Goal: Task Accomplishment & Management: Manage account settings

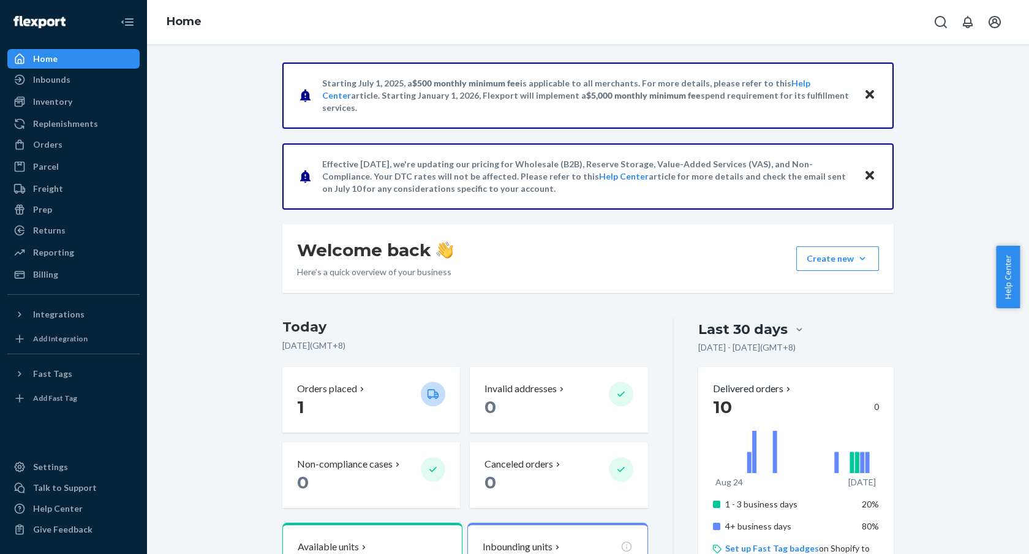
scroll to position [42, 0]
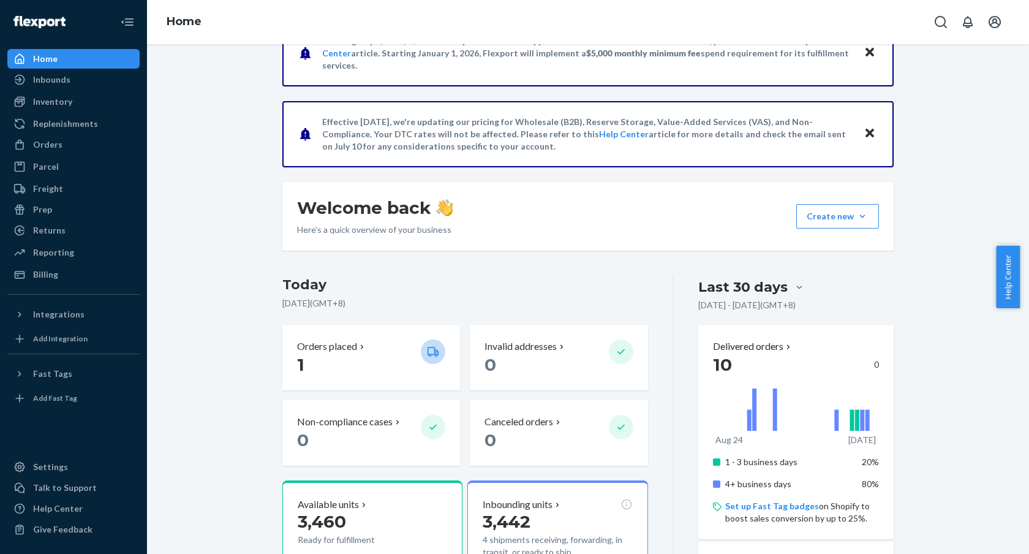
drag, startPoint x: 243, startPoint y: 154, endPoint x: 331, endPoint y: 309, distance: 178.8
click at [243, 154] on div "Starting [DATE], a $500 monthly minimum fee is applicable to all merchants. For…" at bounding box center [587, 463] width 863 height 887
click at [344, 355] on p "1" at bounding box center [354, 364] width 114 height 22
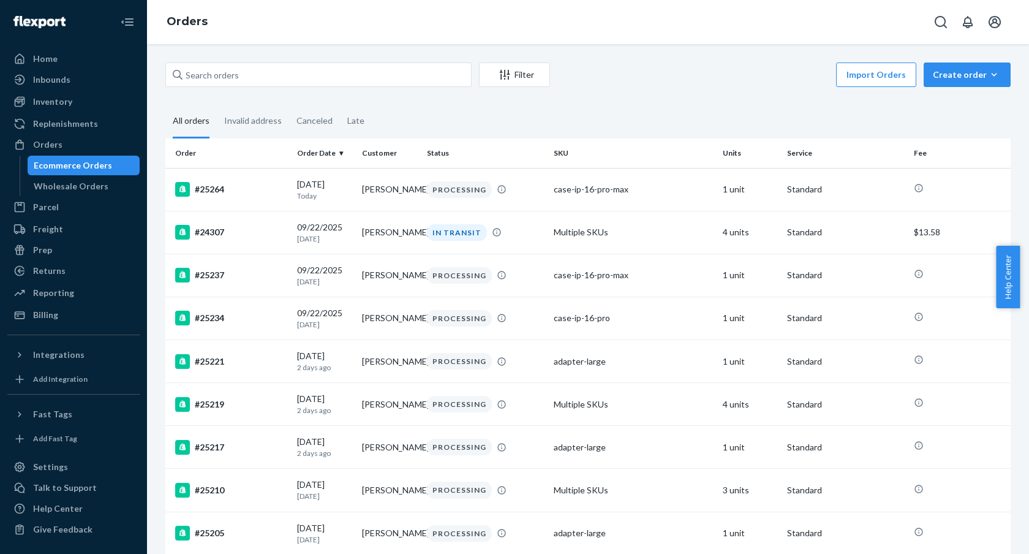
click at [663, 119] on fieldset "All orders Invalid address Canceled Late" at bounding box center [587, 122] width 845 height 34
click at [96, 97] on div "Inventory" at bounding box center [74, 101] width 130 height 17
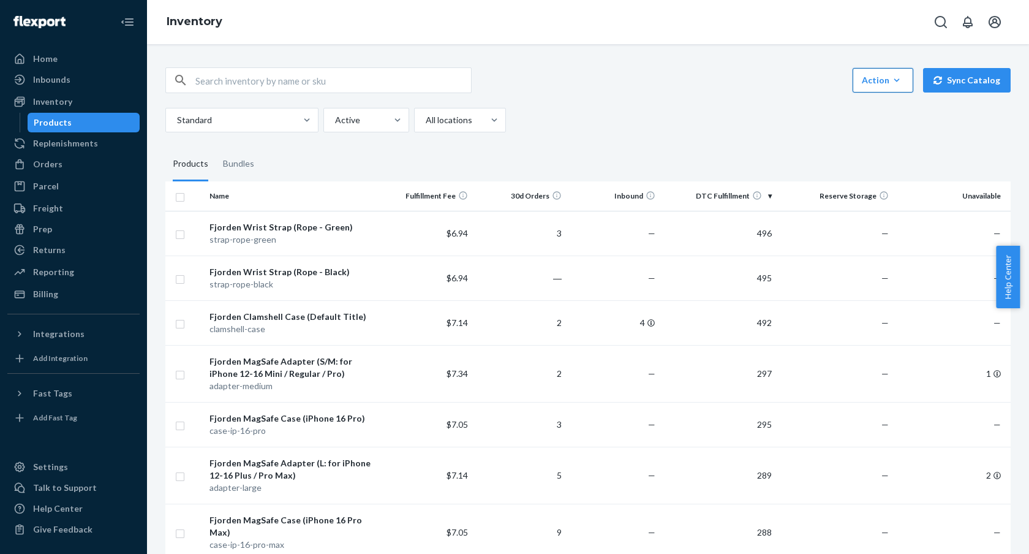
click at [890, 74] on icon "button" at bounding box center [896, 80] width 12 height 12
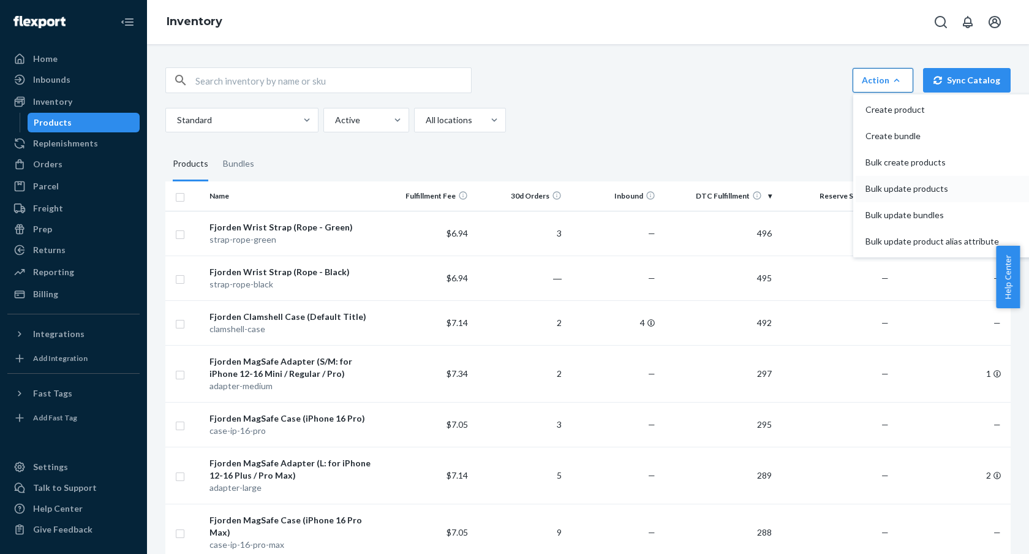
click at [938, 189] on span "Bulk update products" at bounding box center [931, 188] width 133 height 9
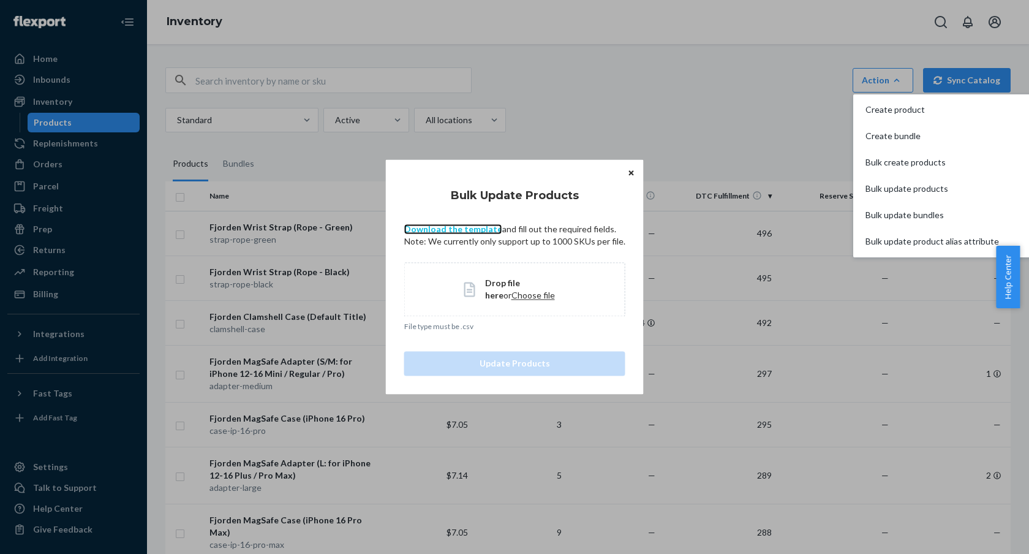
drag, startPoint x: 471, startPoint y: 229, endPoint x: 532, endPoint y: 222, distance: 61.0
click at [471, 229] on link "Download the template" at bounding box center [453, 229] width 98 height 10
click at [913, 222] on button "Bulk update bundles" at bounding box center [942, 215] width 175 height 26
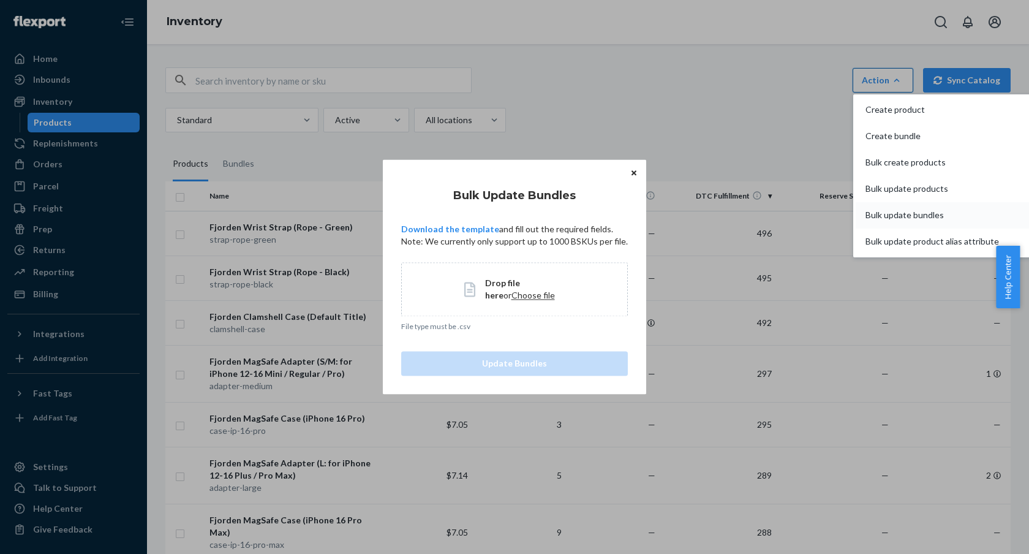
click at [886, 219] on span "Bulk update bundles" at bounding box center [931, 215] width 133 height 9
click at [485, 235] on p "Download the template and fill out the required fields. Note: We currently only…" at bounding box center [514, 235] width 227 height 24
click at [488, 230] on link "Download the template" at bounding box center [450, 229] width 98 height 10
drag, startPoint x: 723, startPoint y: 118, endPoint x: 776, endPoint y: 72, distance: 70.3
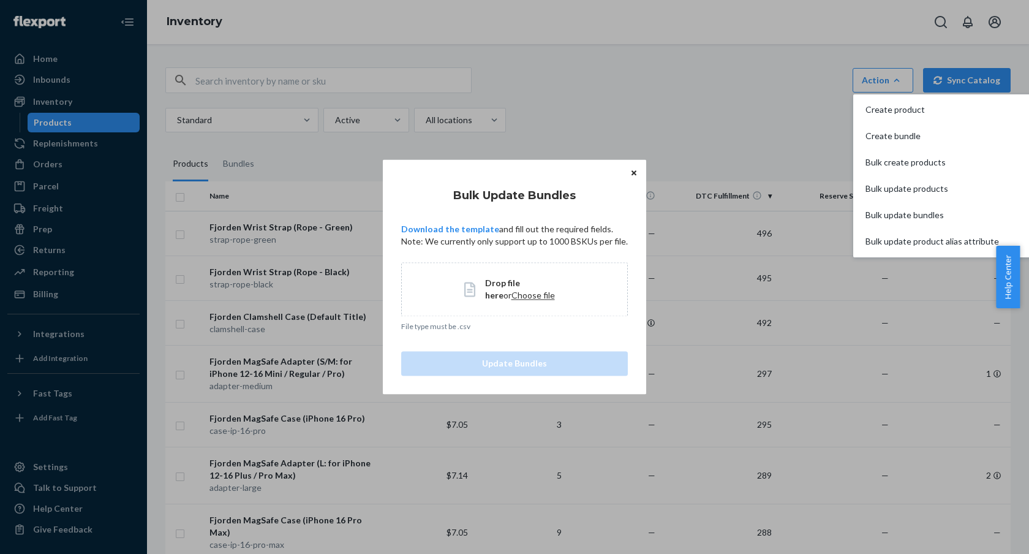
click at [724, 118] on div "Bulk Update Bundles Download the template and fill out the required fields. Not…" at bounding box center [514, 277] width 1029 height 554
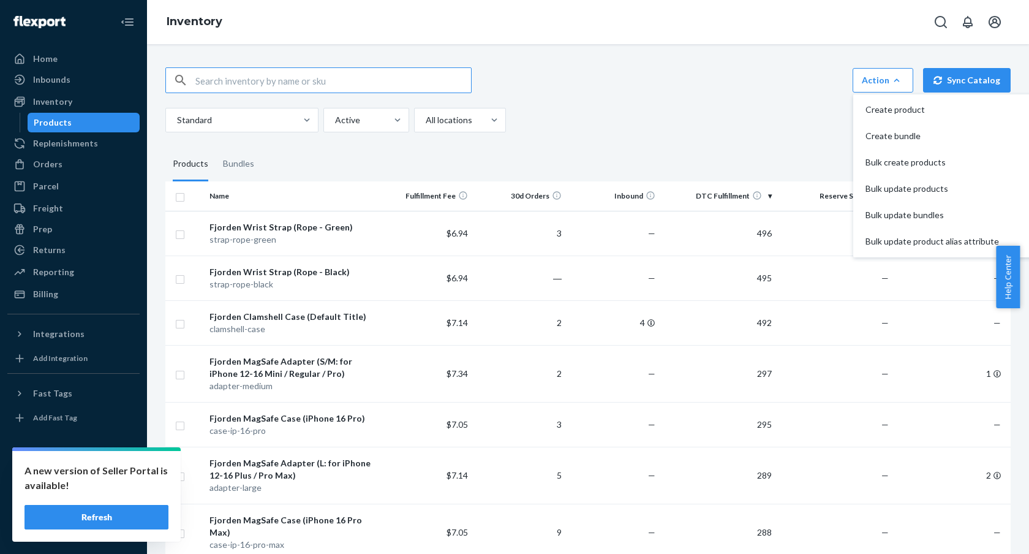
drag, startPoint x: 314, startPoint y: 75, endPoint x: 312, endPoint y: 82, distance: 7.7
click at [314, 75] on input "text" at bounding box center [333, 80] width 276 height 24
click at [312, 82] on input "text" at bounding box center [333, 80] width 276 height 24
paste input "pro3-us-ip-16p-rp-grn"
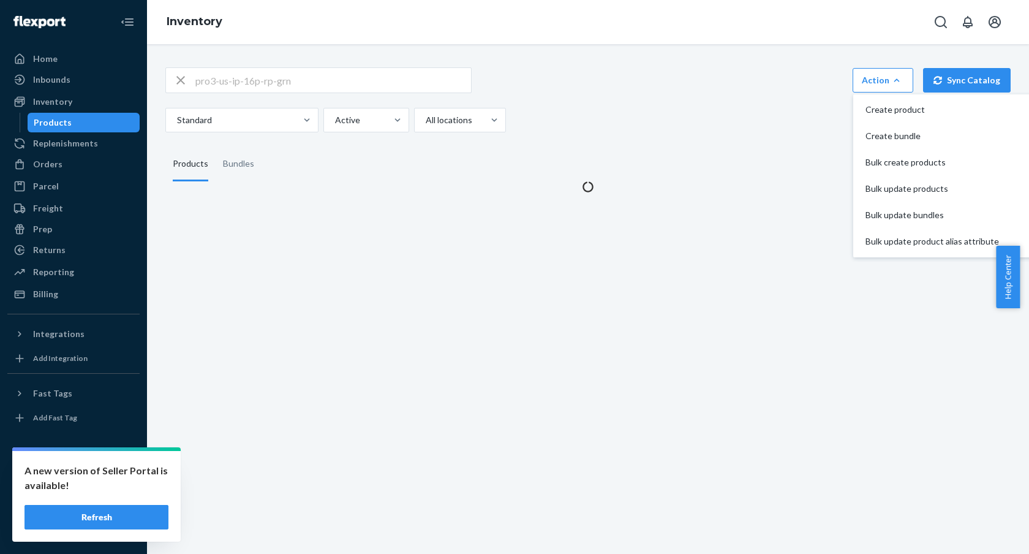
click at [819, 45] on div "pro3-us-ip-16p-rp-grn Action Create product Create bundle Bulk create products …" at bounding box center [588, 299] width 882 height 510
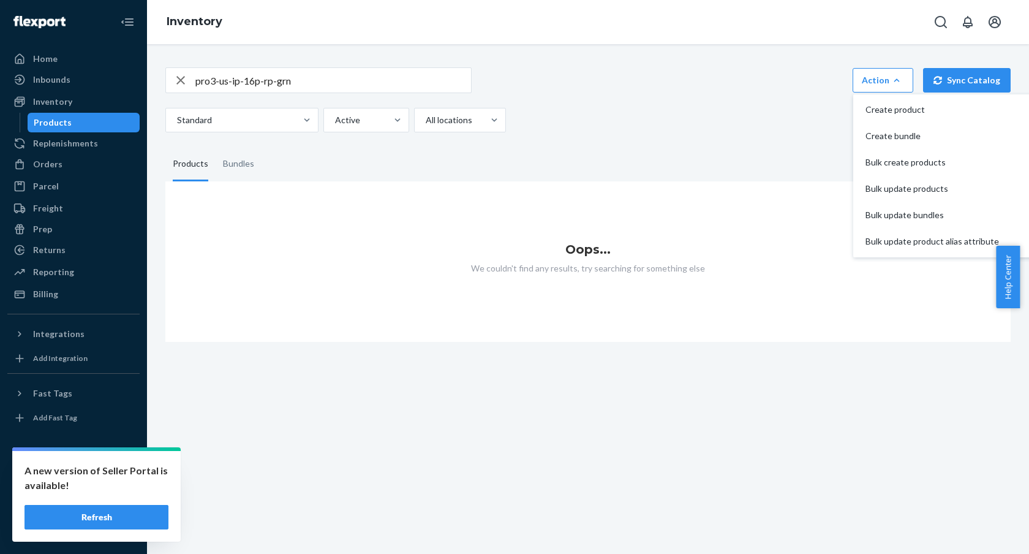
click at [394, 81] on input "pro3-us-ip-16p-rp-grn" at bounding box center [333, 80] width 276 height 24
paste input "ult3-us-ip-16p-rp-grn-l"
type input "ult3-us-ip-16p-rp-grn-l"
click at [690, 198] on div "Oops... We couldn't find any results, try searching for something else" at bounding box center [587, 261] width 845 height 160
click at [86, 106] on div "Inventory" at bounding box center [74, 101] width 130 height 17
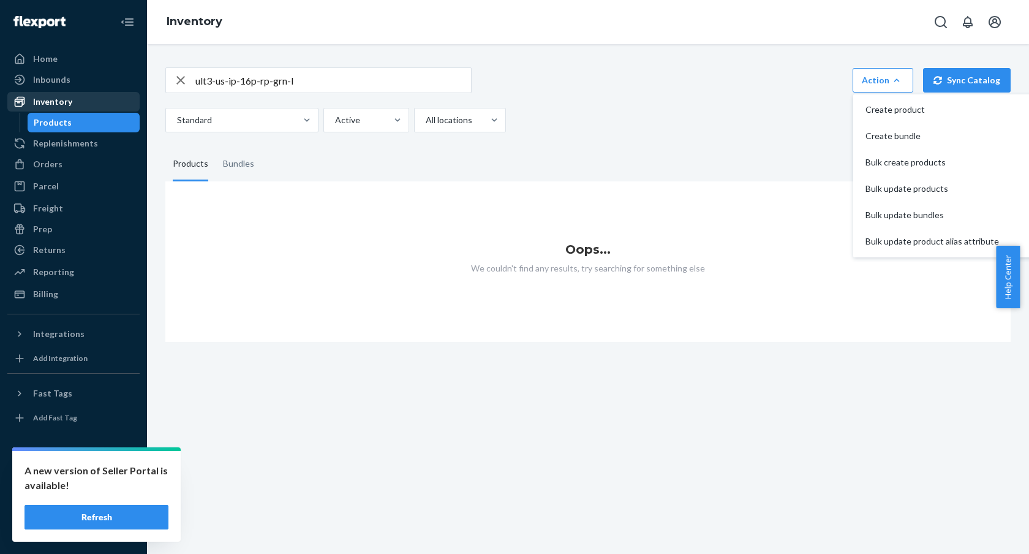
click at [94, 108] on div "Inventory" at bounding box center [74, 101] width 130 height 17
drag, startPoint x: 683, startPoint y: 98, endPoint x: 664, endPoint y: 100, distance: 19.1
click at [682, 98] on div "ult3-us-ip-16p-rp-grn-l Action Create product Create bundle Bulk create product…" at bounding box center [587, 99] width 845 height 65
click at [70, 71] on div "Inbounds" at bounding box center [74, 79] width 130 height 17
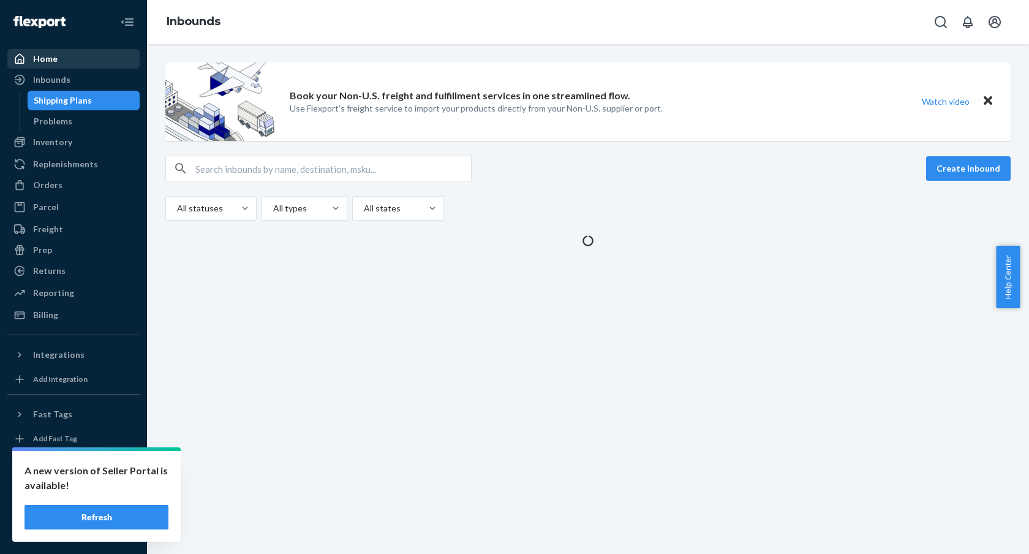
click at [75, 64] on div "Home" at bounding box center [74, 58] width 130 height 17
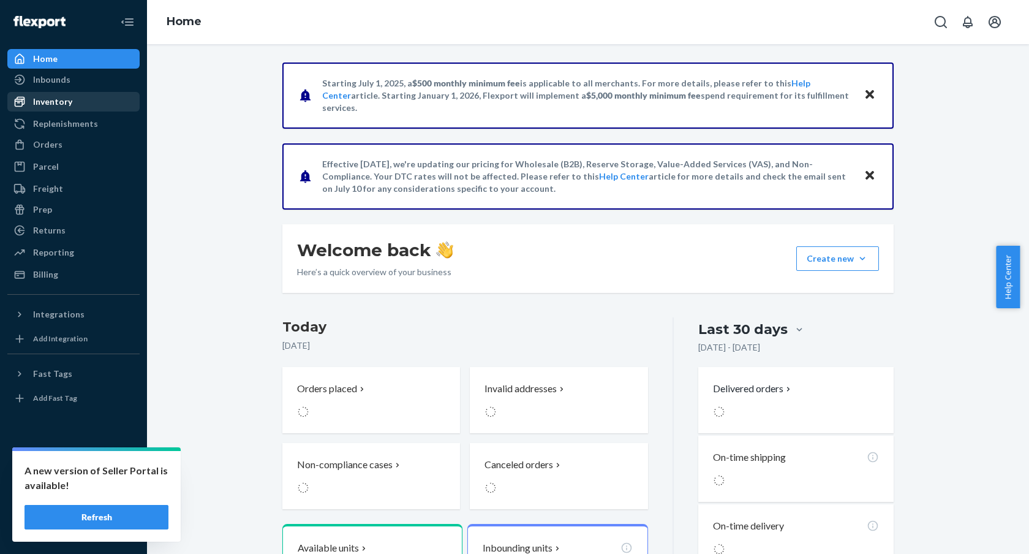
click at [84, 101] on div "Inventory" at bounding box center [74, 101] width 130 height 17
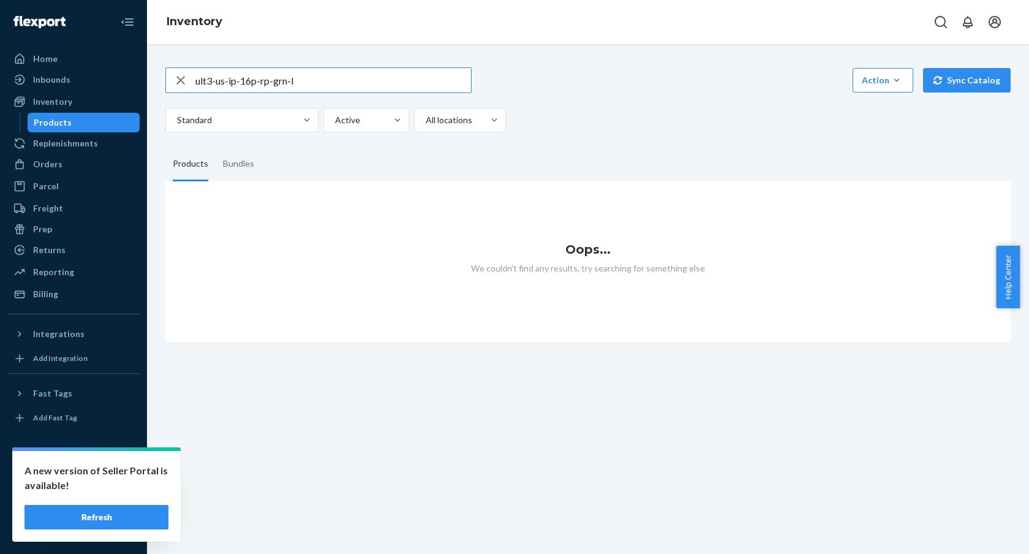
click at [176, 78] on icon "button" at bounding box center [180, 80] width 15 height 24
click at [245, 166] on div "Bundles" at bounding box center [238, 164] width 31 height 34
click at [216, 147] on input "Bundles" at bounding box center [216, 147] width 0 height 0
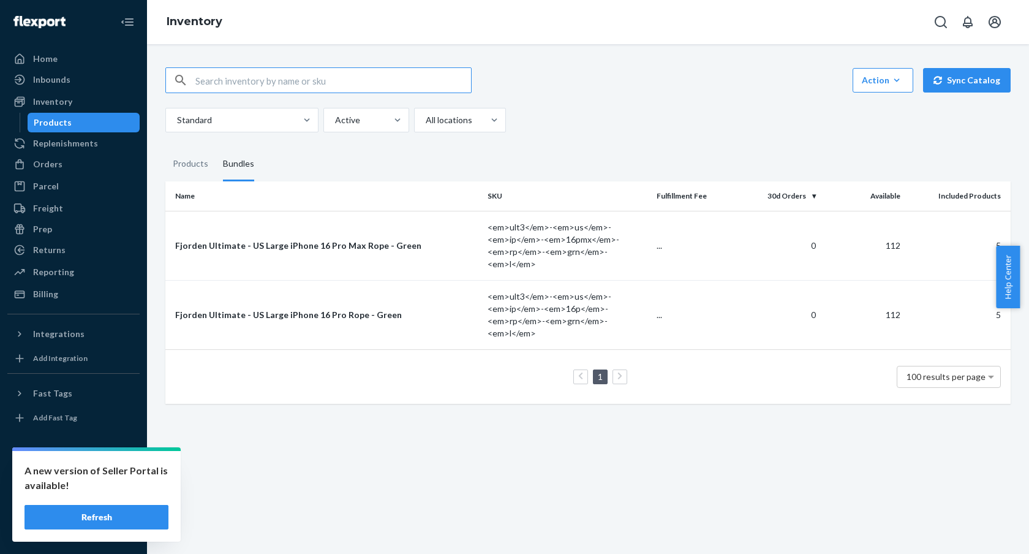
click at [317, 78] on input "text" at bounding box center [333, 80] width 276 height 24
paste input "ult3-us-ip-16p-rp-grn-l"
click at [594, 89] on div "ult3-us-ip-16p-rp-grn-l Action Create product Create bundle Bulk create product…" at bounding box center [587, 80] width 845 height 26
click at [421, 77] on input "ult3-us-ip-16p-rp-grn-l" at bounding box center [333, 80] width 276 height 24
paste input "pro3-us-ip-16p-rp-blk"
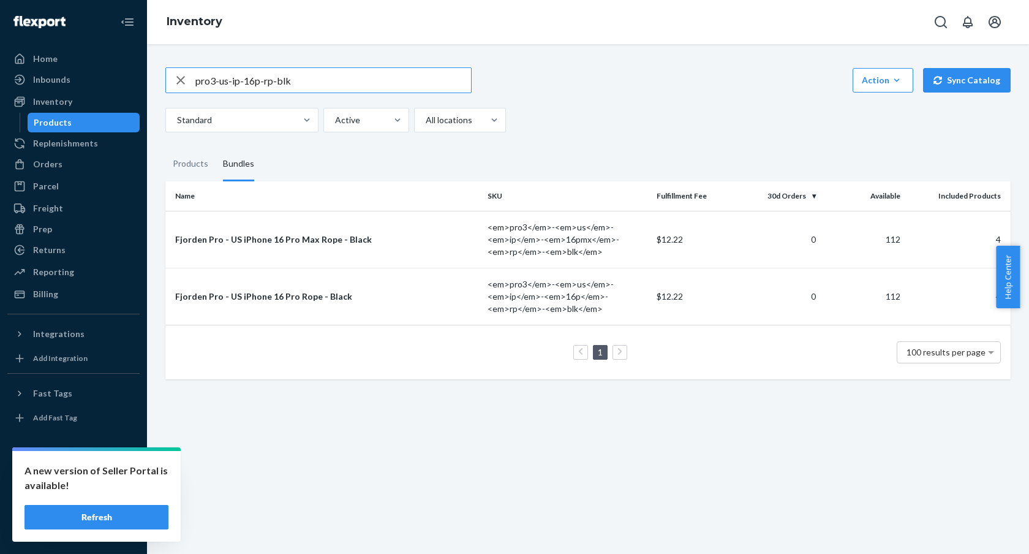
click at [260, 84] on input "pro3-us-ip-16p-rp-blk" at bounding box center [333, 80] width 276 height 24
type input "pro3-us-ip-16pmx-rp-blk"
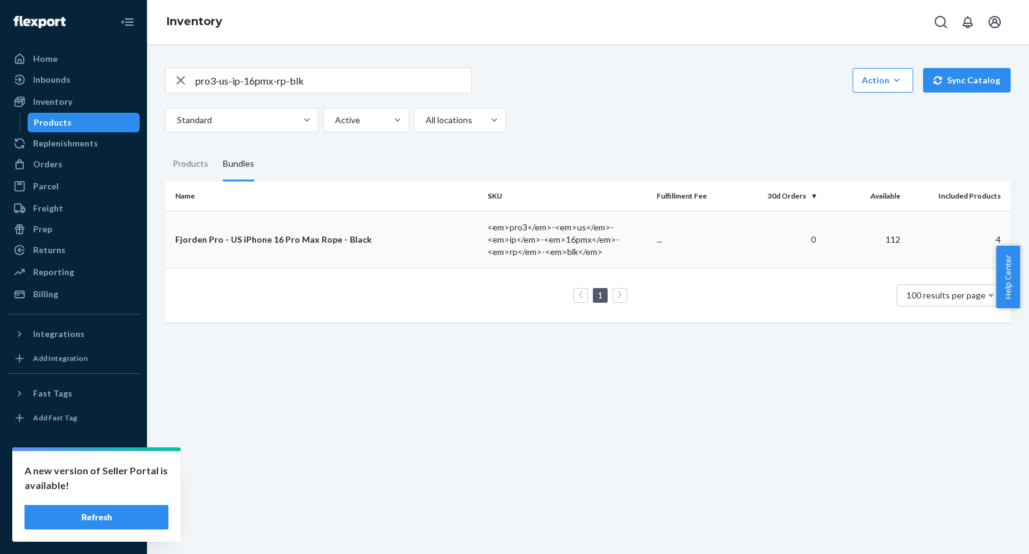
click at [338, 232] on td "Fjorden Pro - US iPhone 16 Pro Max Rope - Black" at bounding box center [323, 239] width 317 height 57
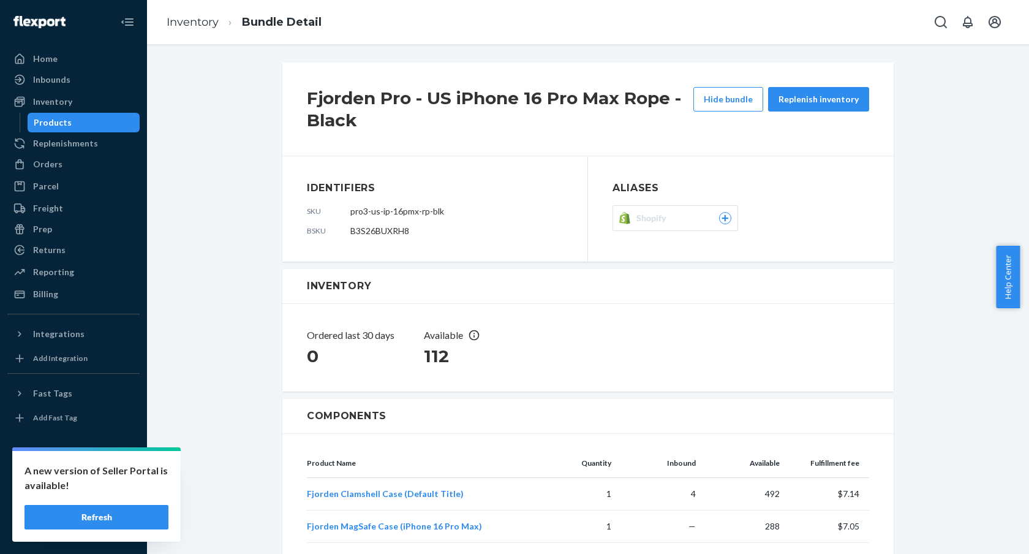
scroll to position [181, 0]
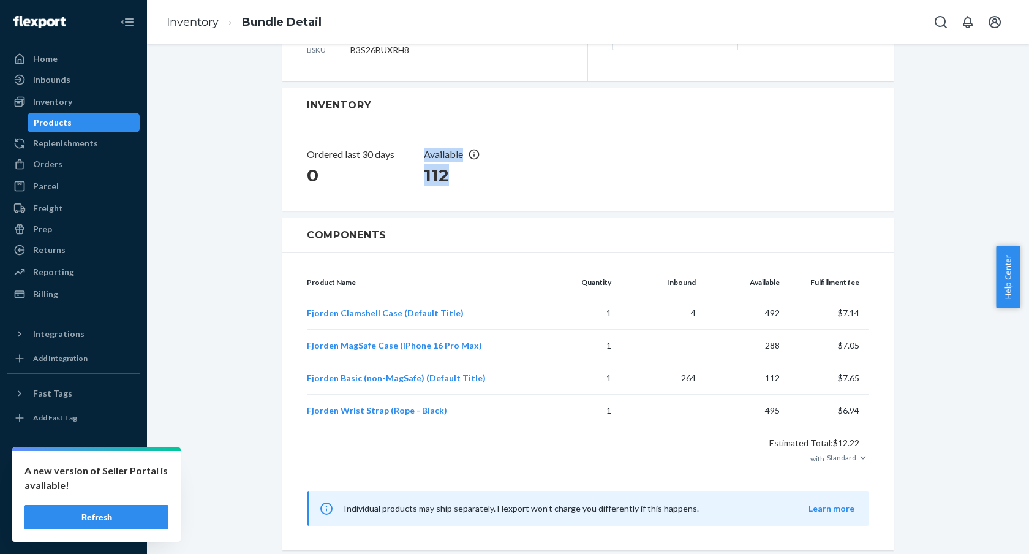
drag, startPoint x: 450, startPoint y: 176, endPoint x: 408, endPoint y: 150, distance: 49.5
click at [408, 152] on dl "Ordered last 30 days 0 Available 112" at bounding box center [588, 167] width 562 height 39
click at [408, 149] on dl "Ordered last 30 days 0 Available 112" at bounding box center [588, 167] width 562 height 39
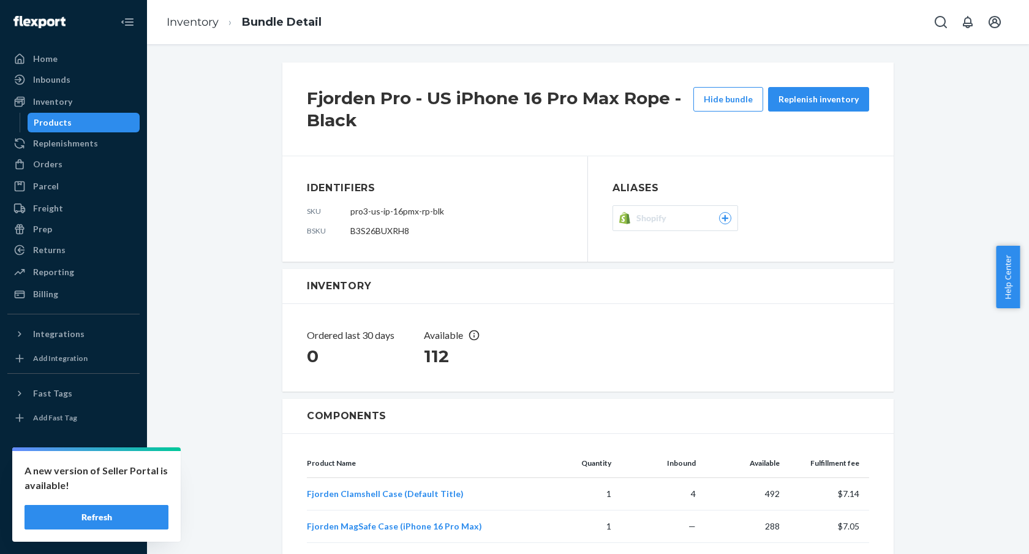
click at [720, 214] on icon at bounding box center [725, 217] width 11 height 7
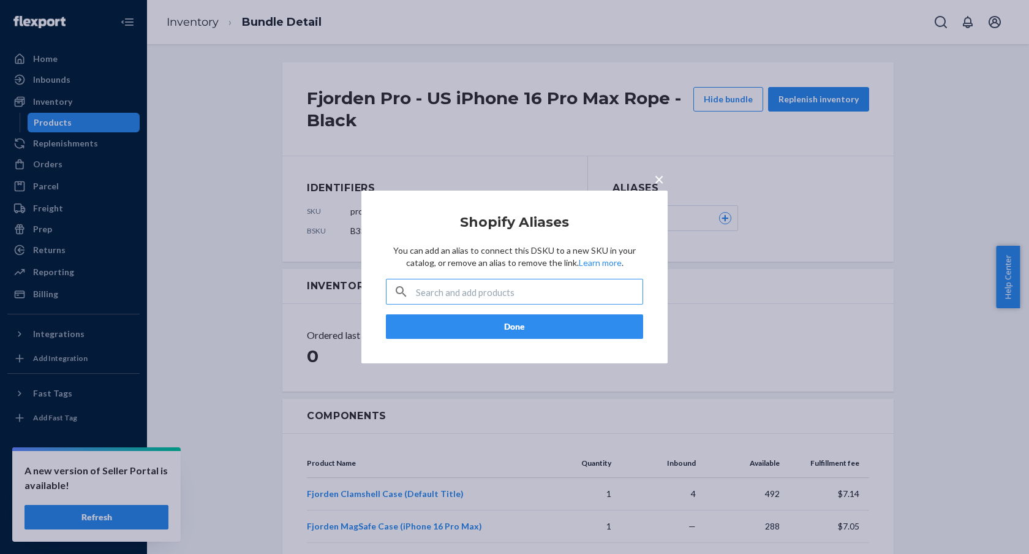
click at [505, 295] on input "text" at bounding box center [529, 291] width 227 height 24
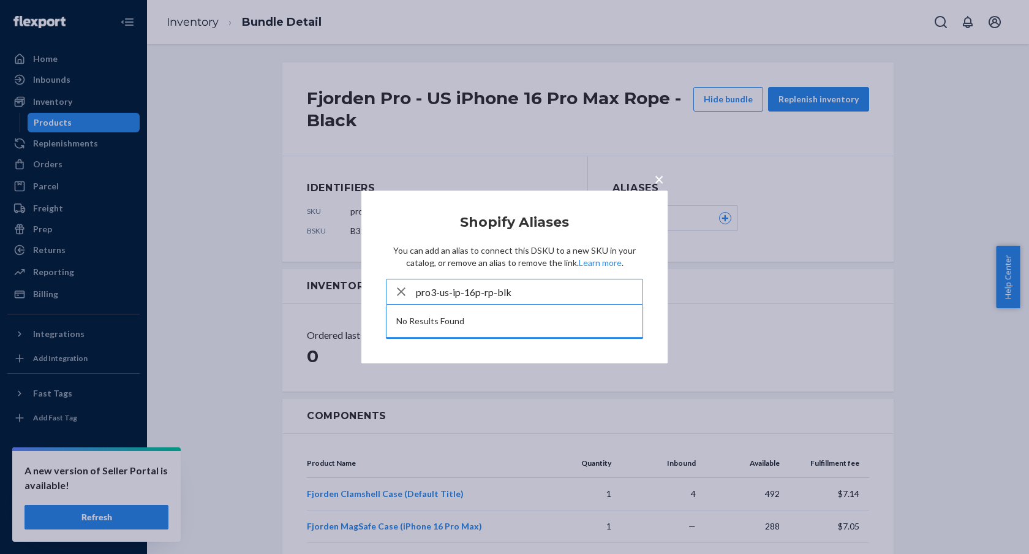
click at [481, 295] on input "pro3-us-ip-16p-rp-blk" at bounding box center [529, 291] width 227 height 24
paste input "Fjorden Ultimate + Leica LUX"
type input "Fjorden Ultimate + Leica LUX"
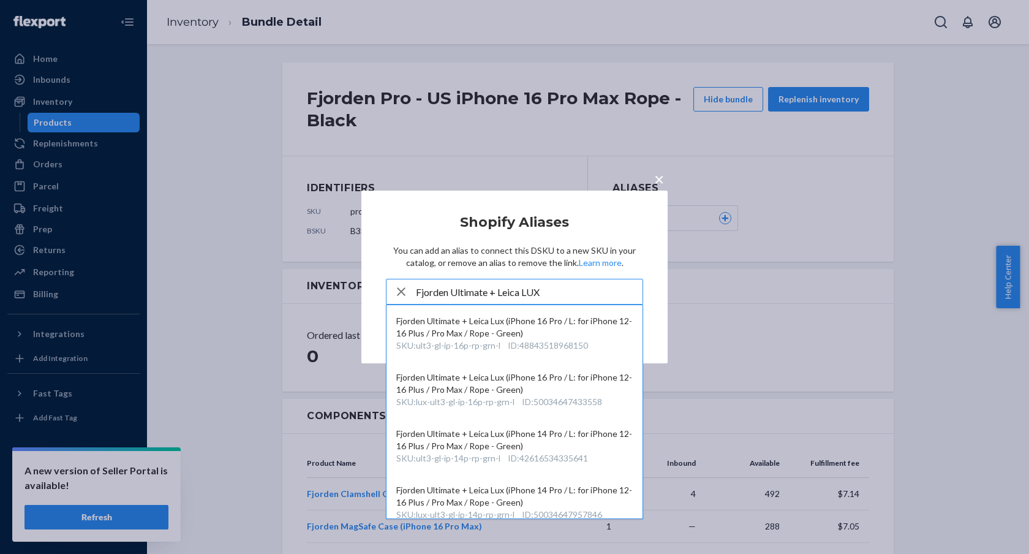
click at [570, 296] on input "Fjorden Ultimate + Leica LUX" at bounding box center [529, 291] width 227 height 24
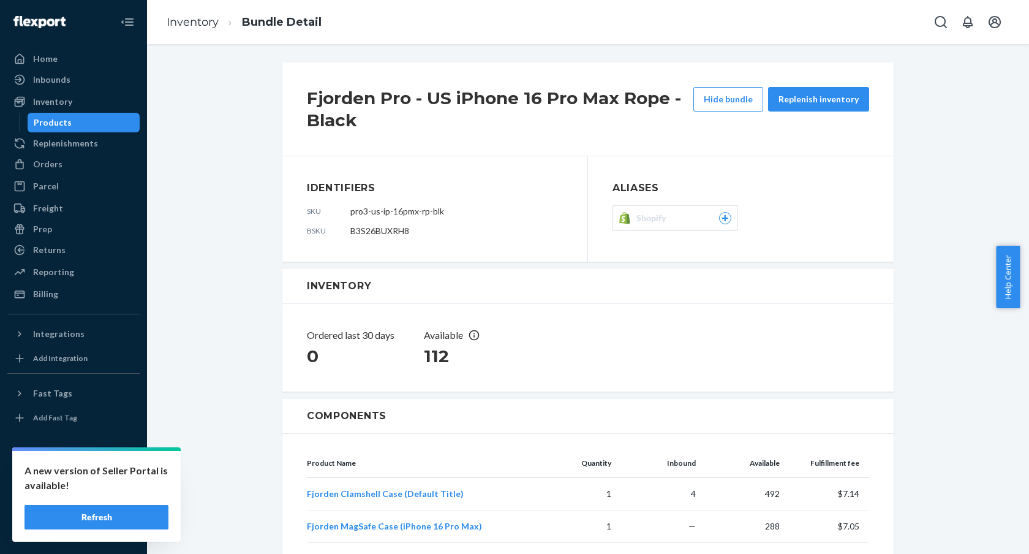
click at [730, 217] on button "Shopify" at bounding box center [675, 218] width 126 height 26
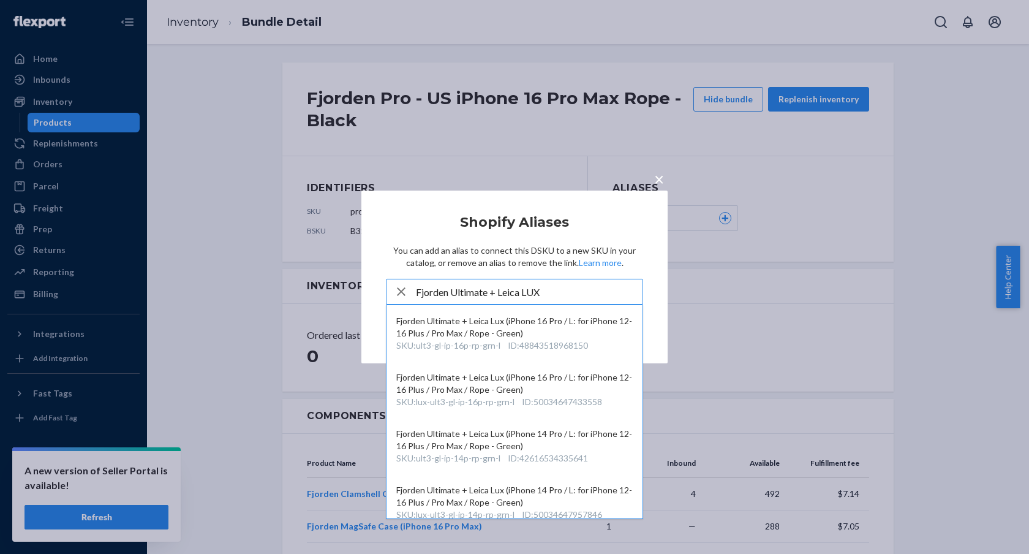
type input "Fjorden Ultimate + Leica LUX"
click at [780, 263] on div "× Shopify Aliases You can add an alias to connect this DSKU to a new SKU in you…" at bounding box center [514, 277] width 1029 height 554
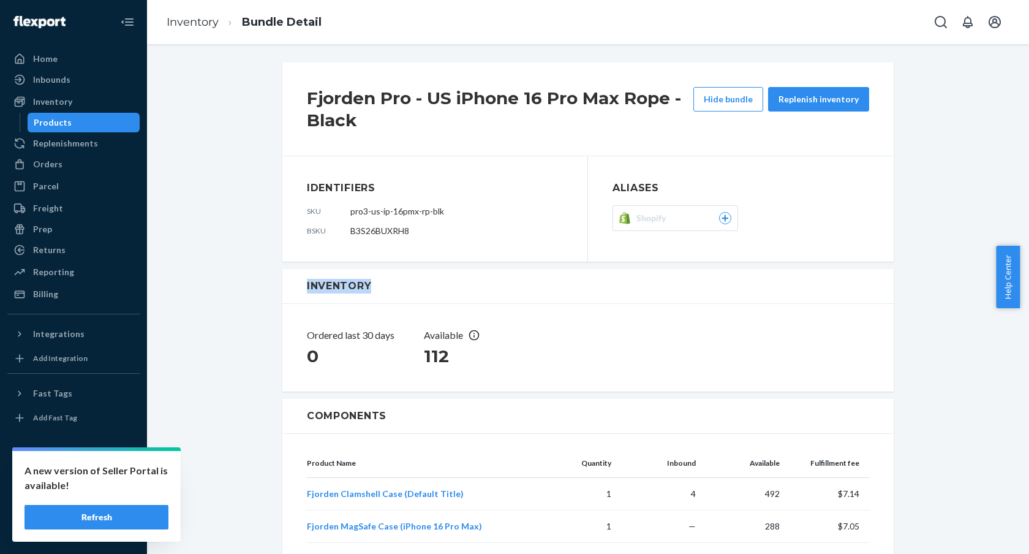
click at [780, 263] on div "Fjorden Pro - US iPhone 16 Pro Max Rope - Black Hide bundle Replenish inventory…" at bounding box center [587, 396] width 611 height 675
click at [386, 211] on span "pro3-us-ip-16pmx-rp-blk" at bounding box center [397, 211] width 94 height 10
copy span "pro3-us-ip-16pmx-rp-blk"
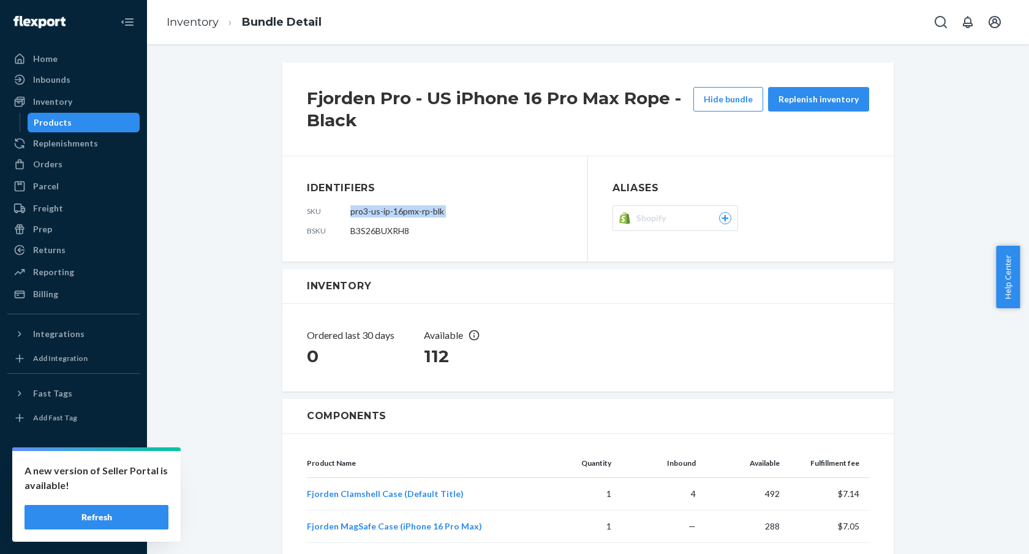
click at [677, 215] on div "Shopify" at bounding box center [683, 218] width 95 height 12
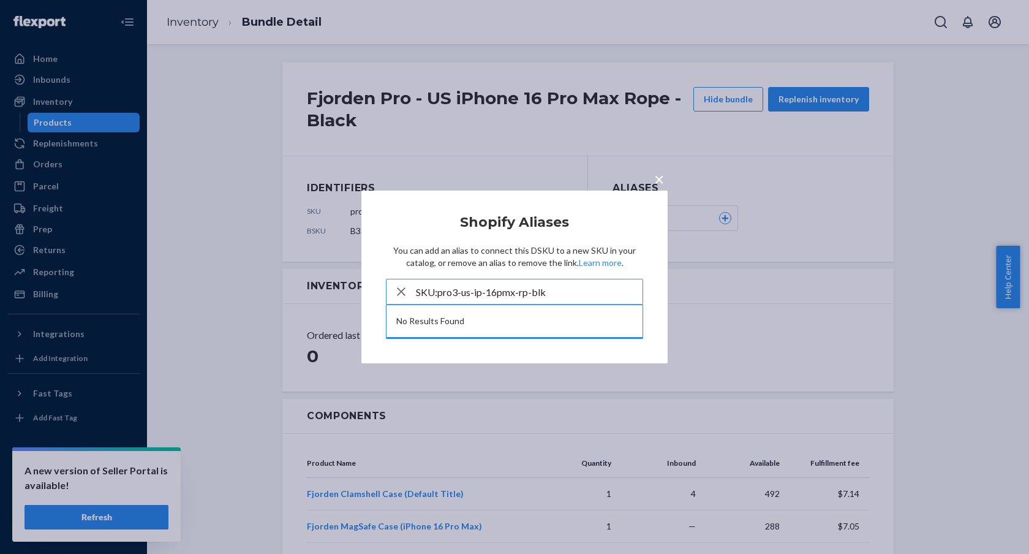
type input "SKU: pro3-us-ip-16pmx-rp-blk"
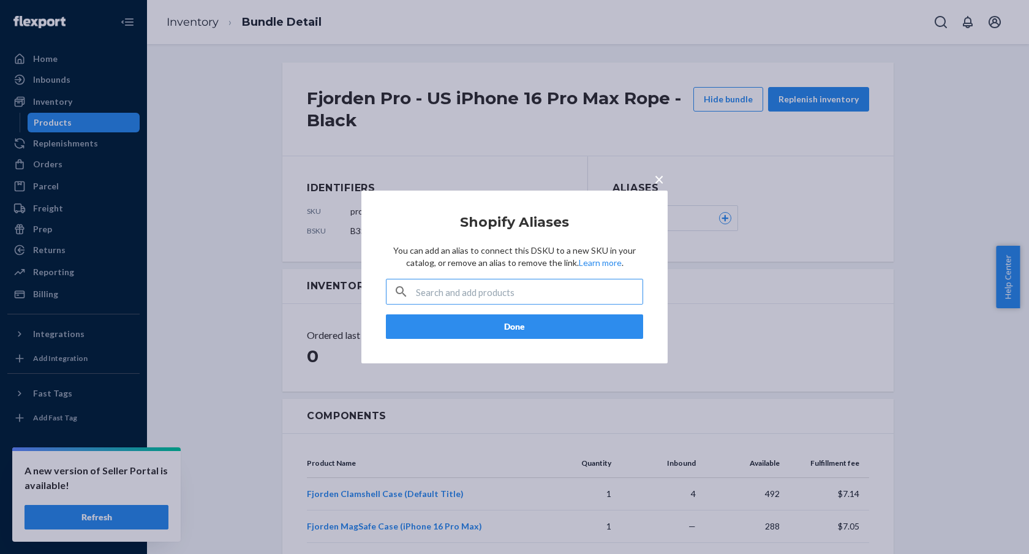
click at [472, 287] on input "text" at bounding box center [529, 291] width 227 height 24
paste input "Fjorden Ultimate + Leica LUX"
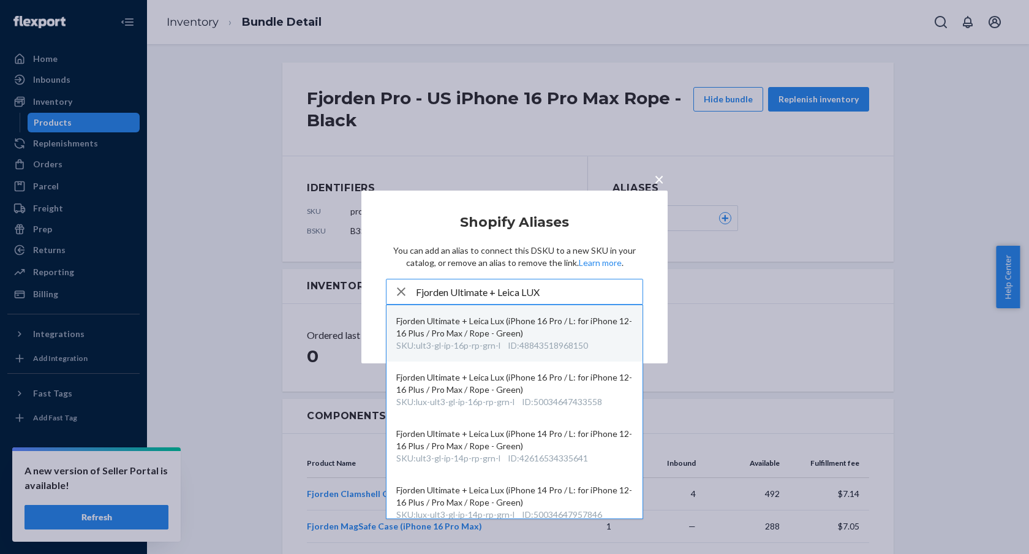
type input "Fjorden Ultimate + Leica LUX"
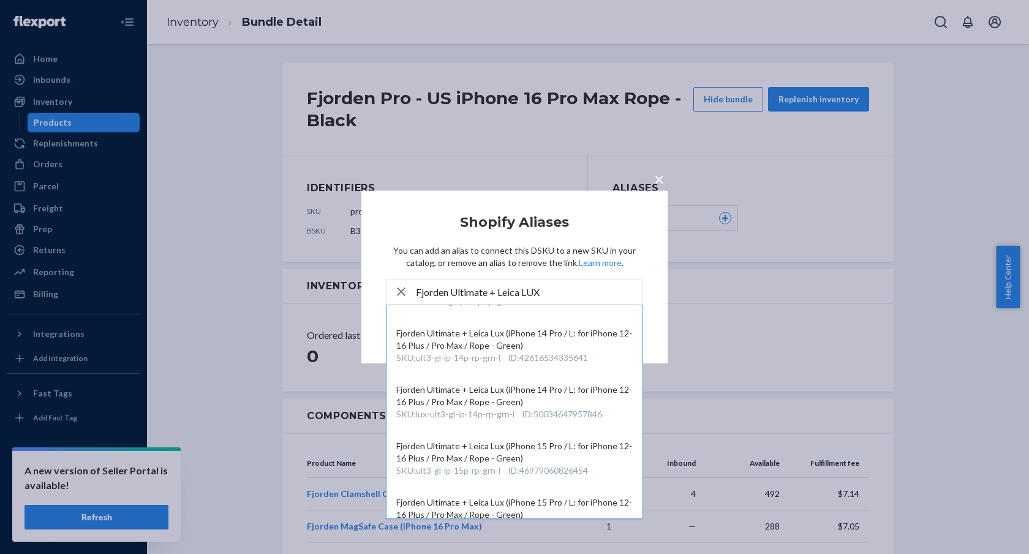
scroll to position [197, 0]
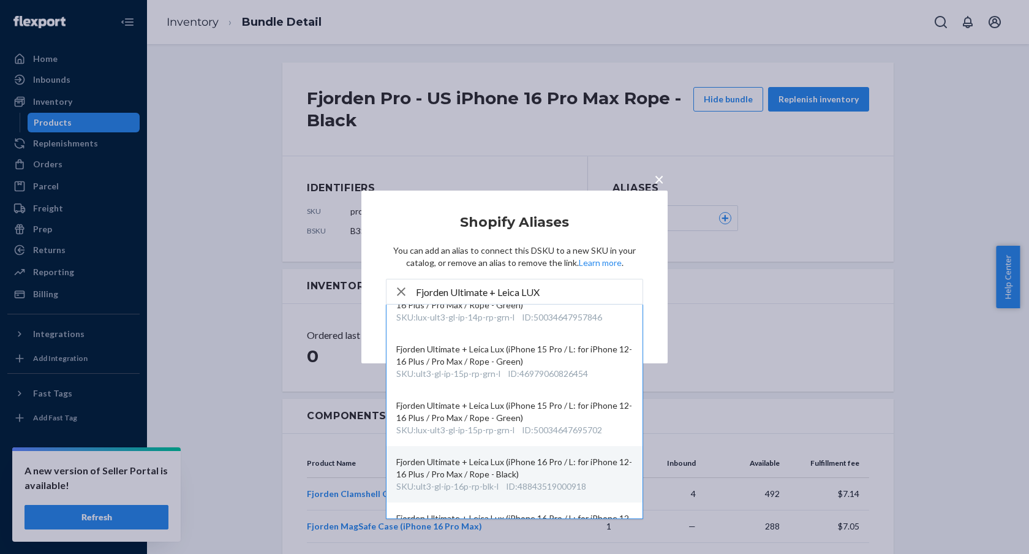
click at [478, 468] on div "Fjorden Ultimate + Leica Lux (iPhone 16 Pro / L: for iPhone 12-16 Plus / Pro Ma…" at bounding box center [514, 468] width 236 height 24
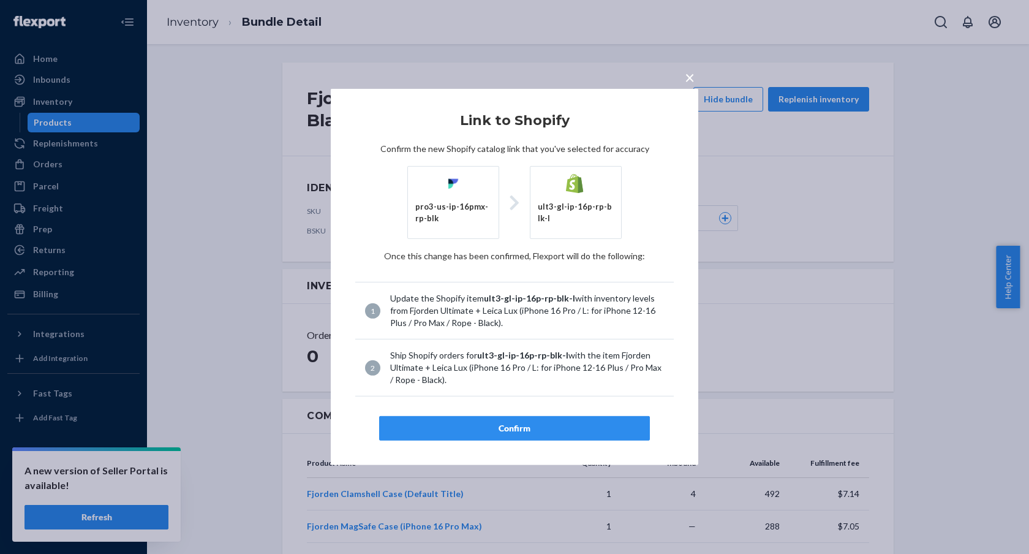
click at [686, 78] on span "×" at bounding box center [690, 77] width 10 height 21
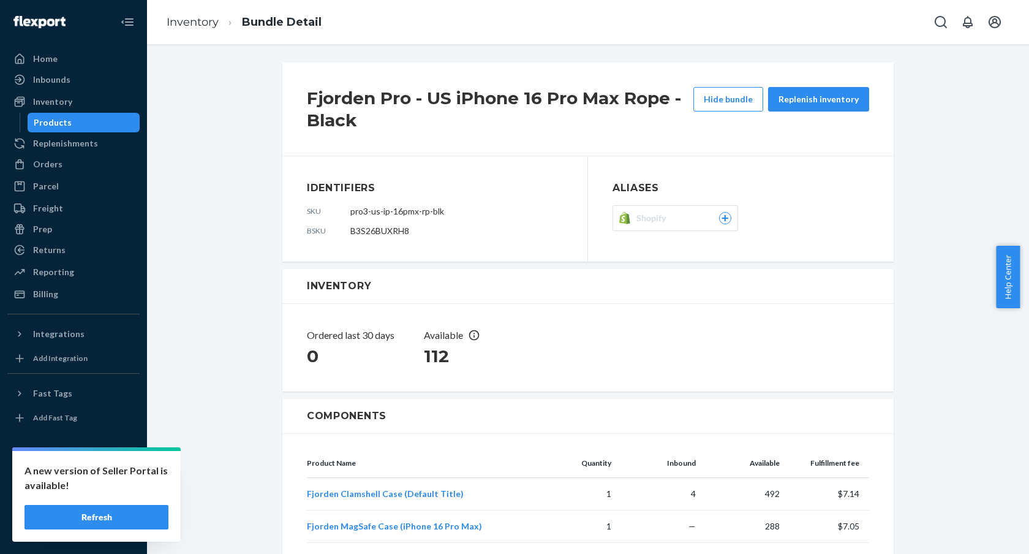
click at [394, 46] on div "Fjorden Pro - US iPhone 16 Pro Max Rope - Black Hide bundle Replenish inventory…" at bounding box center [588, 299] width 882 height 510
click at [663, 224] on span "Shopify" at bounding box center [653, 218] width 35 height 12
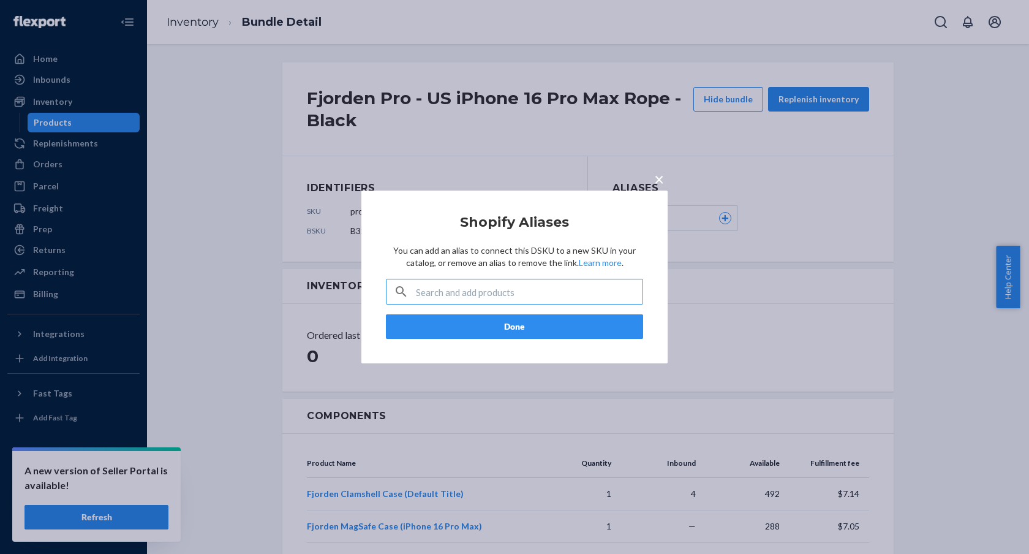
type input "pro3-us-ip-16pmx-rp-grn"
paste input "Fjorden Ultimate + Leica LUX"
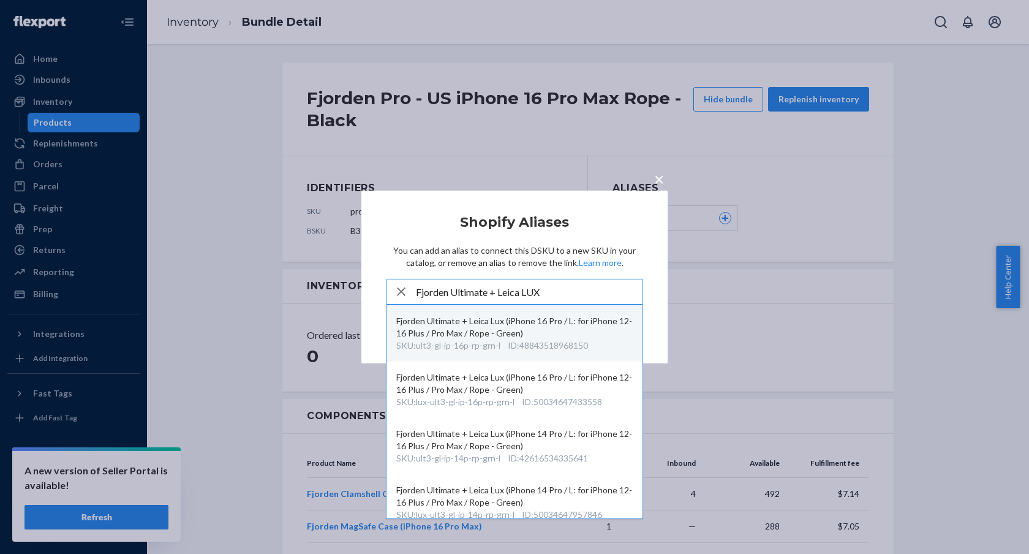
type input "Fjorden Ultimate + Leica LUX"
copy div
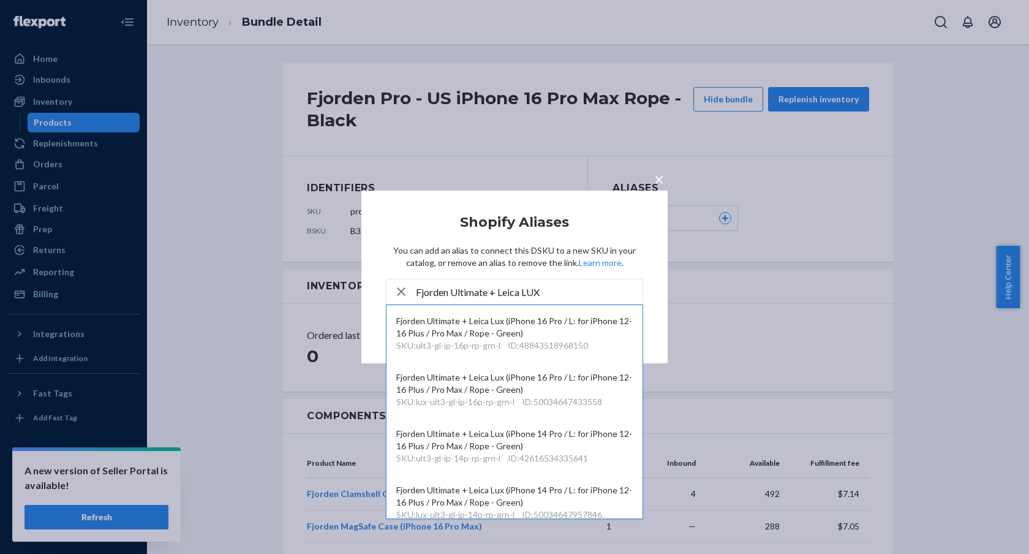
drag, startPoint x: 392, startPoint y: 348, endPoint x: 571, endPoint y: 206, distance: 228.4
click at [571, 206] on div "× Shopify Aliases You can add an alias to connect this DSKU to a new SKU in you…" at bounding box center [514, 276] width 306 height 173
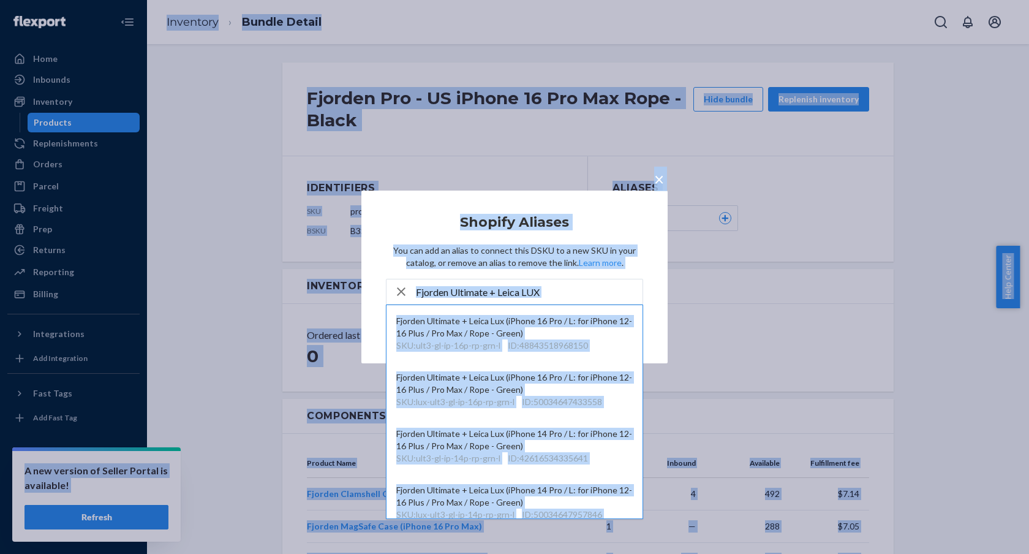
click at [501, 282] on input "Fjorden Ultimate + Leica LUX" at bounding box center [529, 291] width 227 height 24
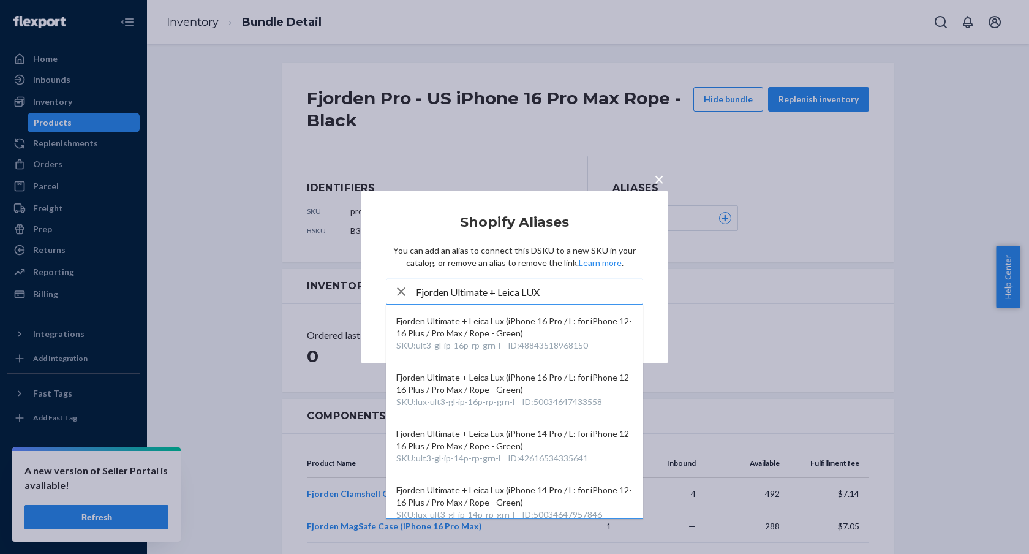
click at [505, 293] on input "Fjorden Ultimate + Leica LUX" at bounding box center [529, 291] width 227 height 24
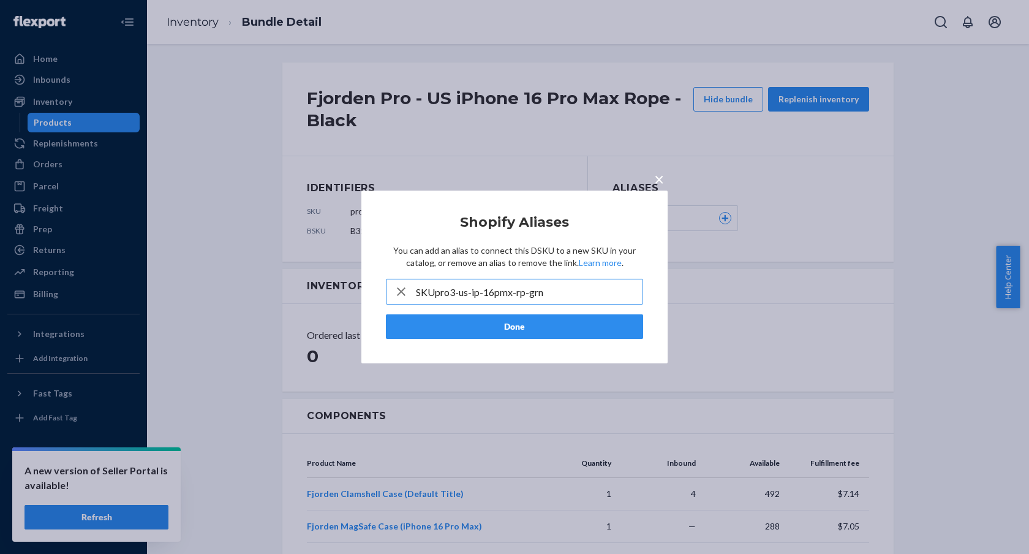
type input "SKU"
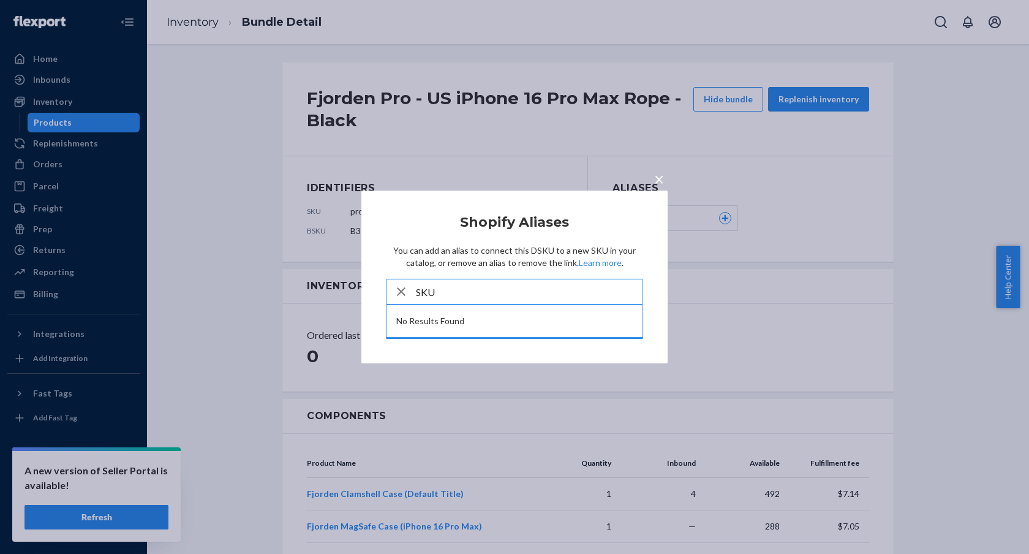
click at [508, 296] on input "SKU" at bounding box center [529, 291] width 227 height 24
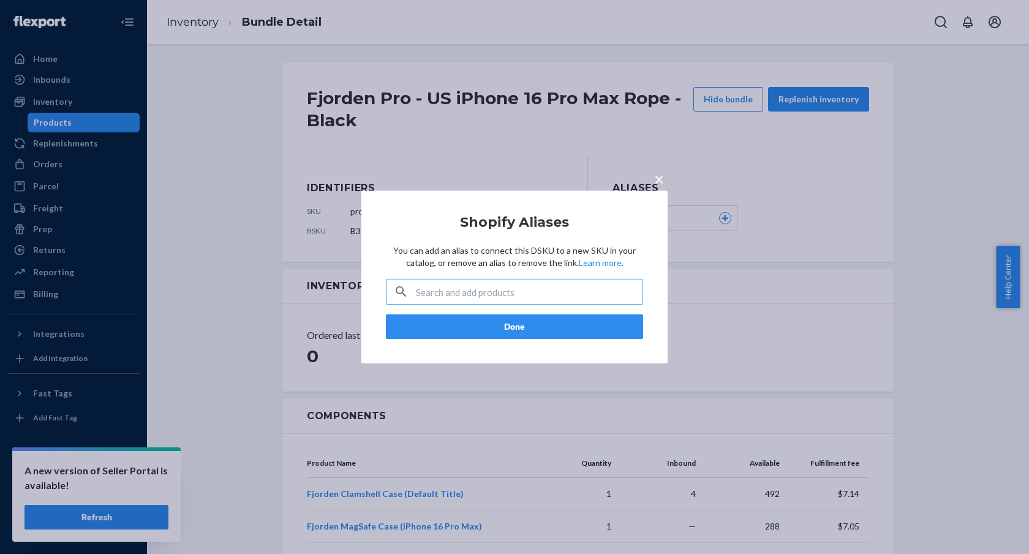
click at [478, 295] on input "text" at bounding box center [529, 291] width 227 height 24
paste input "Fjorden Ultimate + Leica LUX"
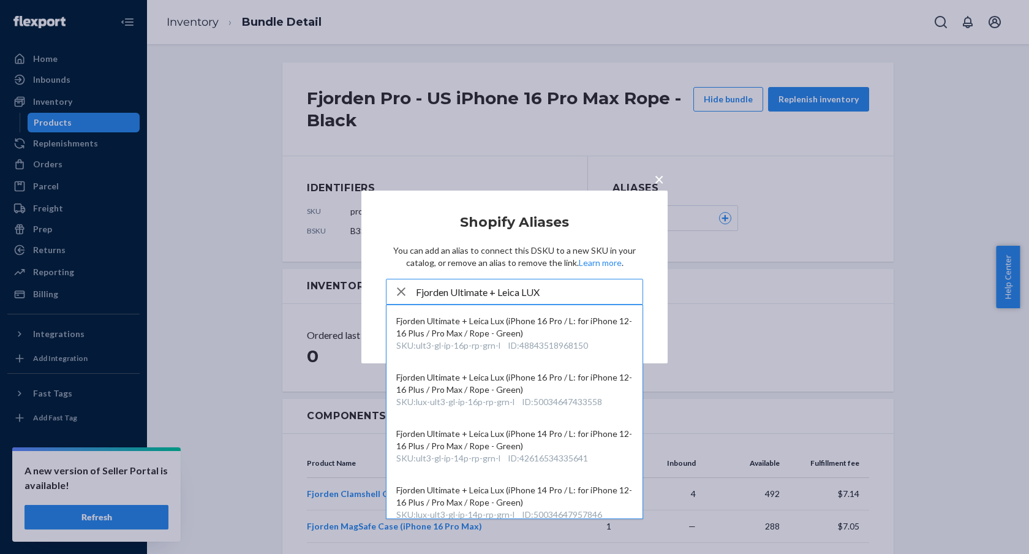
click at [574, 280] on input "Fjorden Ultimate + Leica LUX" at bounding box center [529, 291] width 227 height 24
click at [572, 284] on input "Fjorden Ultimate + Leica LUX" at bounding box center [529, 291] width 227 height 24
paste input "SKU: ult3-gl-ip-16p-rp-grn-l"
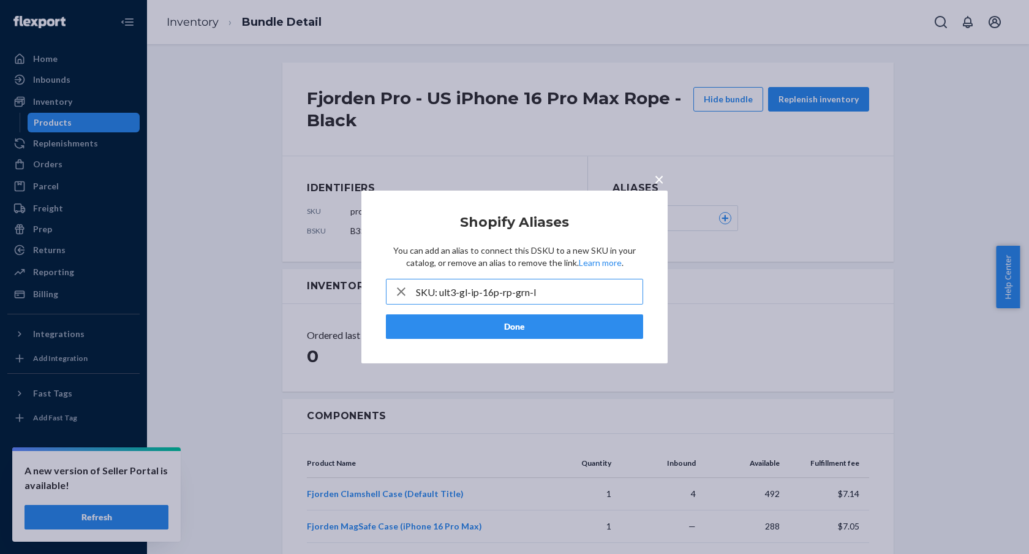
click at [573, 291] on input "SKU: ult3-gl-ip-16p-rp-grn-l" at bounding box center [529, 291] width 227 height 24
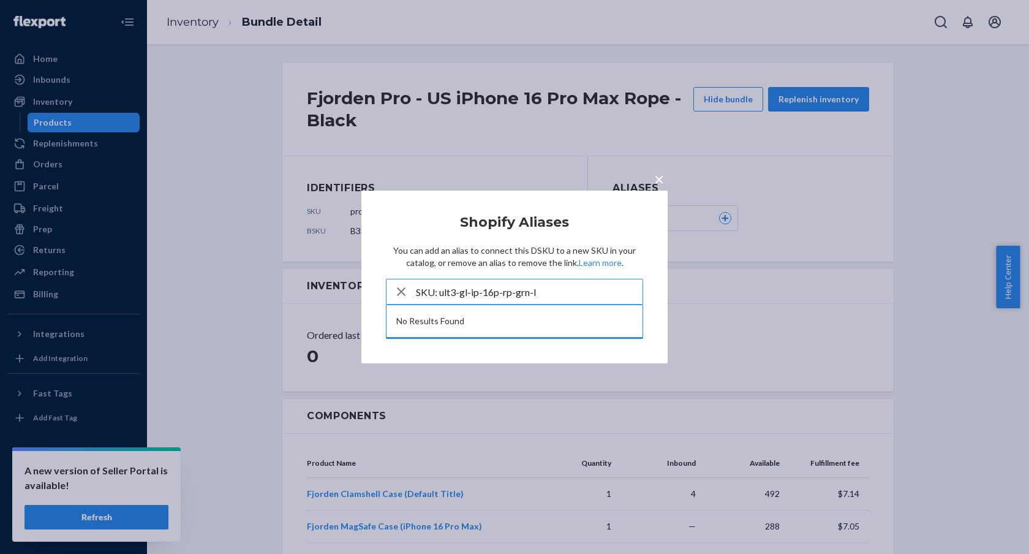
click at [576, 291] on input "SKU: ult3-gl-ip-16p-rp-grn-l" at bounding box center [529, 291] width 227 height 24
type input "Fjorden Ultimate + Leica LUX"
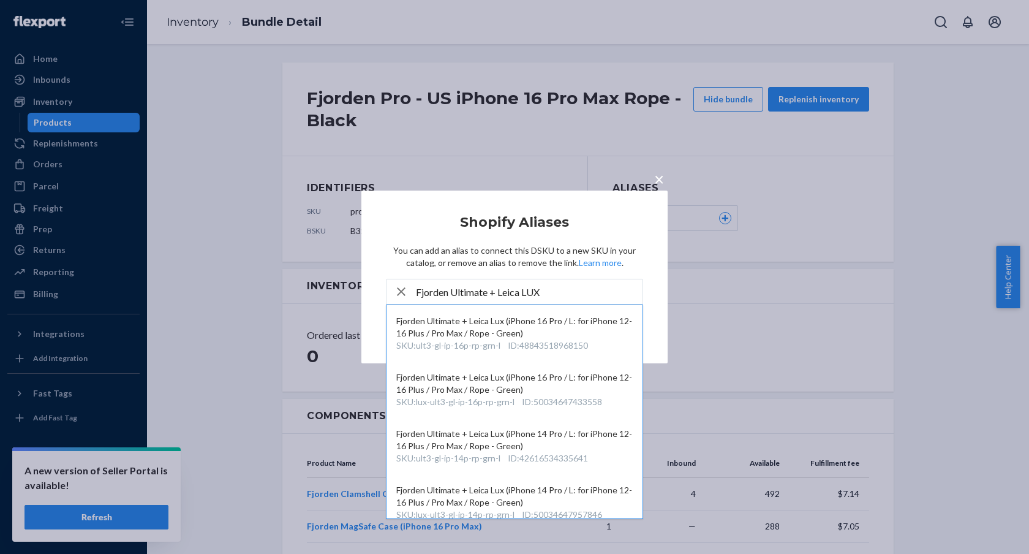
click at [229, 140] on div "× Shopify Aliases You can add an alias to connect this DSKU to a new SKU in you…" at bounding box center [514, 277] width 1029 height 554
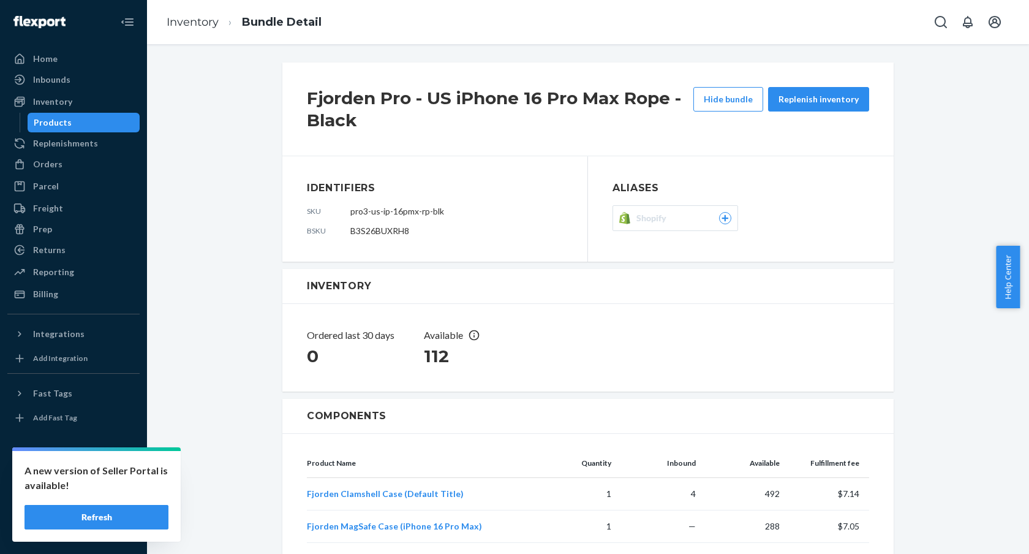
click at [98, 115] on div "Products" at bounding box center [84, 122] width 110 height 17
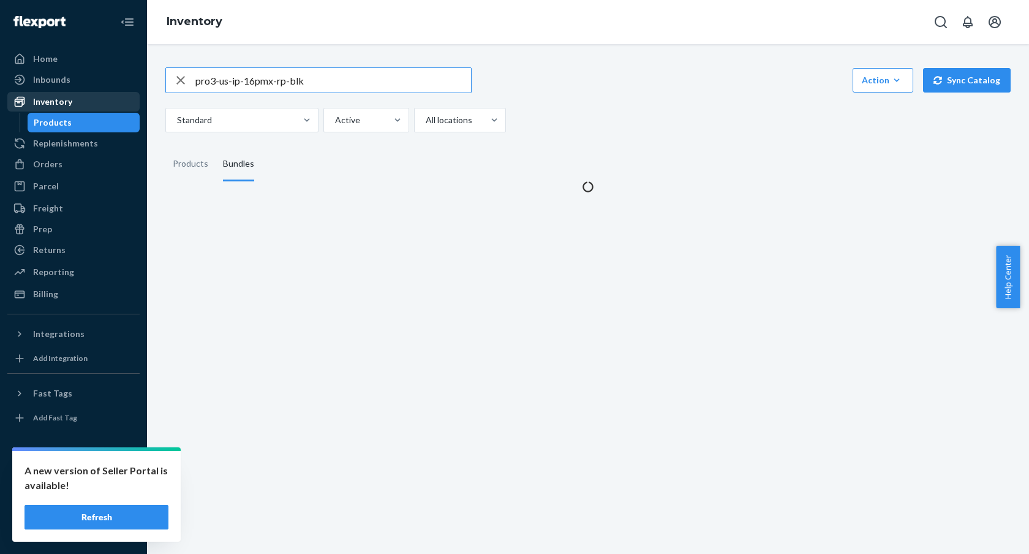
click at [97, 108] on div "Inventory" at bounding box center [74, 101] width 130 height 17
click at [271, 72] on input "pro3-us-ip-16pmx-rp-blk" at bounding box center [333, 80] width 276 height 24
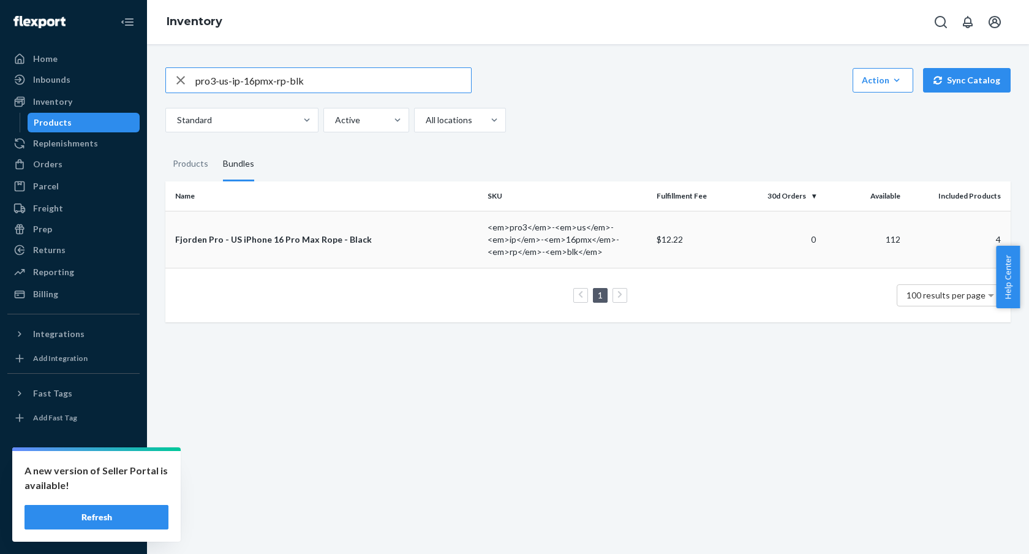
click at [407, 235] on div "Fjorden Pro - US iPhone 16 Pro Max Rope - Black" at bounding box center [326, 239] width 303 height 12
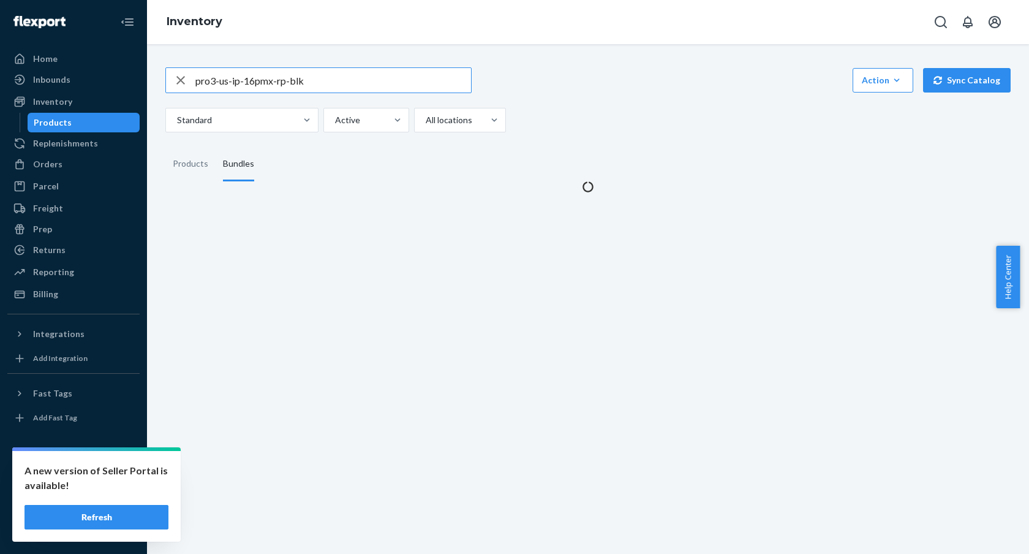
click at [318, 84] on input "pro3-us-ip-16pmx-rp-blk" at bounding box center [333, 80] width 276 height 24
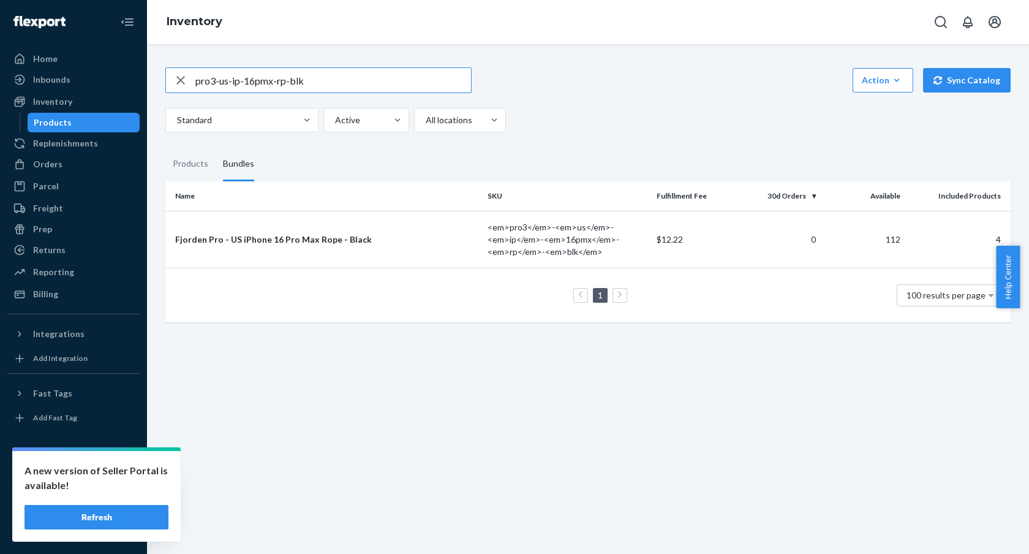
paste input "48843518968150"
type input "48843518968150"
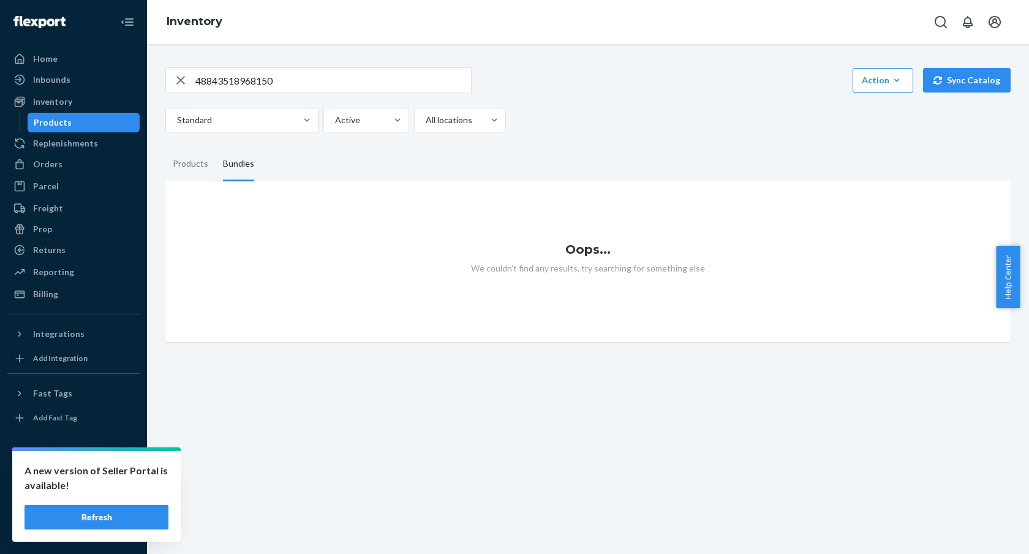
drag, startPoint x: 190, startPoint y: 170, endPoint x: 218, endPoint y: 151, distance: 33.5
click at [191, 170] on div "Products" at bounding box center [191, 164] width 36 height 34
click at [165, 147] on input "Products" at bounding box center [165, 147] width 0 height 0
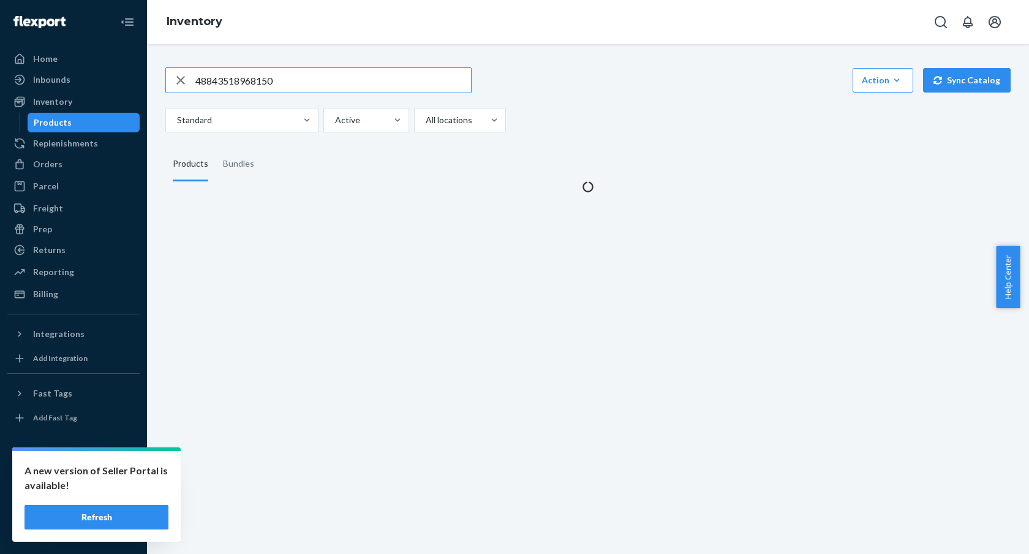
click at [285, 77] on input "48843518968150" at bounding box center [333, 80] width 276 height 24
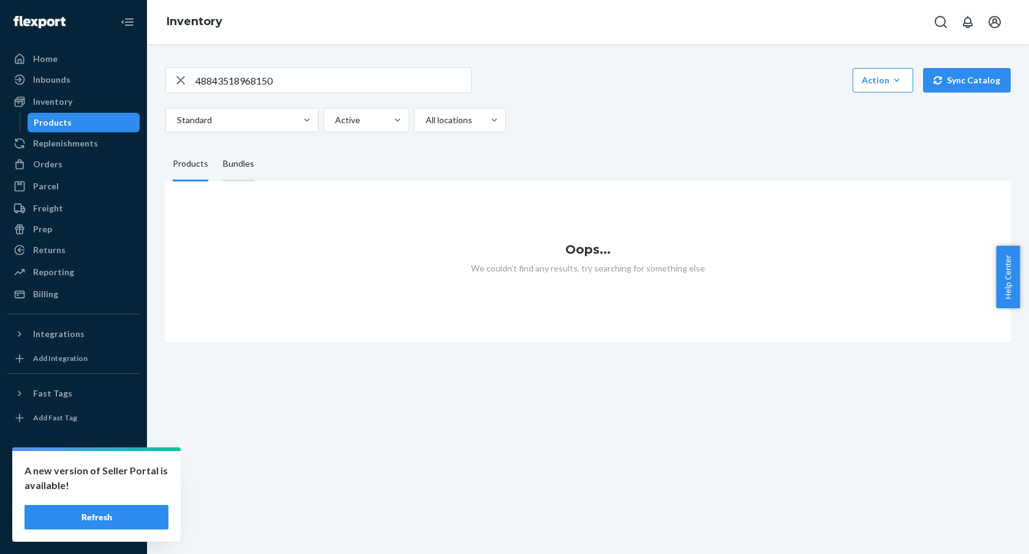
click at [239, 169] on div "Bundles" at bounding box center [238, 164] width 31 height 34
click at [216, 147] on input "Bundles" at bounding box center [216, 147] width 0 height 0
click at [173, 80] on div "button" at bounding box center [180, 80] width 29 height 24
click at [334, 75] on input "text" at bounding box center [333, 80] width 276 height 24
click at [199, 159] on div "Products" at bounding box center [191, 164] width 36 height 34
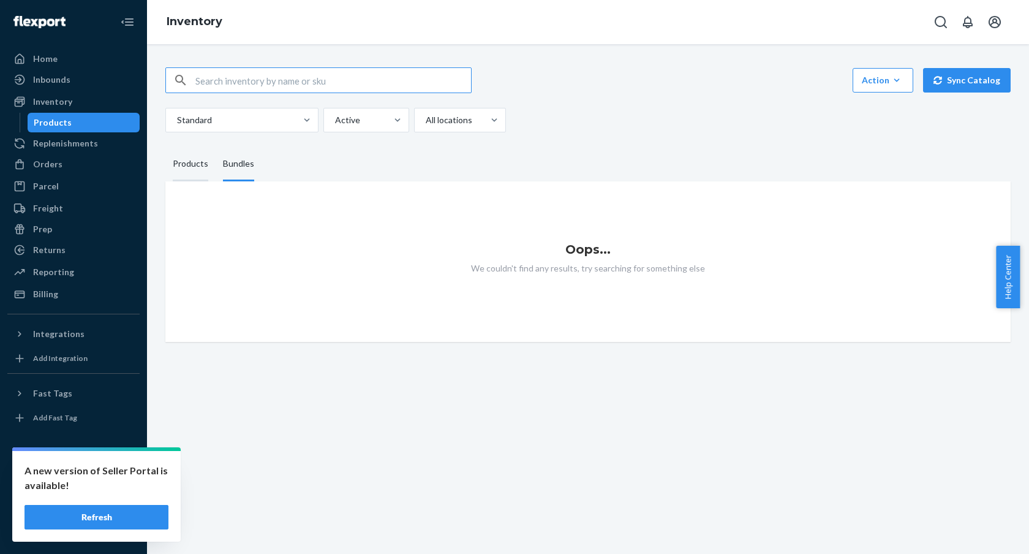
click at [165, 147] on input "Products" at bounding box center [165, 147] width 0 height 0
click at [228, 164] on div "Bundles" at bounding box center [238, 164] width 31 height 34
click at [216, 147] on input "Bundles" at bounding box center [216, 147] width 0 height 0
click at [873, 80] on div "Action" at bounding box center [883, 80] width 42 height 12
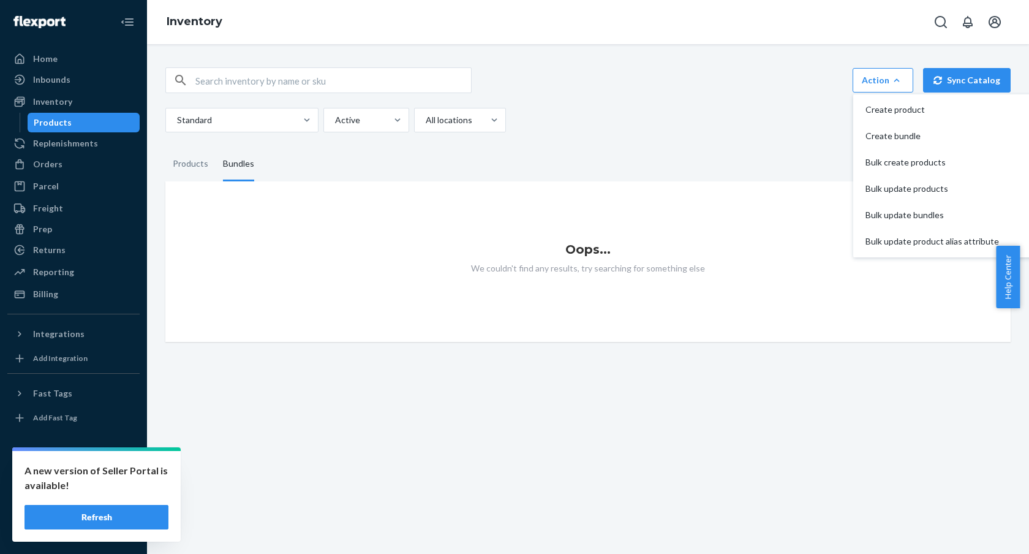
click at [557, 150] on fieldset "Products Bundles" at bounding box center [587, 164] width 845 height 34
click at [307, 81] on input "text" at bounding box center [333, 80] width 276 height 24
paste input "Fjorden Ultimate + Leica LUX"
type input "Fjorden Ultimate + Leica LUX"
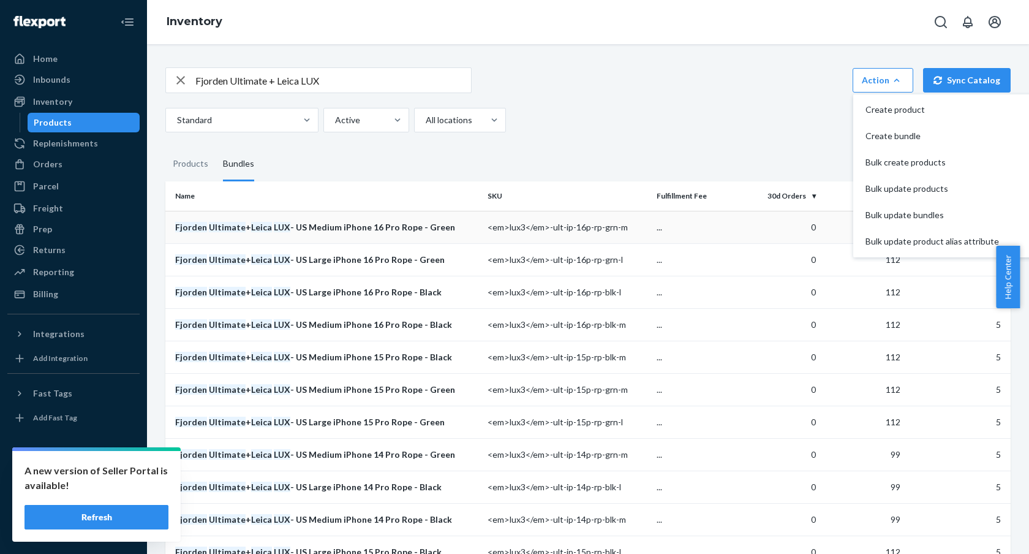
click at [347, 229] on div "Fjorden Ultimate + Leica LUX - US Medium iPhone 16 Pro Rope - Green" at bounding box center [326, 227] width 303 height 12
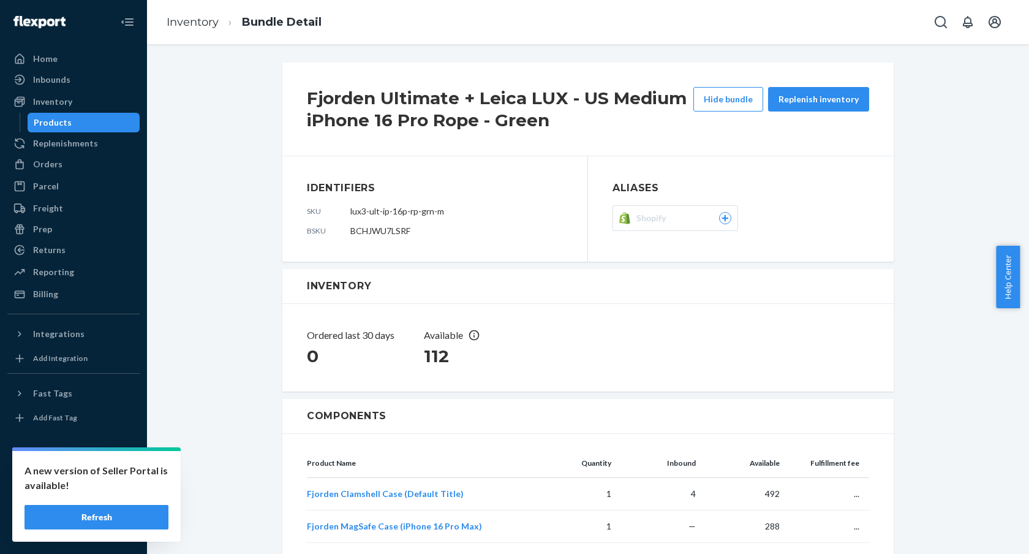
click at [686, 220] on div "Shopify" at bounding box center [683, 218] width 95 height 12
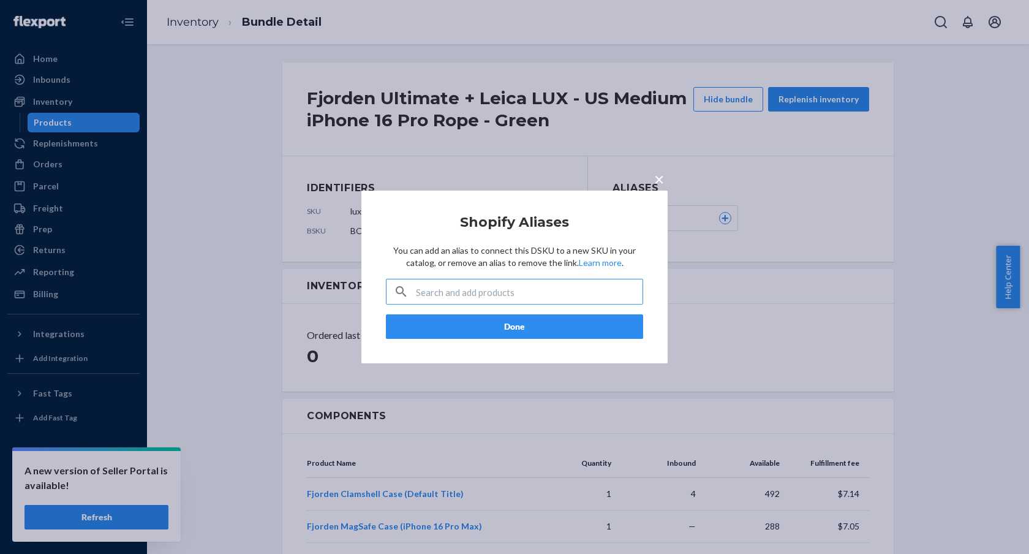
click at [506, 299] on input "text" at bounding box center [529, 291] width 227 height 24
click at [483, 301] on input "text" at bounding box center [529, 291] width 227 height 24
paste input "48843518968150"
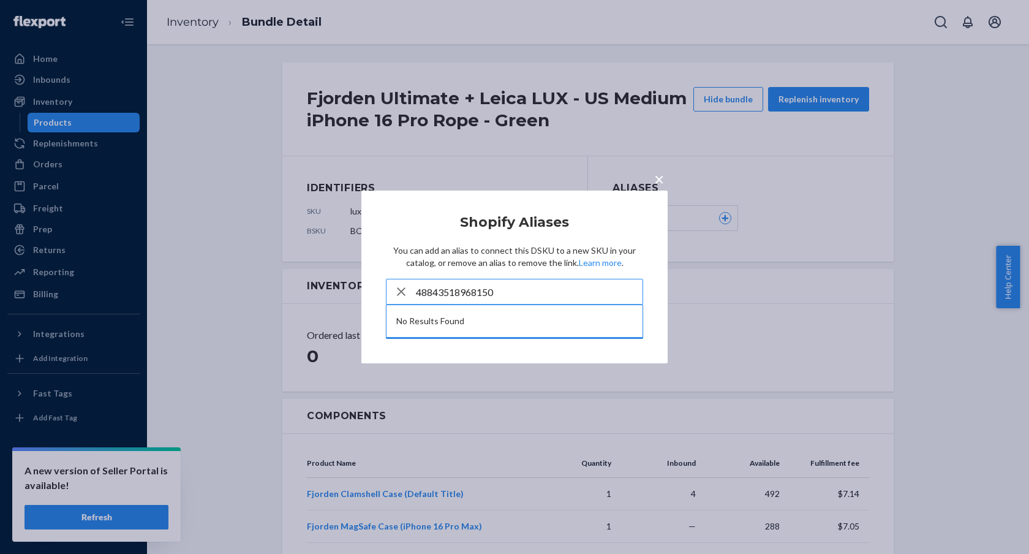
type input "48843518968150"
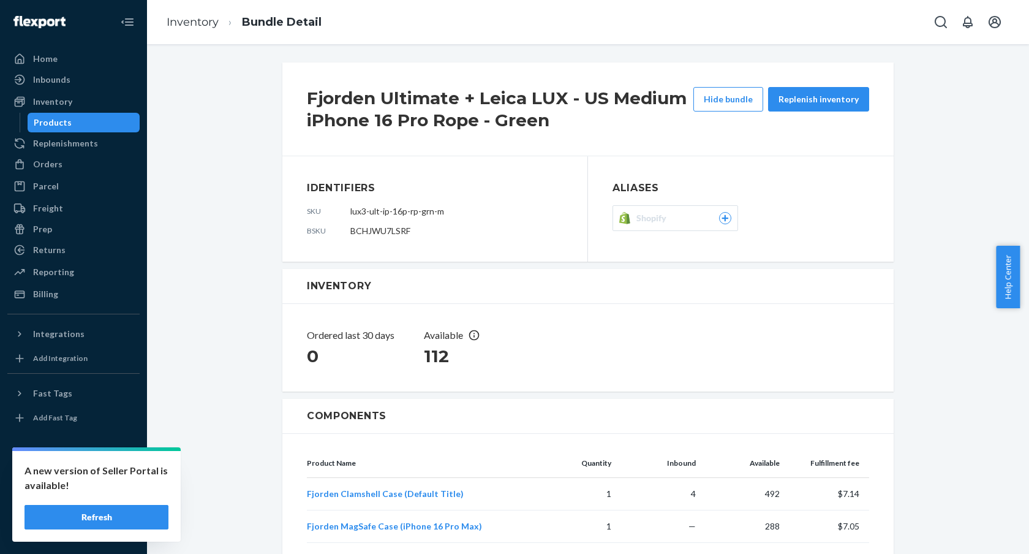
click at [720, 216] on icon at bounding box center [725, 217] width 11 height 7
drag, startPoint x: 506, startPoint y: 127, endPoint x: 467, endPoint y: 151, distance: 45.6
click at [505, 127] on h2 "Fjorden Ultimate + Leica LUX - US Medium iPhone 16 Pro Rope - Green" at bounding box center [500, 109] width 386 height 44
click at [359, 214] on span "lux3-ult-ip-16p-rp-grn-m" at bounding box center [397, 211] width 94 height 10
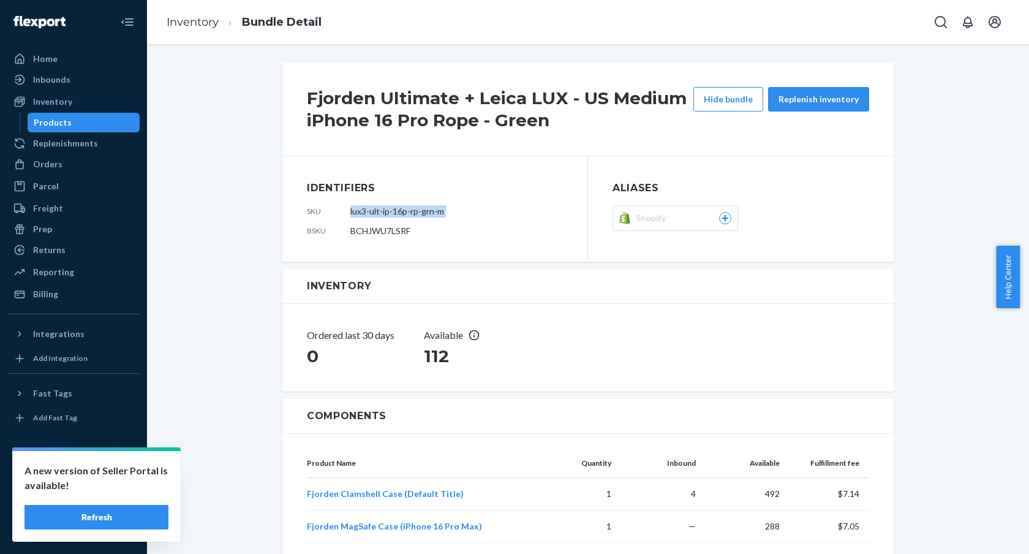
click at [359, 214] on span "lux3-ult-ip-16p-rp-grn-m" at bounding box center [397, 211] width 94 height 10
copy span "lux3-ult-ip-16p-rp-grn-m"
drag, startPoint x: 535, startPoint y: 197, endPoint x: 595, endPoint y: 203, distance: 59.8
click at [536, 197] on section "Identifiers sku lux3-ult-ip-16p-rp-grn-m bsku BCHJWU7LSRF" at bounding box center [435, 209] width 256 height 56
click at [681, 210] on button "Shopify" at bounding box center [675, 218] width 126 height 26
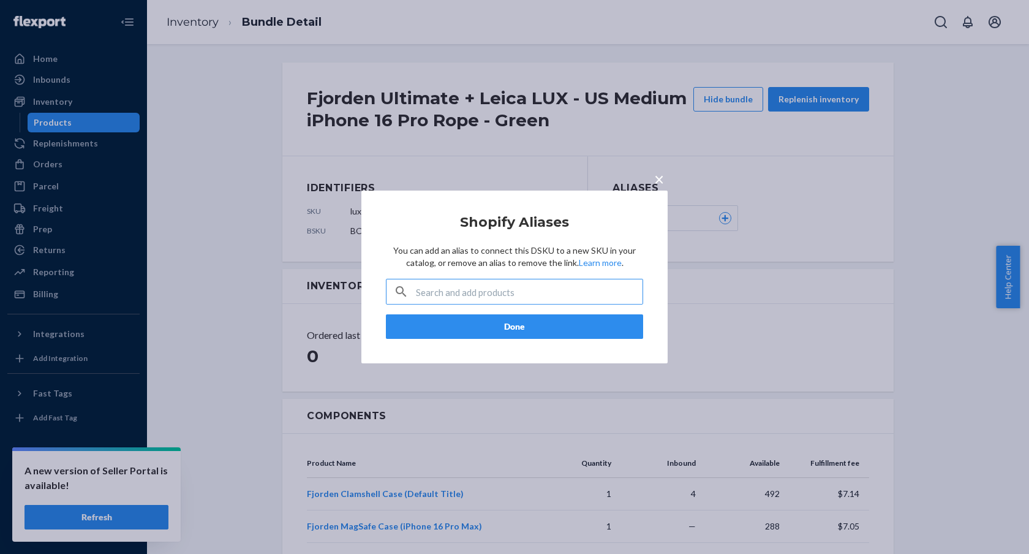
click at [524, 297] on input "text" at bounding box center [529, 291] width 227 height 24
click at [484, 295] on input "text" at bounding box center [529, 291] width 227 height 24
paste input "Fjorden Ultimate + Leica LUX"
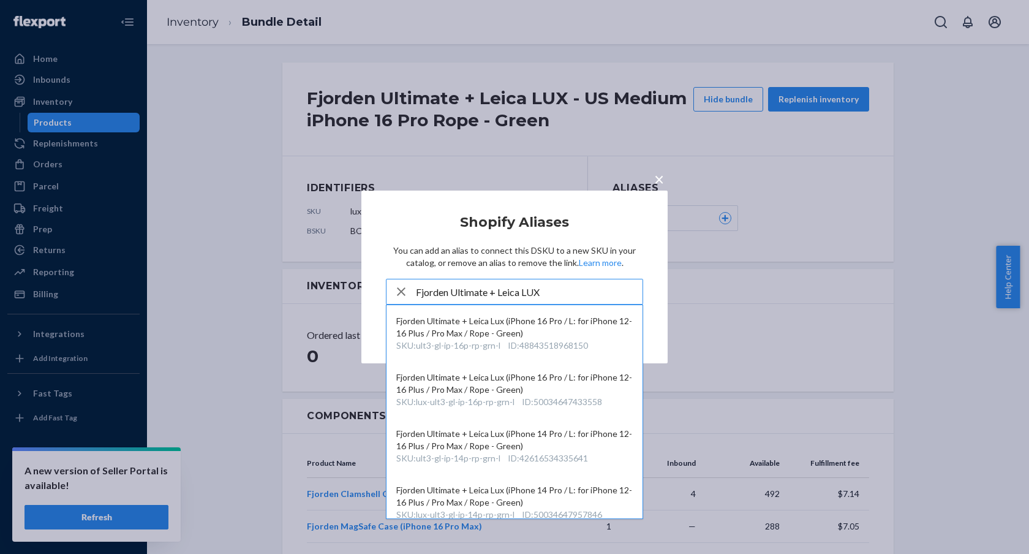
type input "Fjorden Ultimate + Leica LUX"
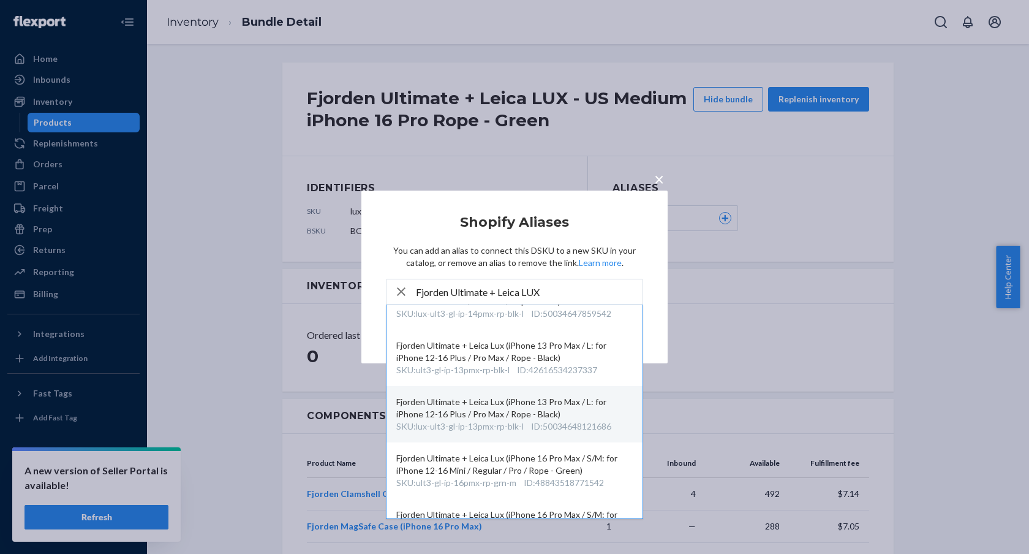
scroll to position [2589, 0]
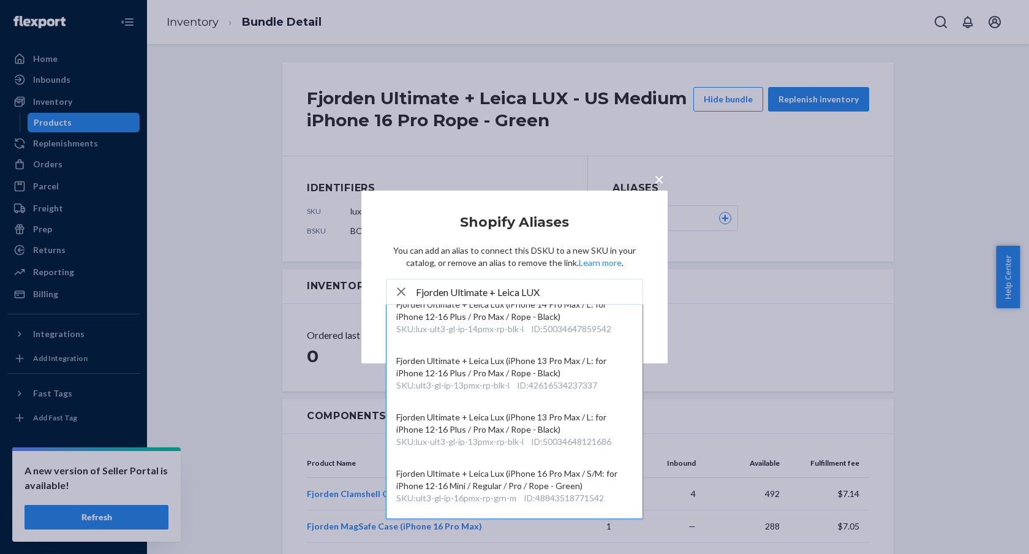
drag, startPoint x: 648, startPoint y: 184, endPoint x: 555, endPoint y: 176, distance: 92.8
click at [647, 184] on div "× Shopify Aliases You can add an alias to connect this DSKU to a new SKU in you…" at bounding box center [514, 277] width 1029 height 554
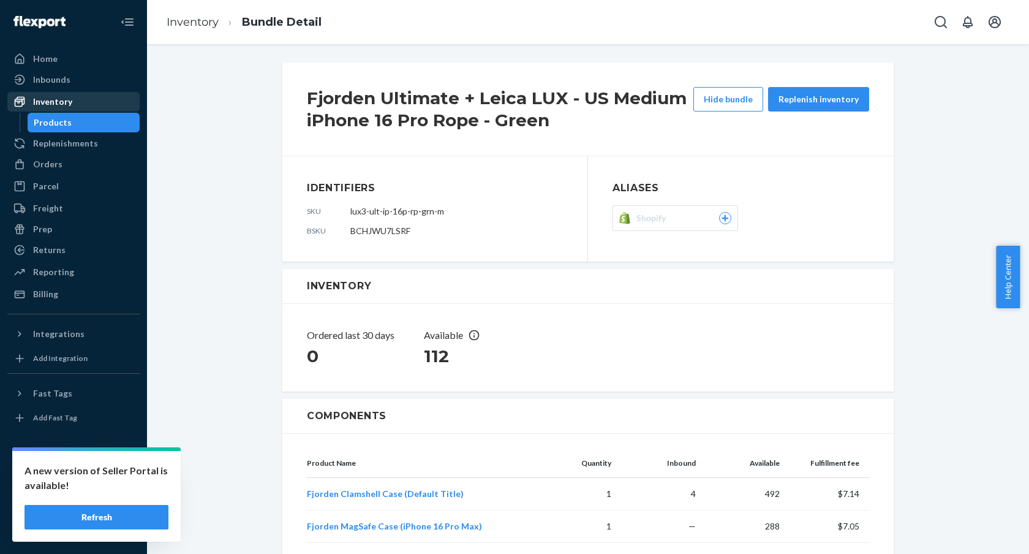
click at [108, 94] on div "Inventory" at bounding box center [74, 101] width 130 height 17
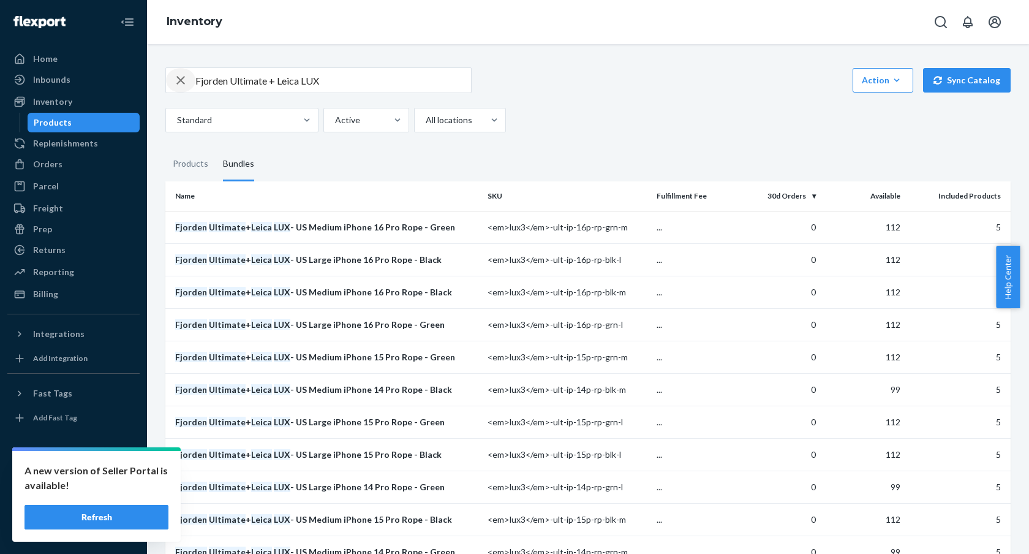
click at [176, 85] on icon "button" at bounding box center [180, 80] width 15 height 24
click at [171, 171] on div "Products" at bounding box center [190, 164] width 50 height 34
click at [165, 147] on input "Products" at bounding box center [165, 147] width 0 height 0
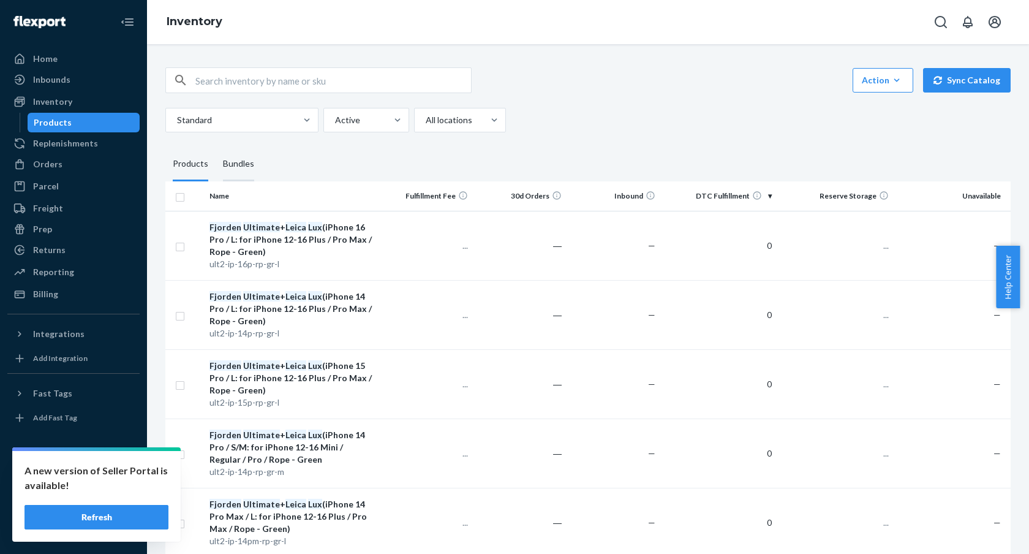
click at [229, 168] on div "Bundles" at bounding box center [238, 164] width 31 height 34
click at [216, 147] on input "Bundles" at bounding box center [216, 147] width 0 height 0
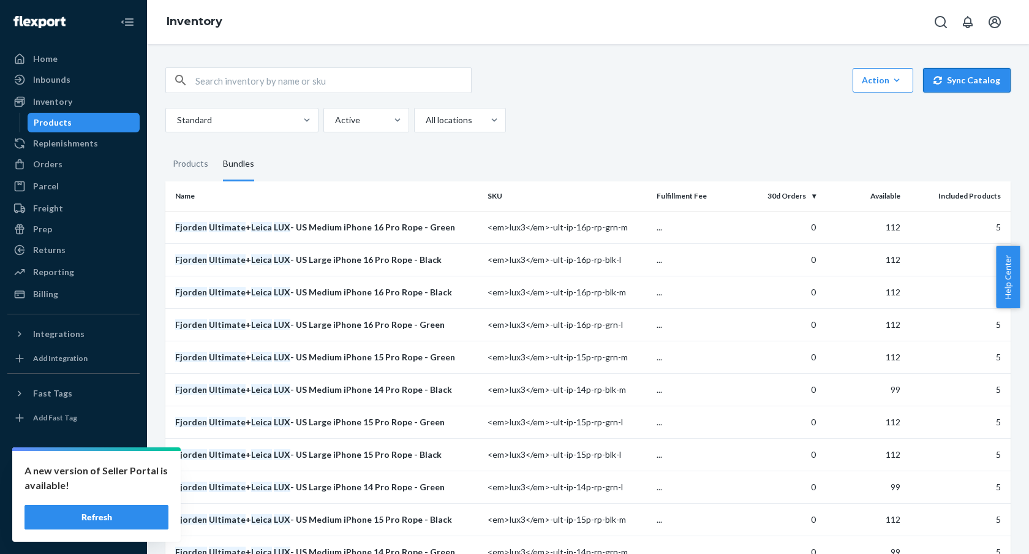
click at [978, 79] on button "Sync Catalog" at bounding box center [967, 80] width 88 height 24
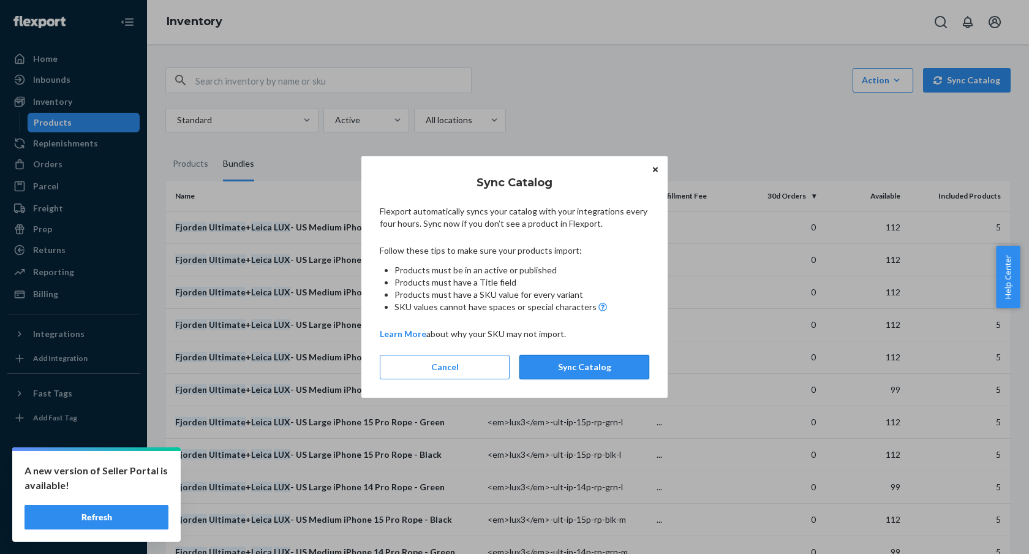
click at [595, 364] on button "Sync Catalog" at bounding box center [584, 367] width 130 height 24
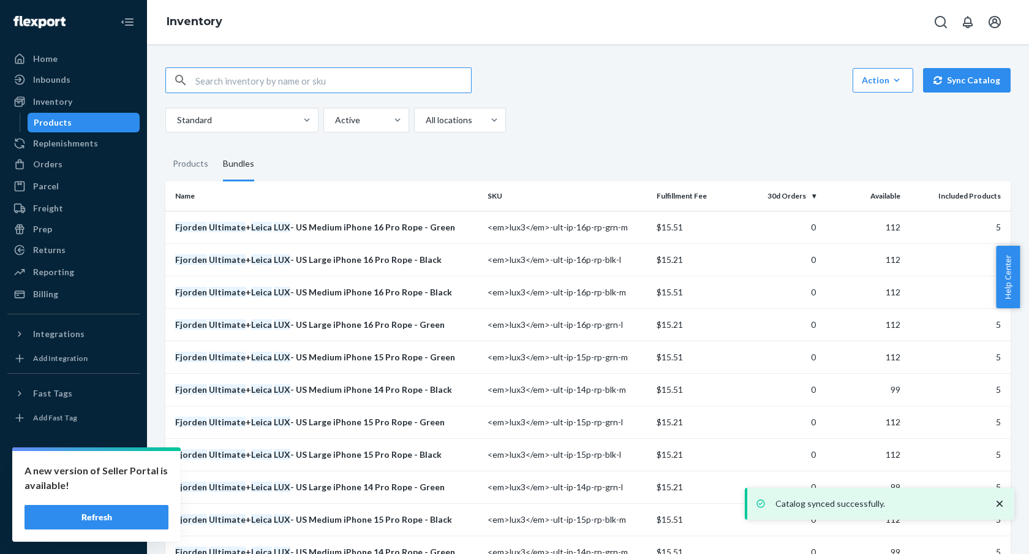
click at [326, 74] on input "text" at bounding box center [333, 80] width 276 height 24
type input "17"
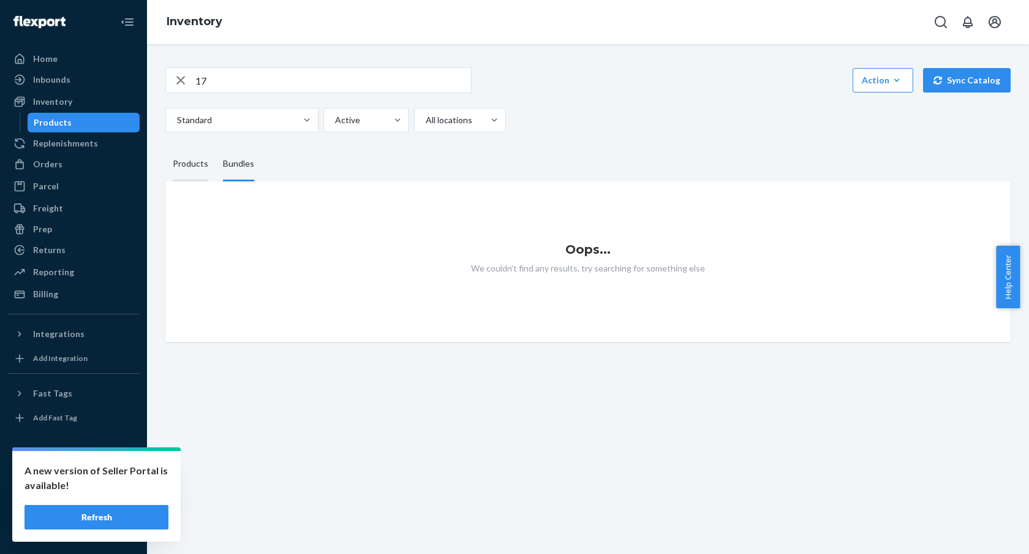
click at [205, 168] on div "Products" at bounding box center [191, 164] width 36 height 34
click at [165, 147] on input "Products" at bounding box center [165, 147] width 0 height 0
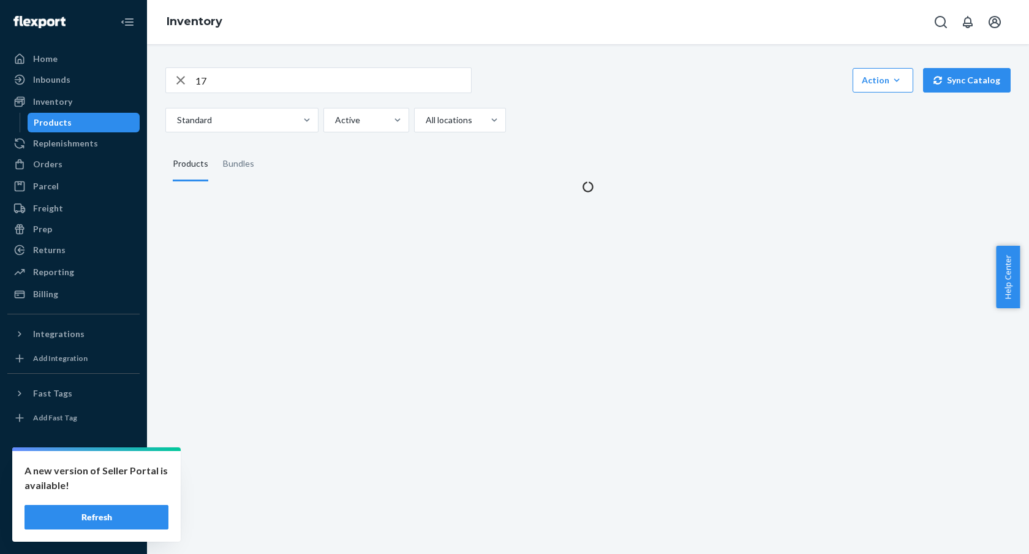
click at [246, 72] on input "17" at bounding box center [333, 80] width 276 height 24
click at [247, 76] on input "17" at bounding box center [333, 80] width 276 height 24
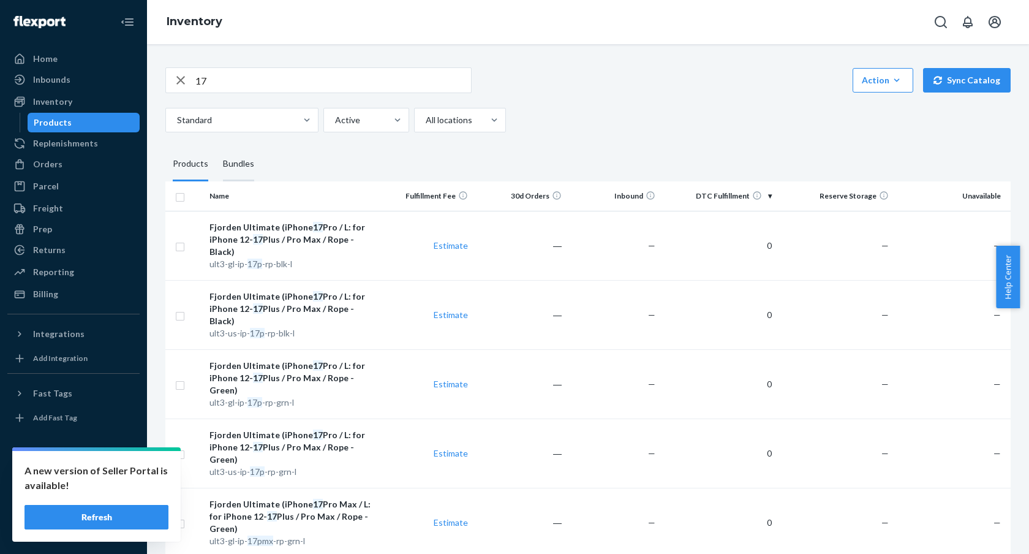
click at [228, 169] on div "Bundles" at bounding box center [238, 164] width 31 height 34
click at [216, 147] on input "Bundles" at bounding box center [216, 147] width 0 height 0
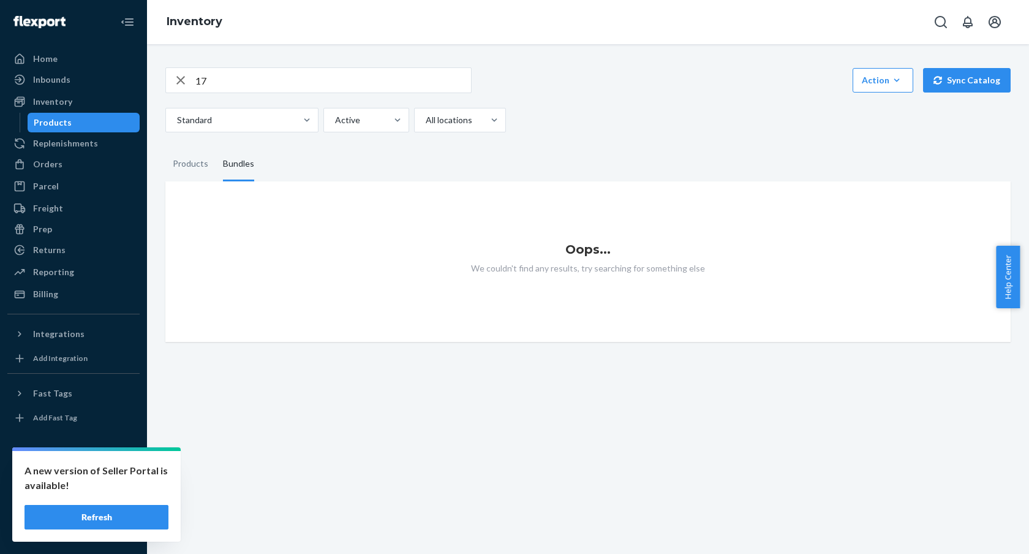
click at [235, 81] on input "17" at bounding box center [333, 80] width 276 height 24
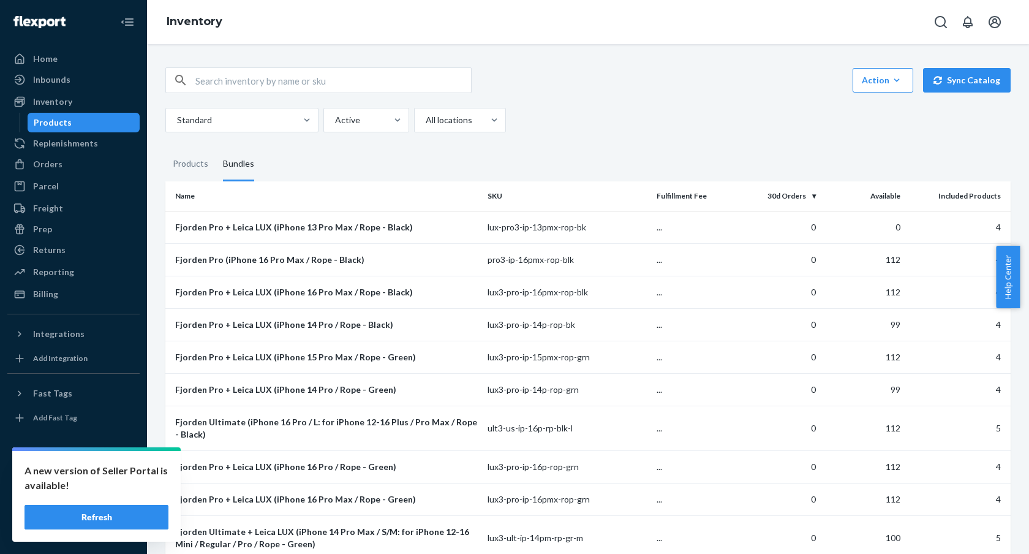
click at [236, 89] on input "text" at bounding box center [333, 80] width 276 height 24
type input "17"
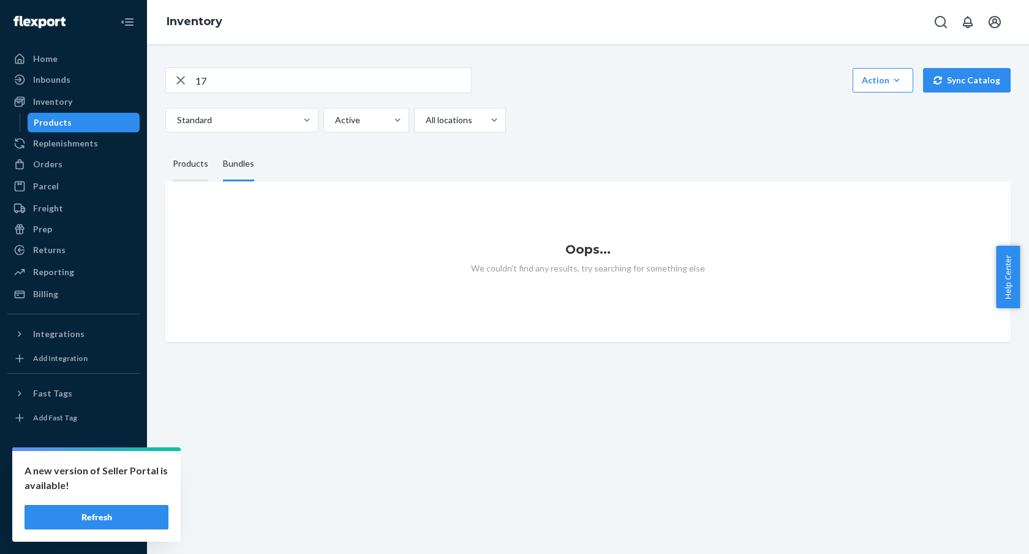
drag, startPoint x: 198, startPoint y: 190, endPoint x: 194, endPoint y: 167, distance: 24.4
click at [198, 190] on div "Oops... We couldn't find any results, try searching for something else" at bounding box center [587, 261] width 845 height 160
click at [194, 167] on div "Products" at bounding box center [191, 164] width 36 height 34
click at [165, 147] on input "Products" at bounding box center [165, 147] width 0 height 0
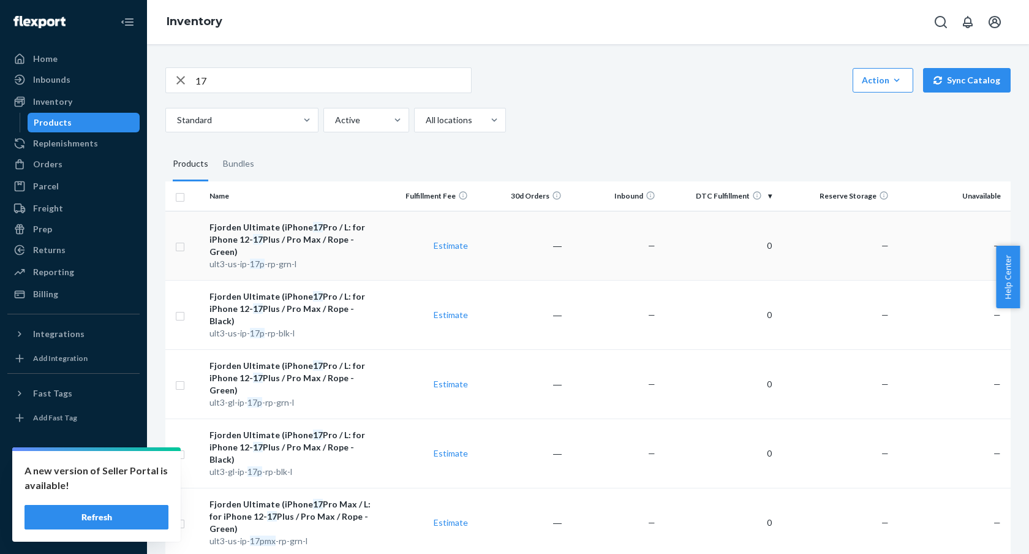
click at [375, 246] on td "Fjorden Ultimate (iPhone 17 Pro / L: for iPhone 12- 17 Plus / Pro Max / Rope - …" at bounding box center [292, 245] width 175 height 69
click at [297, 67] on div "17" at bounding box center [318, 80] width 306 height 26
click at [295, 75] on input "17" at bounding box center [333, 80] width 276 height 24
paste input "lux3-ult-ip-16pmx-rp-grn-l"
type input "lux3-ult-ip-16pmx-rp-grn-l"
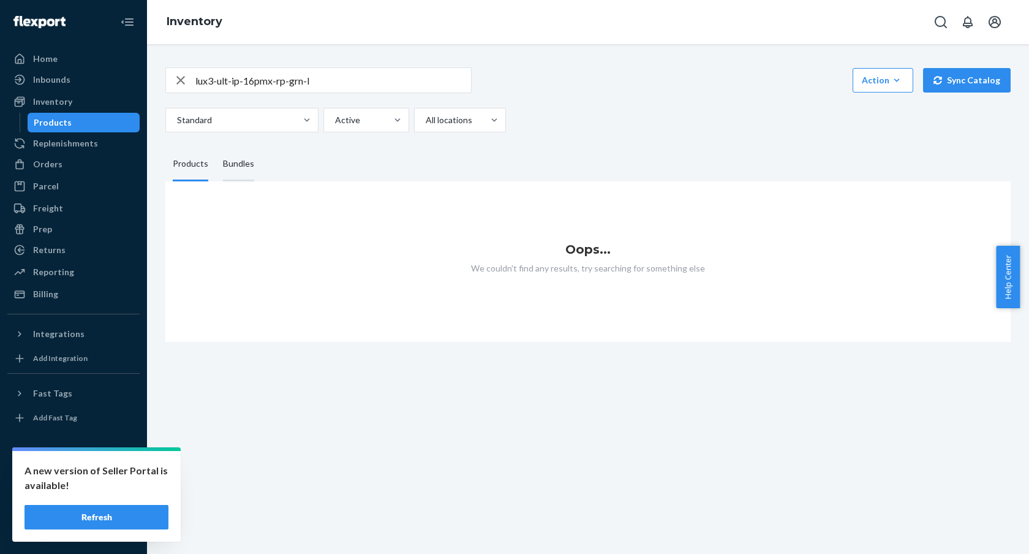
click at [225, 171] on div "Bundles" at bounding box center [238, 164] width 31 height 34
click at [216, 147] on input "Bundles" at bounding box center [216, 147] width 0 height 0
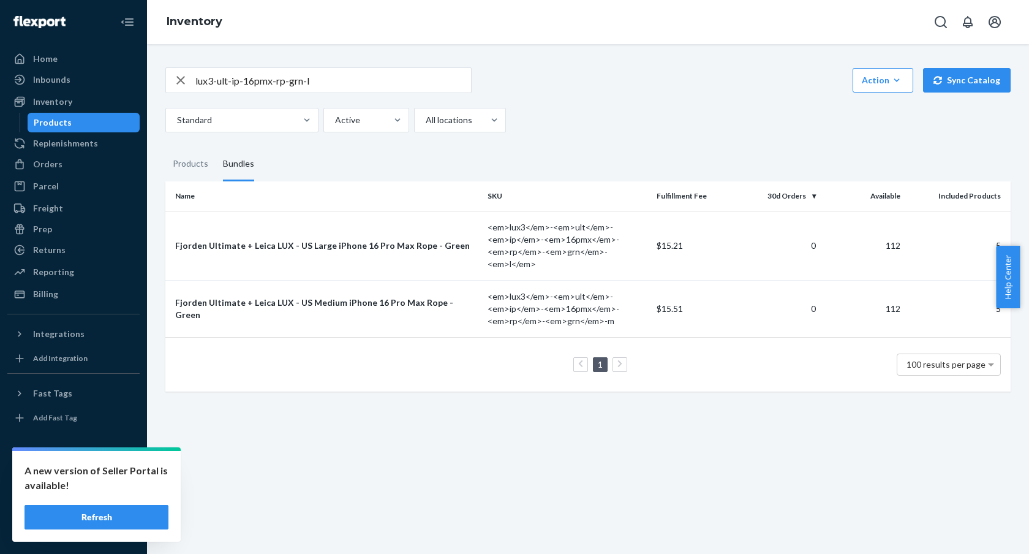
click at [181, 78] on icon "button" at bounding box center [180, 80] width 15 height 24
click at [182, 171] on div "Products" at bounding box center [191, 164] width 36 height 34
click at [165, 147] on input "Products" at bounding box center [165, 147] width 0 height 0
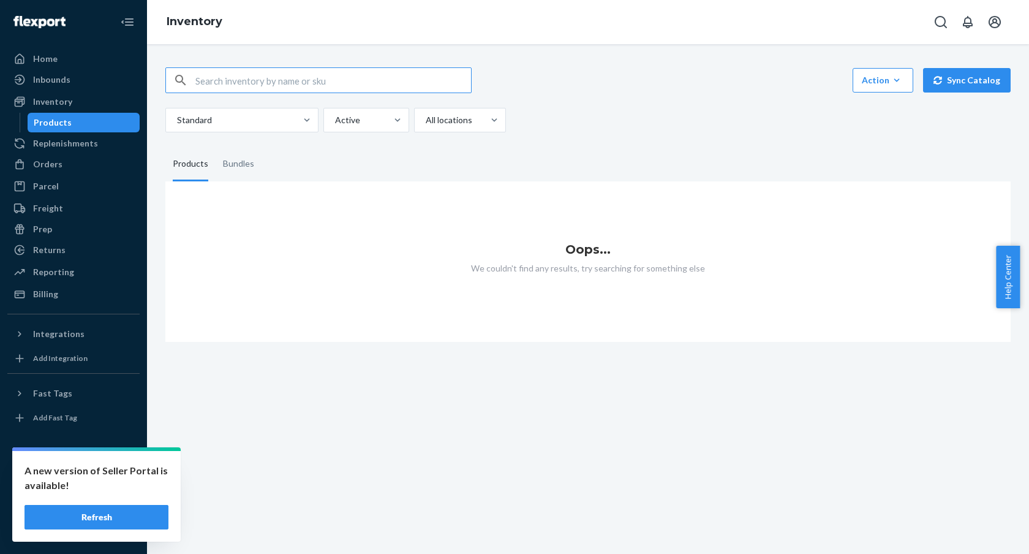
click at [330, 70] on input "text" at bounding box center [333, 80] width 276 height 24
paste input "lux3-ult-ip-16pmx-rp-grn-l"
click at [301, 85] on input "lux3-ult-ip-16pmx-rp-grn-l" at bounding box center [333, 80] width 276 height 24
type input "lux3-ult-ip-16pmx-rp-gr-l"
click at [320, 73] on input "lux3-ult-ip-16pmx-rp-gr-l" at bounding box center [333, 80] width 276 height 24
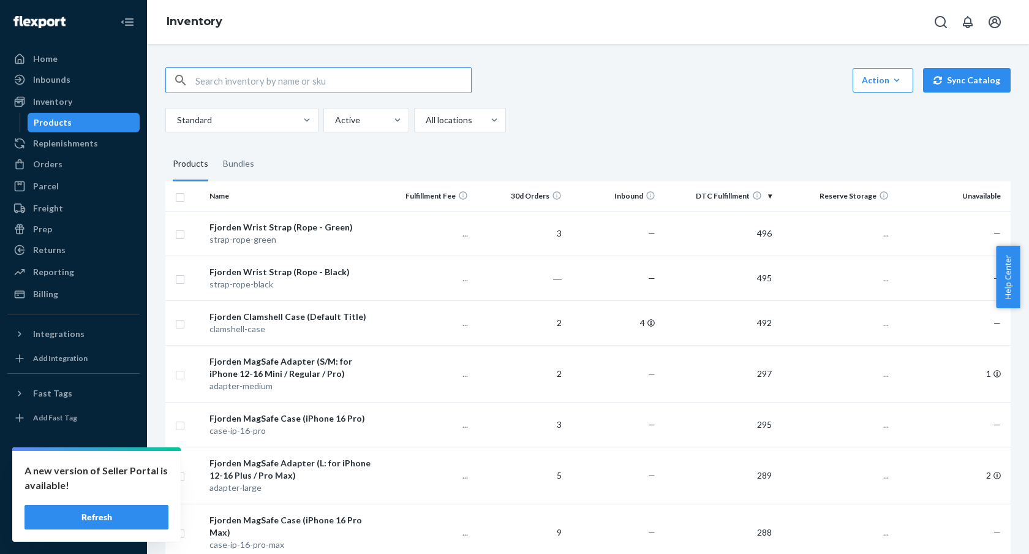
click at [291, 77] on input "text" at bounding box center [333, 80] width 276 height 24
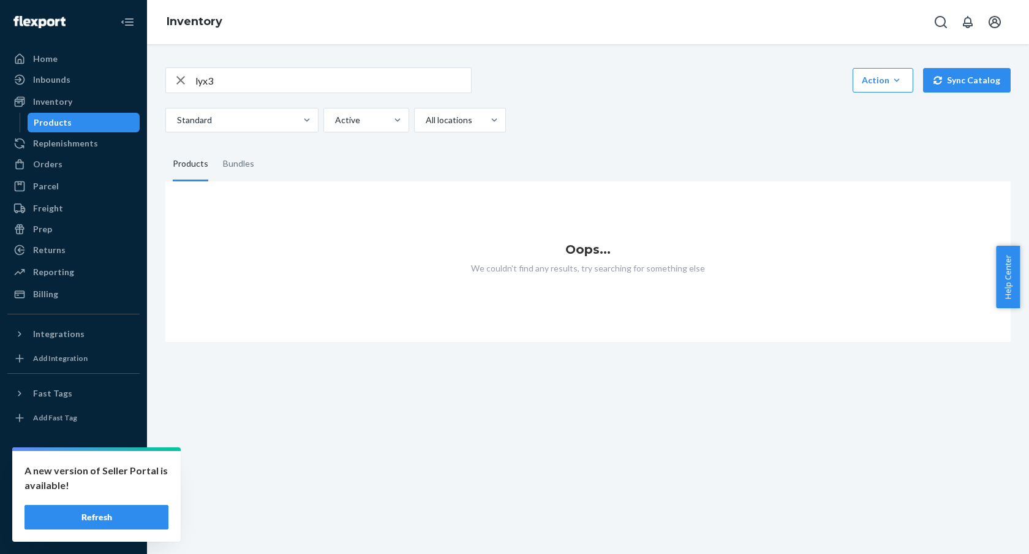
click at [342, 80] on input "lyx3" at bounding box center [333, 80] width 276 height 24
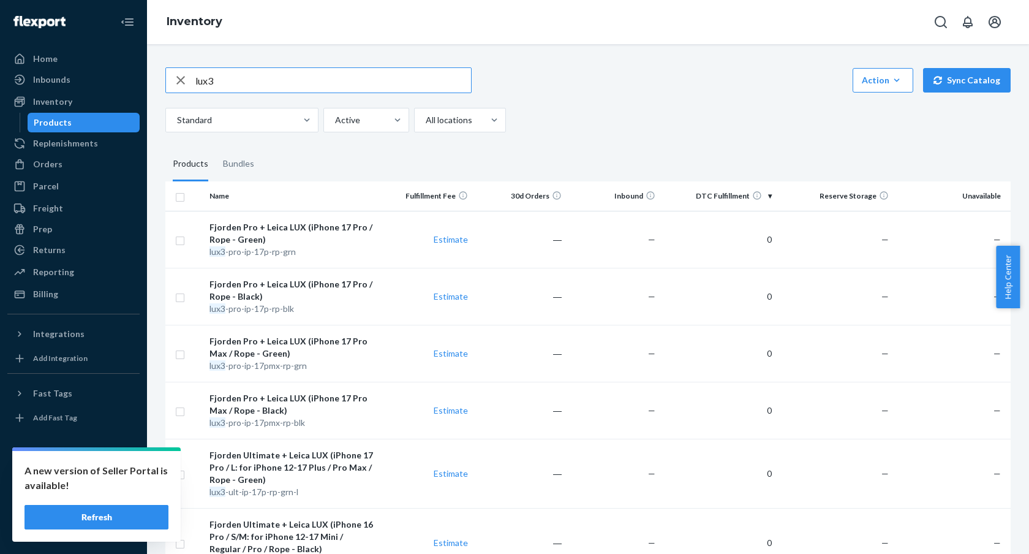
click at [342, 88] on input "lux3" at bounding box center [333, 80] width 276 height 24
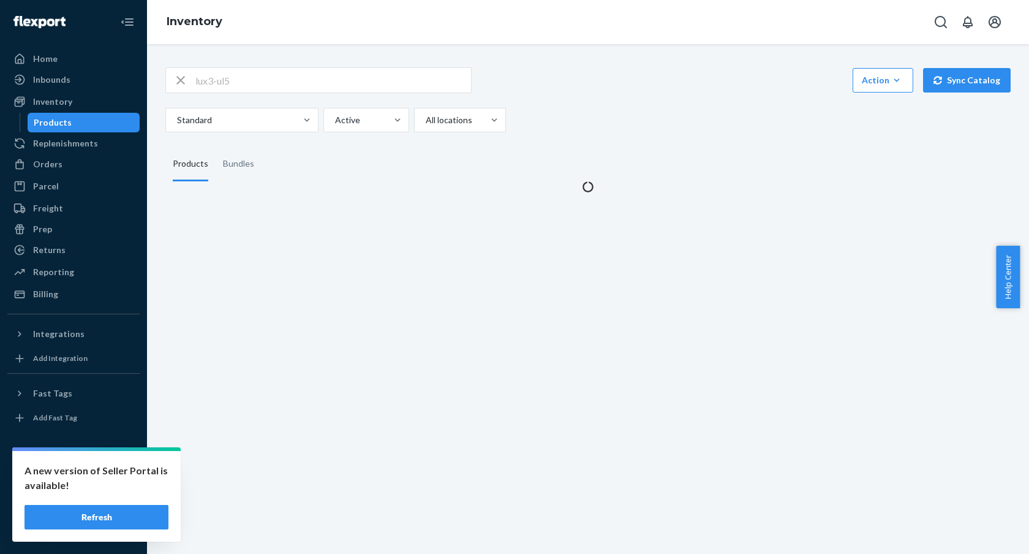
click at [338, 93] on div "lux3-ul5 Action Create product Create bundle Bulk create products Bulk update p…" at bounding box center [587, 99] width 845 height 65
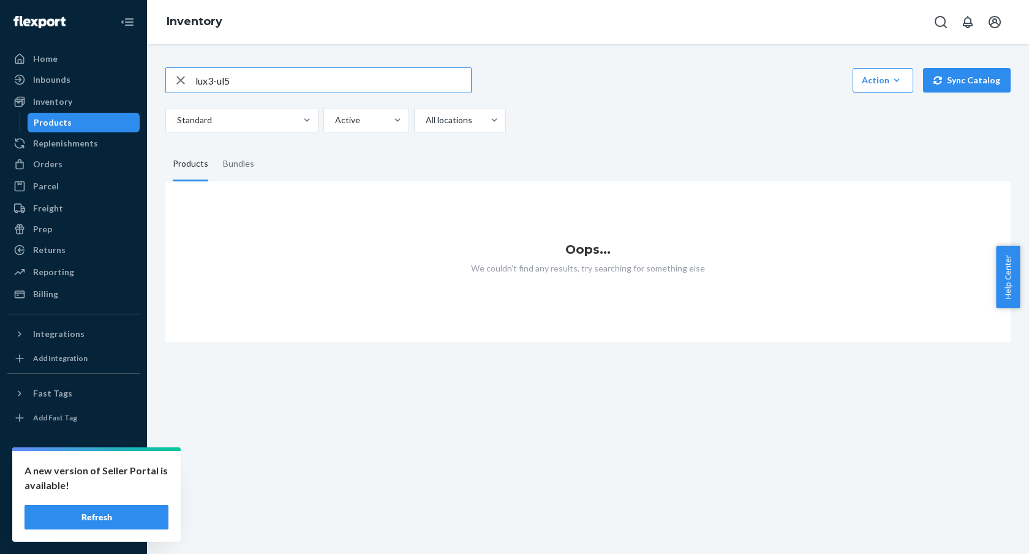
click at [341, 78] on input "lux3-ul5" at bounding box center [333, 80] width 276 height 24
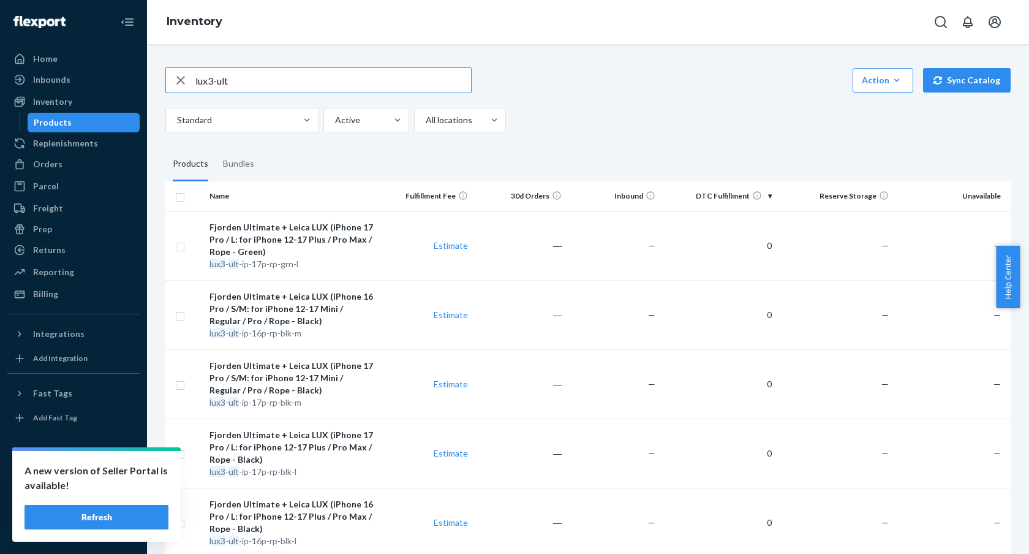
click at [333, 77] on input "lux3-ult" at bounding box center [333, 80] width 276 height 24
type input "lux3-ult-ip-16"
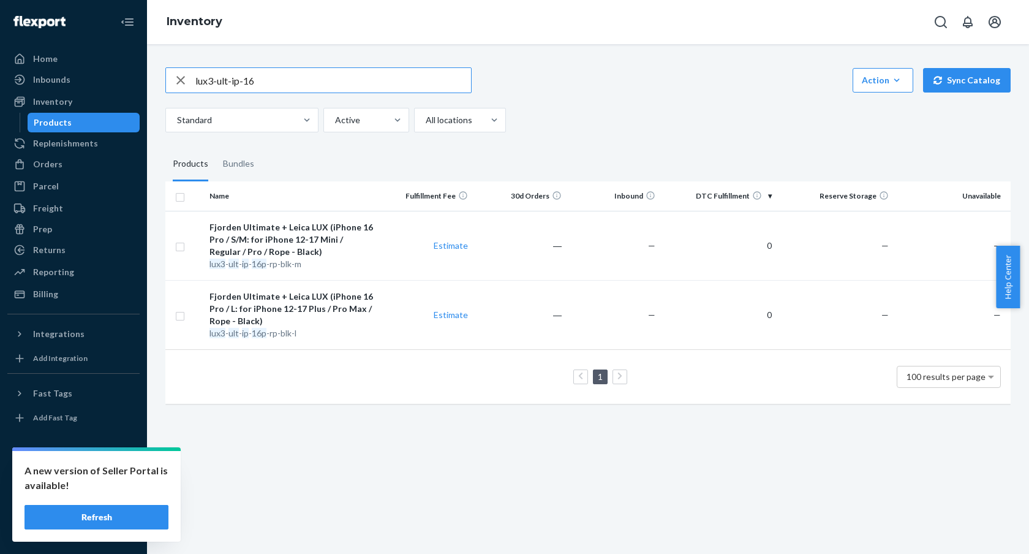
click at [347, 86] on input "lux3-ult-ip-16" at bounding box center [333, 80] width 276 height 24
click at [604, 78] on div "Action Create product Create bundle Bulk create products Bulk update products B…" at bounding box center [587, 80] width 845 height 26
click at [66, 104] on div "Inventory" at bounding box center [52, 102] width 39 height 12
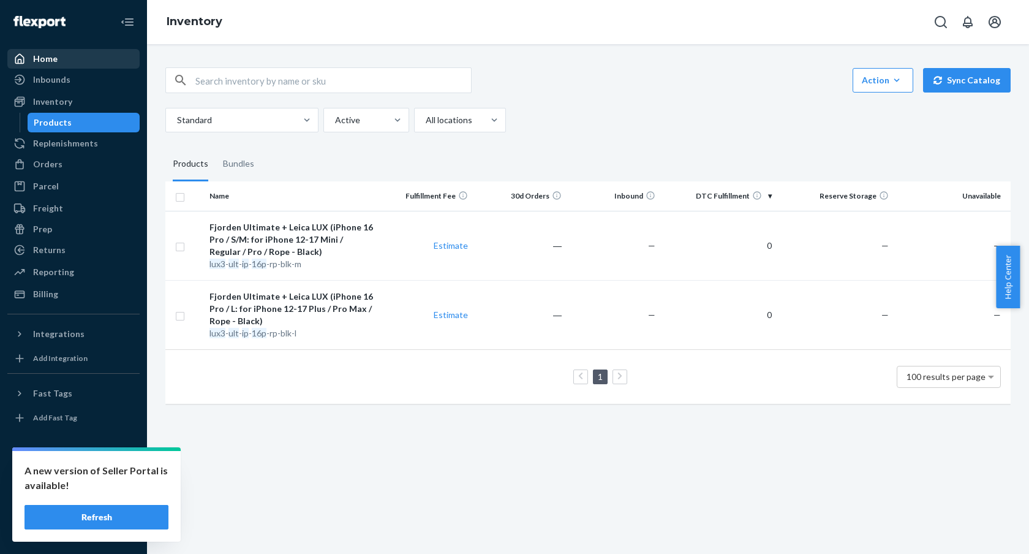
click at [85, 61] on div "Home" at bounding box center [74, 58] width 130 height 17
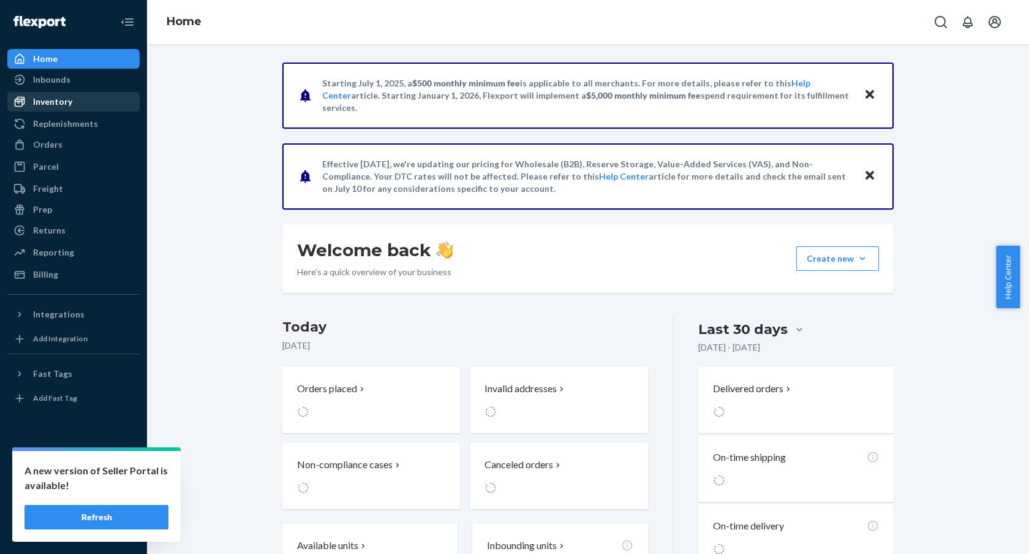
click at [89, 103] on div "Inventory" at bounding box center [74, 101] width 130 height 17
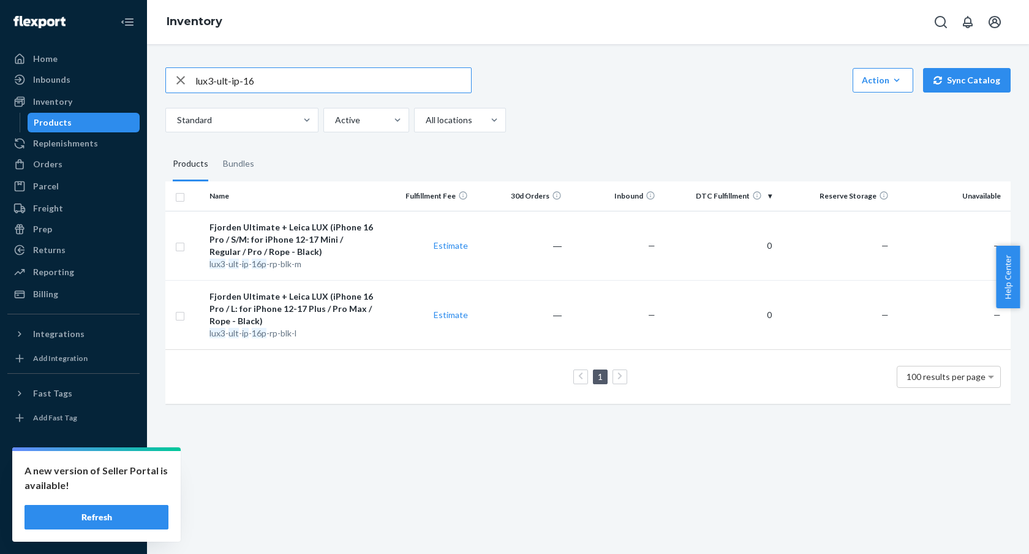
click at [175, 83] on icon "button" at bounding box center [180, 80] width 15 height 24
drag, startPoint x: 970, startPoint y: 78, endPoint x: 766, endPoint y: 137, distance: 212.1
click at [768, 135] on div "Action Create product Create bundle Bulk create products Bulk update products B…" at bounding box center [587, 234] width 863 height 363
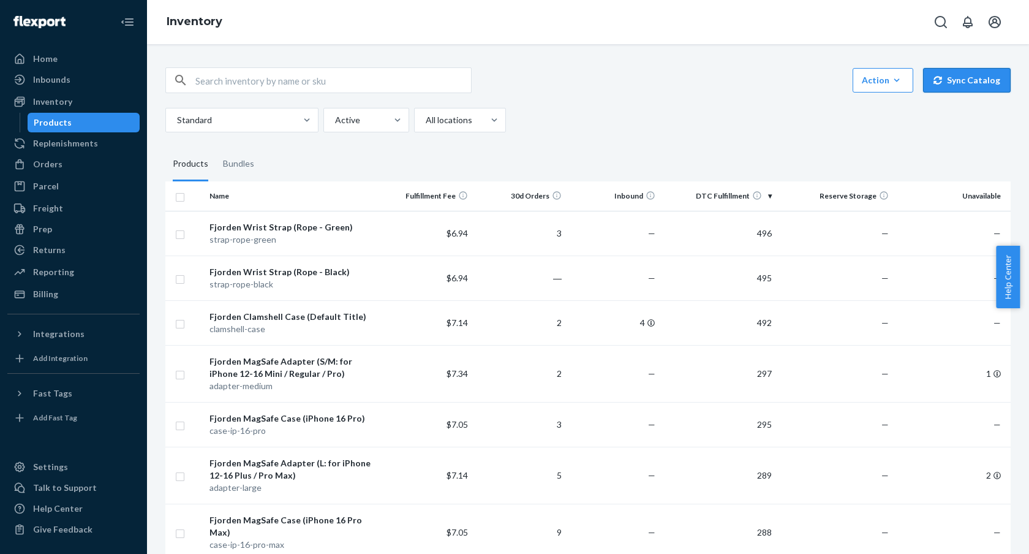
click at [979, 83] on button "Sync Catalog" at bounding box center [967, 80] width 88 height 24
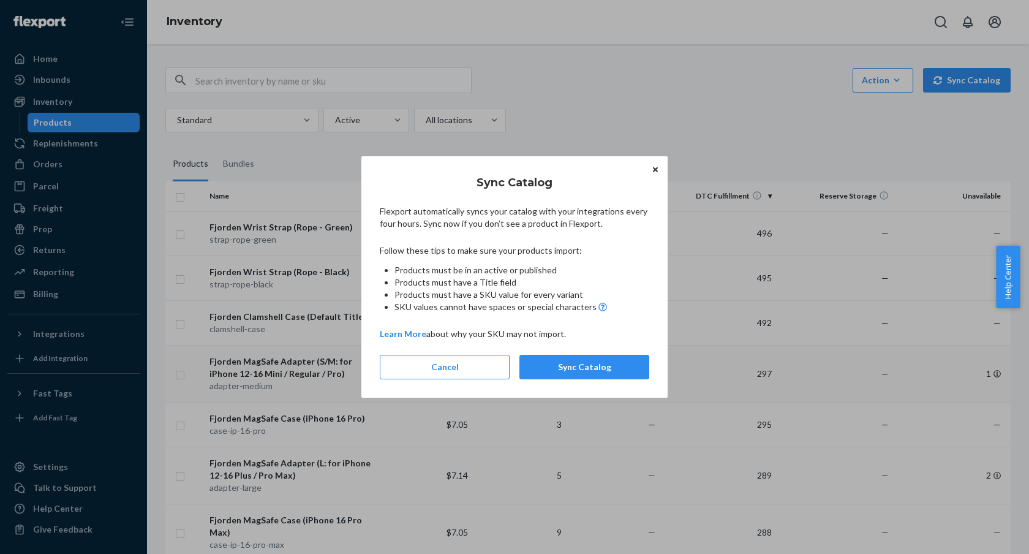
click at [582, 368] on button "Sync Catalog" at bounding box center [584, 367] width 130 height 24
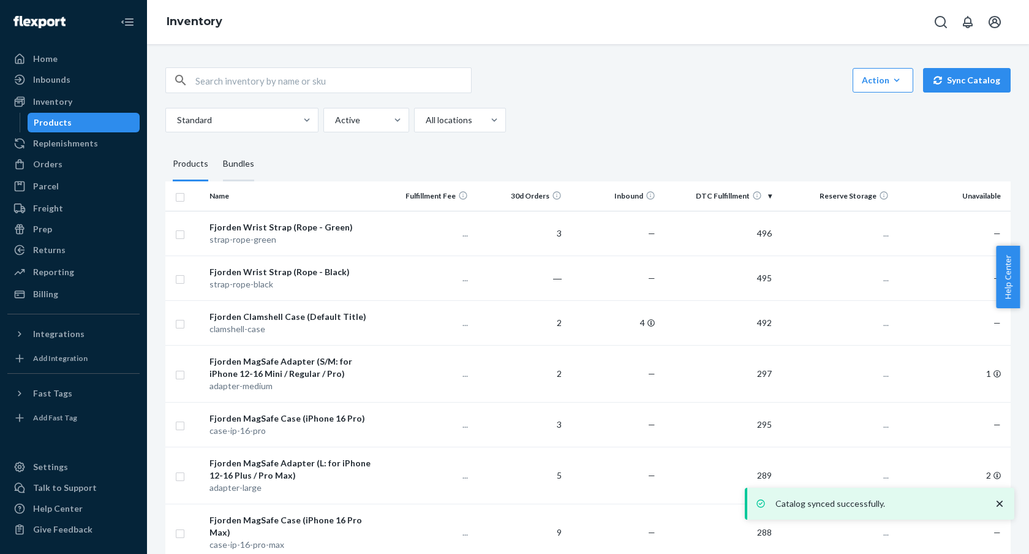
click at [229, 165] on div "Bundles" at bounding box center [238, 164] width 31 height 34
click at [216, 147] on input "Bundles" at bounding box center [216, 147] width 0 height 0
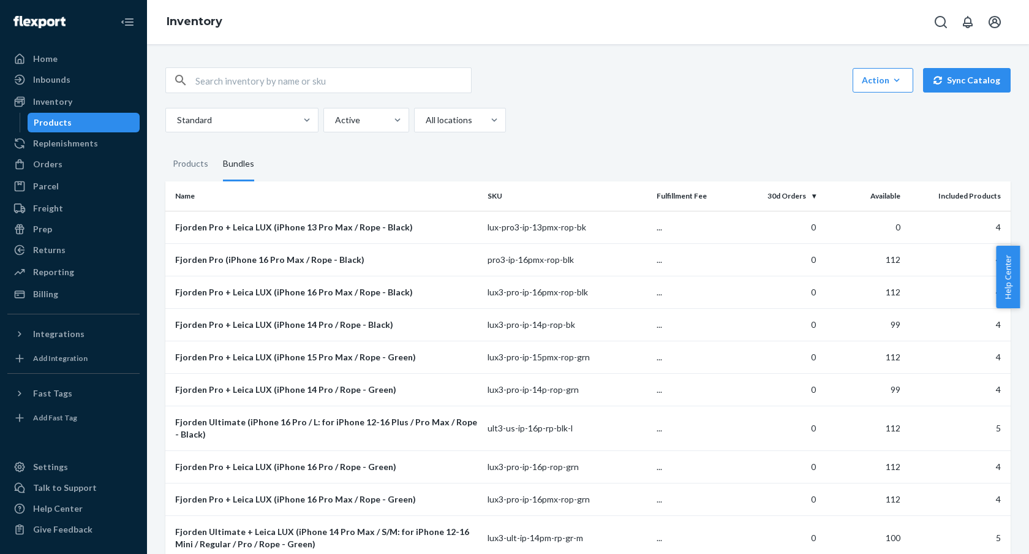
click at [388, 77] on input "text" at bounding box center [333, 80] width 276 height 24
paste input "lux3-ult-ip-16pmx-rp-gr-l"
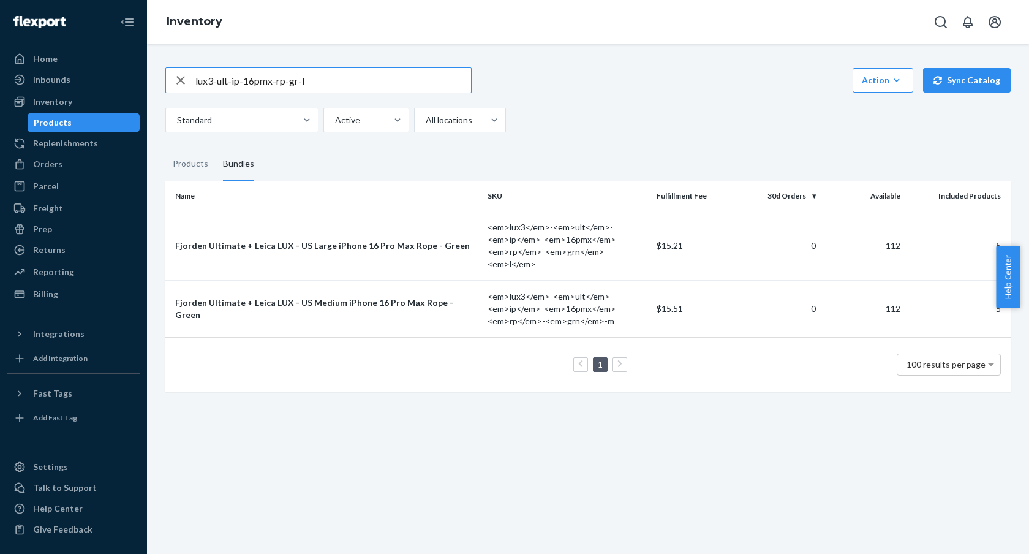
drag, startPoint x: 295, startPoint y: 85, endPoint x: 304, endPoint y: 87, distance: 8.9
click at [295, 85] on input "lux3-ult-ip-16pmx-rp-gr-l" at bounding box center [333, 80] width 276 height 24
click at [358, 74] on input "lux3-ult-ip-16pmx-rp-gr-l" at bounding box center [333, 80] width 276 height 24
paste input "n"
click at [253, 83] on input "lux3-ult-ip-16pmx-rp-grn-l" at bounding box center [333, 80] width 276 height 24
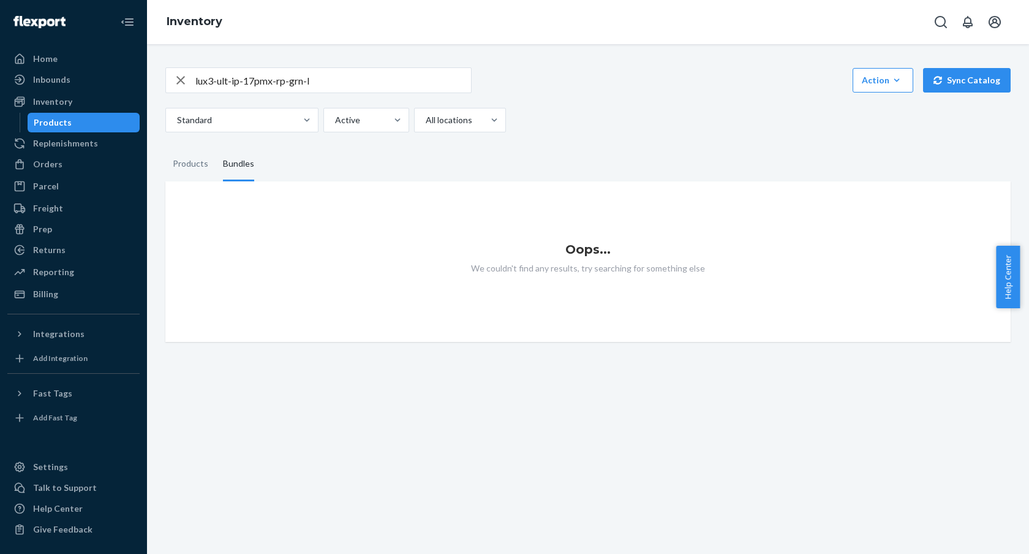
click at [400, 89] on input "lux3-ult-ip-17pmx-rp-grn-l" at bounding box center [333, 80] width 276 height 24
type input "17"
click at [455, 83] on input "17" at bounding box center [333, 80] width 276 height 24
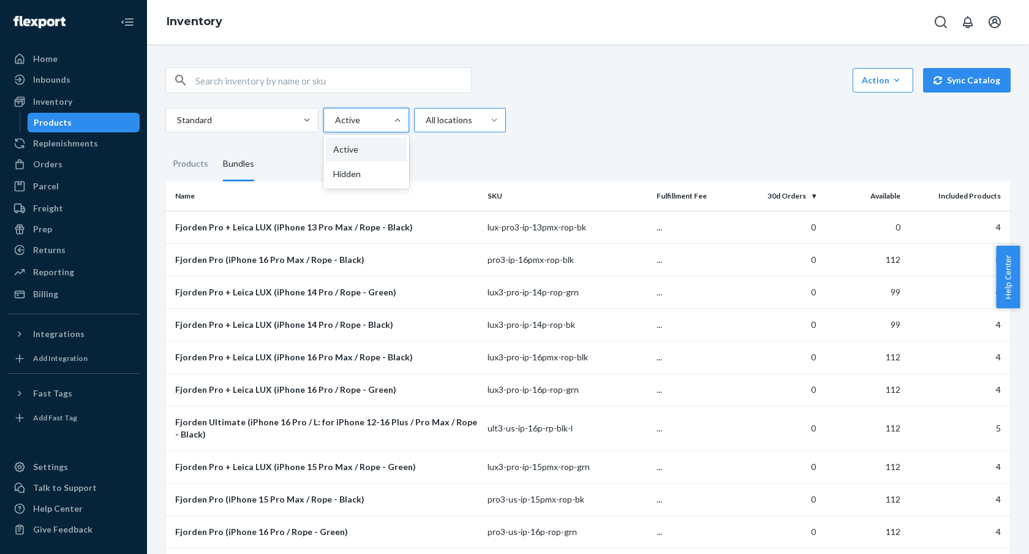
click at [359, 119] on div at bounding box center [365, 120] width 62 height 15
click at [335, 119] on input "option Active focused, 1 of 2. 2 results available. Use Up and Down to choose o…" at bounding box center [334, 120] width 1 height 12
drag, startPoint x: 367, startPoint y: 183, endPoint x: 655, endPoint y: 162, distance: 288.6
click at [654, 160] on fieldset "Products Bundles" at bounding box center [587, 164] width 845 height 34
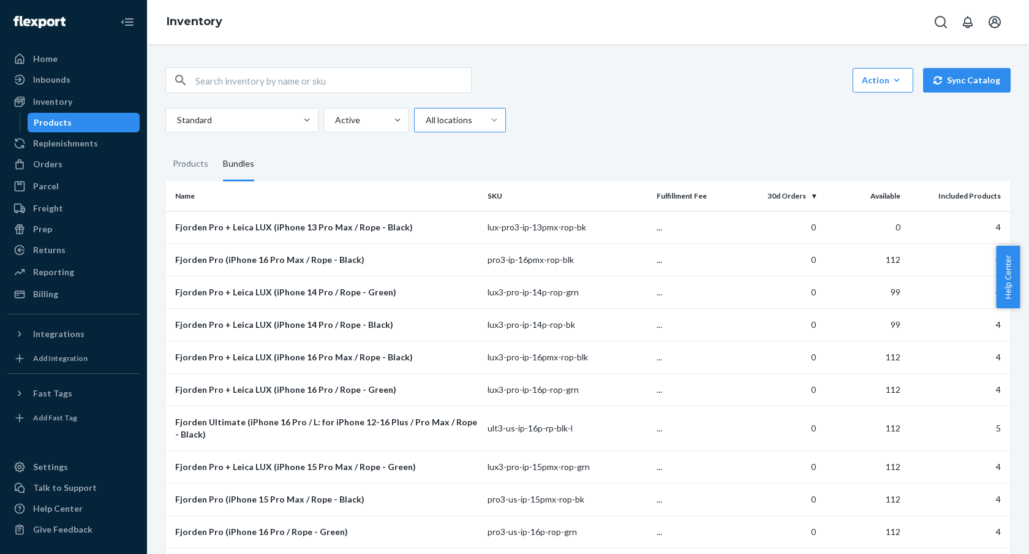
click at [415, 91] on input "text" at bounding box center [333, 80] width 276 height 24
type input "17"
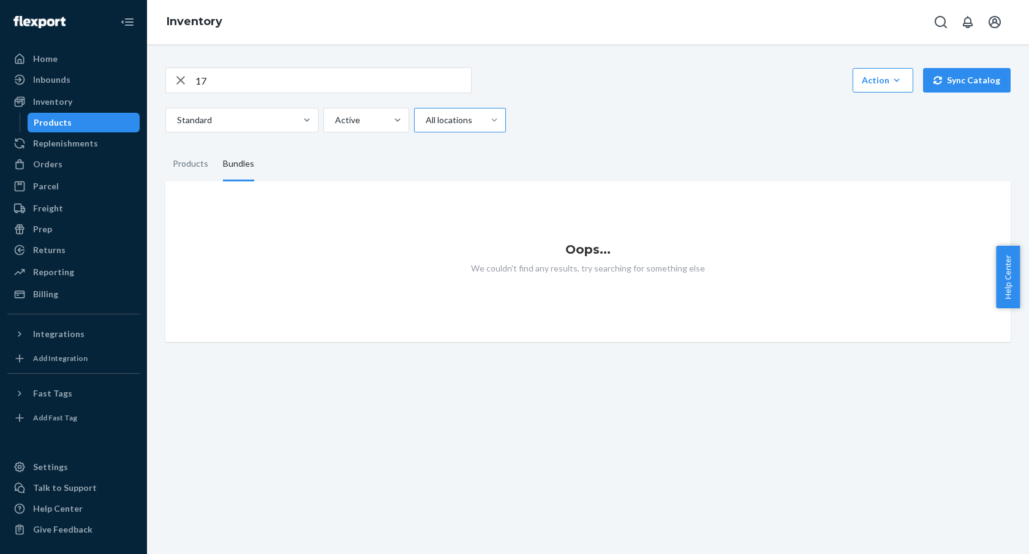
click at [337, 89] on input "17" at bounding box center [333, 80] width 276 height 24
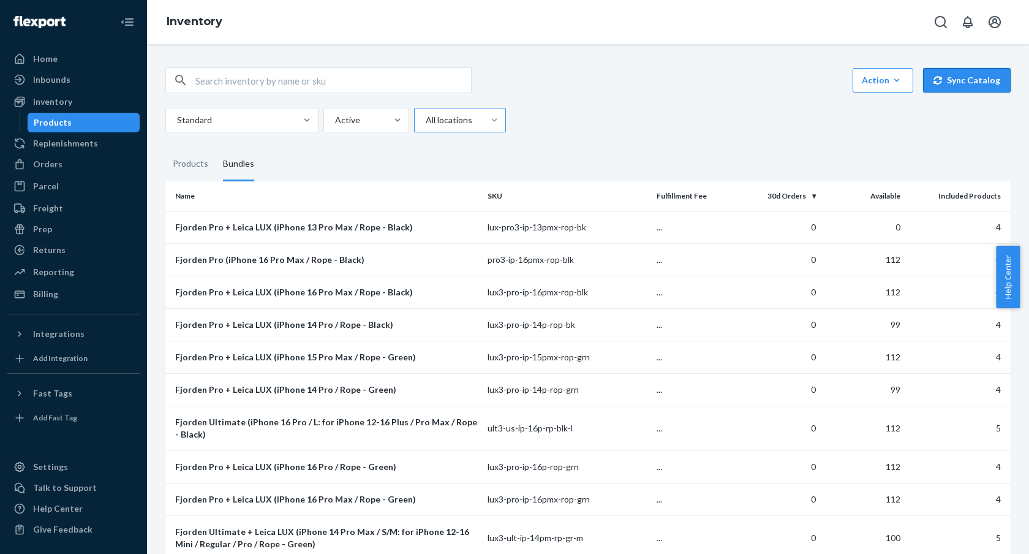
click at [933, 85] on button "Sync Catalog" at bounding box center [967, 80] width 88 height 24
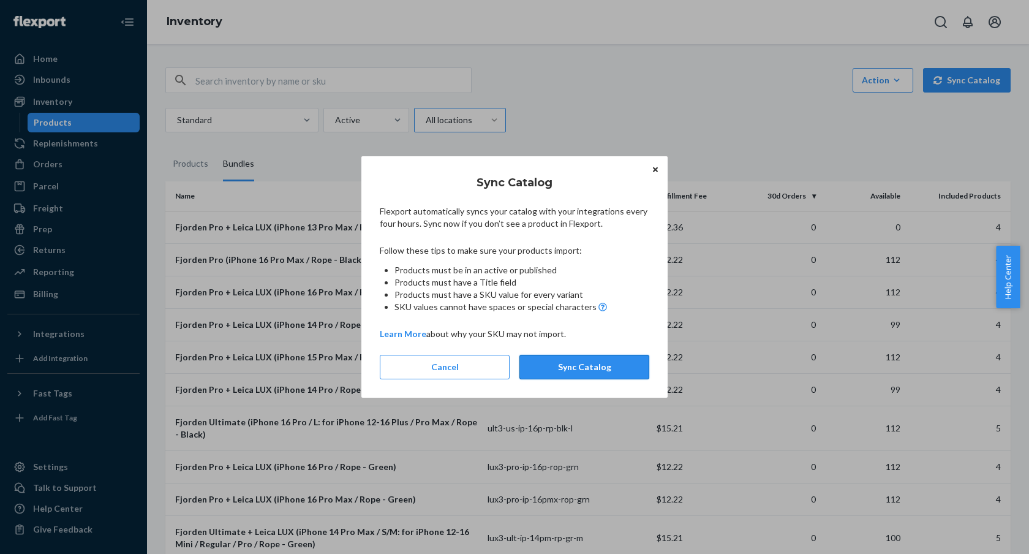
click at [589, 372] on button "Sync Catalog" at bounding box center [584, 367] width 130 height 24
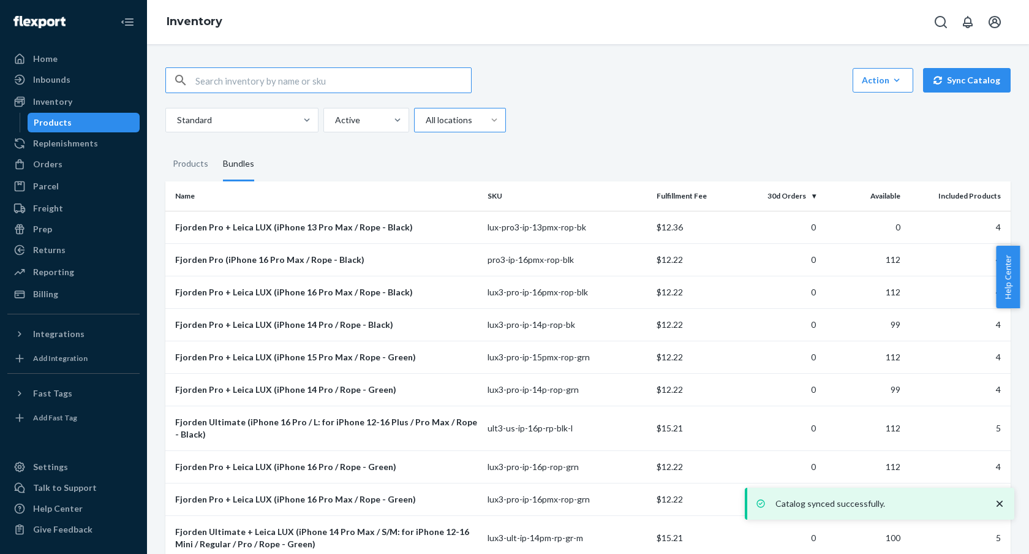
click at [359, 75] on input "text" at bounding box center [333, 80] width 276 height 24
type input "17"
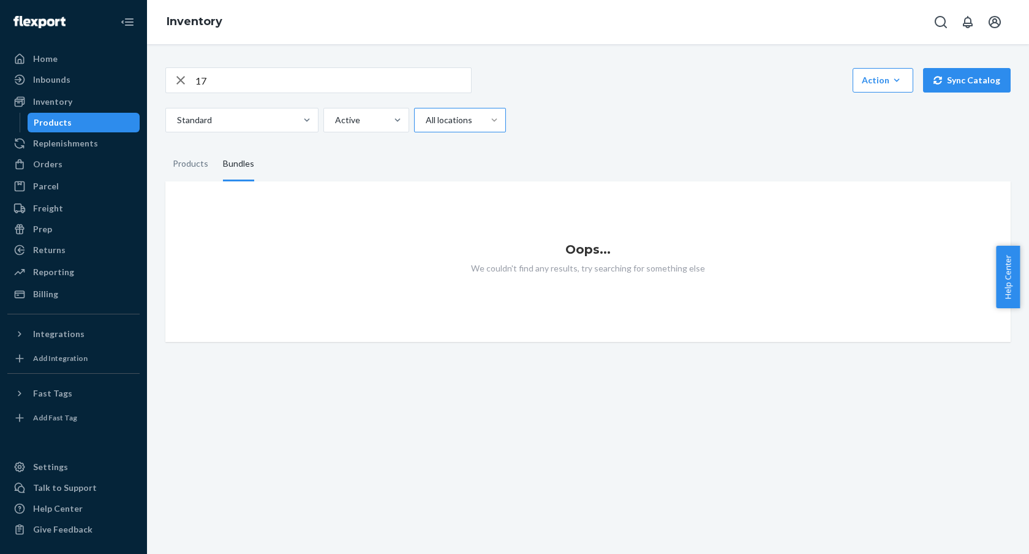
click at [238, 85] on input "17" at bounding box center [333, 80] width 276 height 24
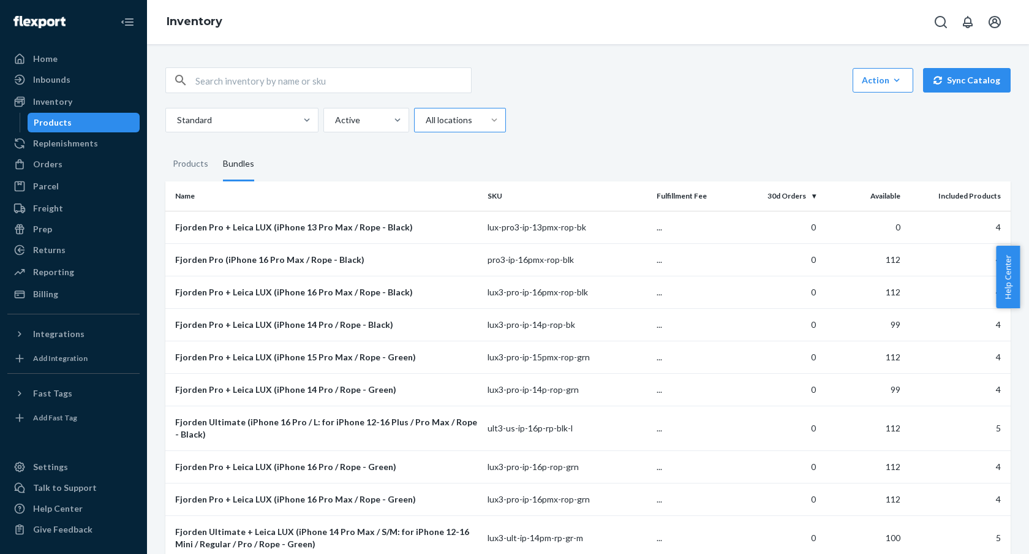
click at [357, 86] on input "text" at bounding box center [333, 80] width 276 height 24
paste input "lux3-ult-ip-16pmx-rp-blk-m"
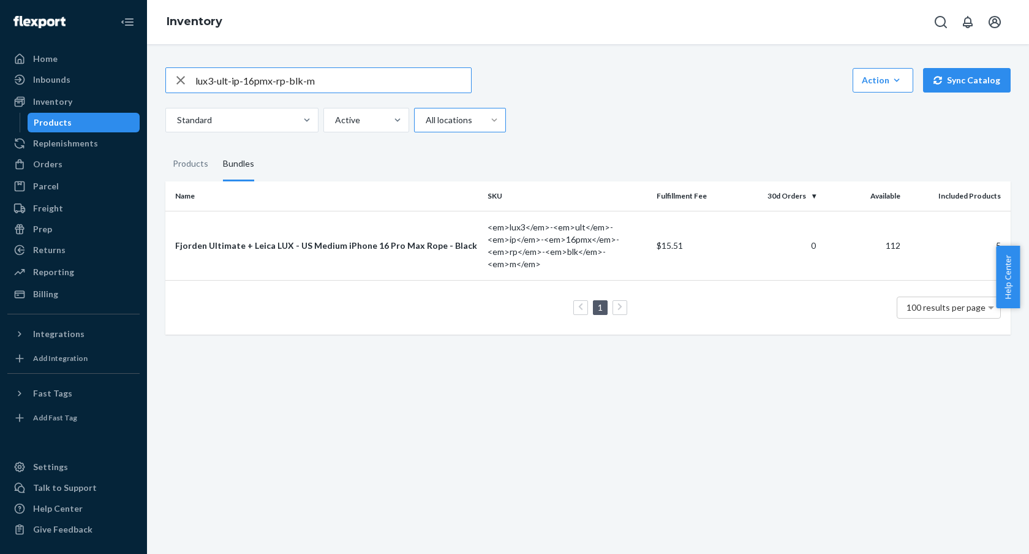
click at [253, 81] on input "lux3-ult-ip-16pmx-rp-blk-m" at bounding box center [333, 80] width 276 height 24
type input "lux3-ult-ip-17pmx-rp-blk-m"
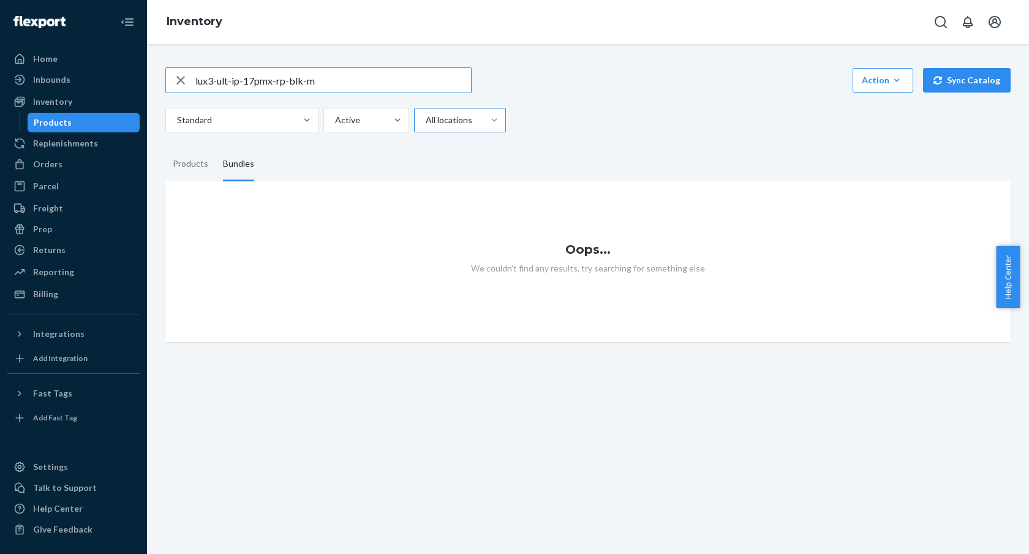
drag, startPoint x: 290, startPoint y: 80, endPoint x: 288, endPoint y: 87, distance: 7.4
click at [290, 80] on input "lux3-ult-ip-17pmx-rp-blk-m" at bounding box center [333, 80] width 276 height 24
click at [77, 62] on div "Home" at bounding box center [74, 58] width 130 height 17
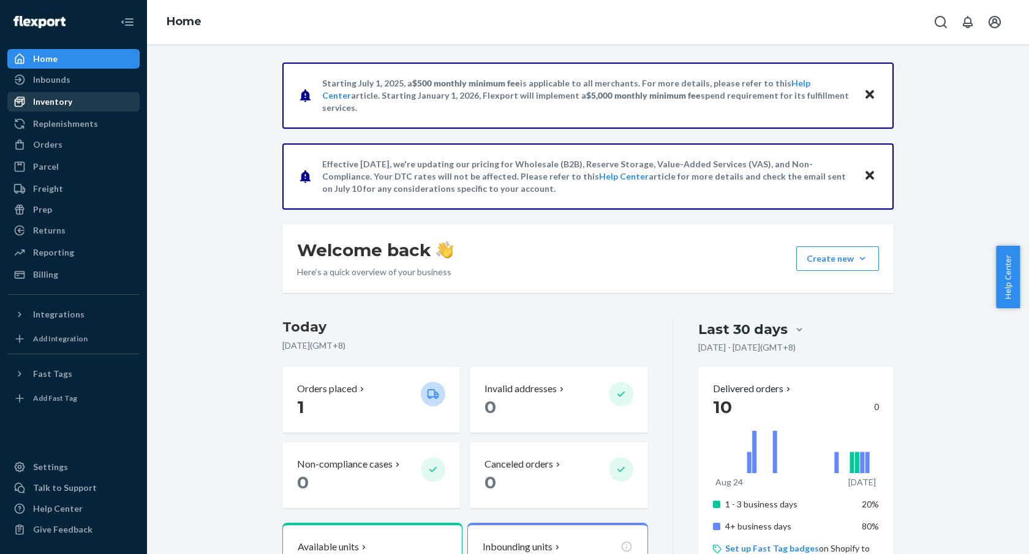
click at [97, 101] on div "Inventory" at bounding box center [74, 101] width 130 height 17
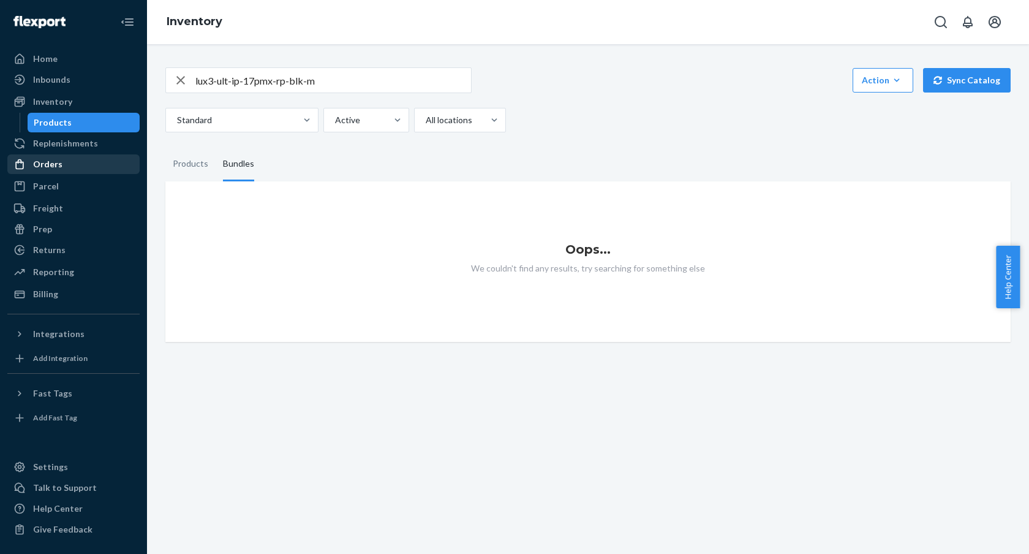
click at [90, 163] on div "Orders" at bounding box center [74, 164] width 130 height 17
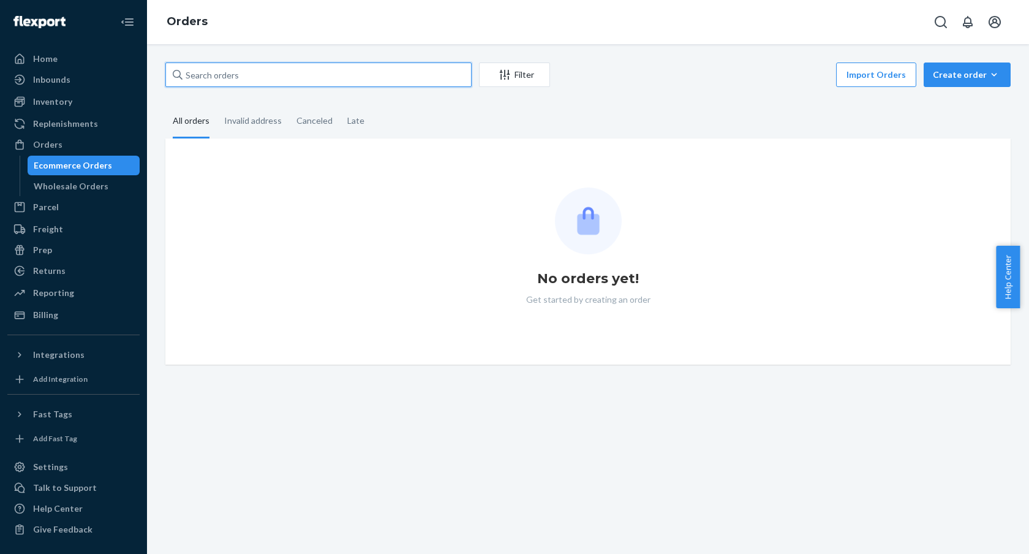
click at [229, 82] on input "text" at bounding box center [318, 74] width 306 height 24
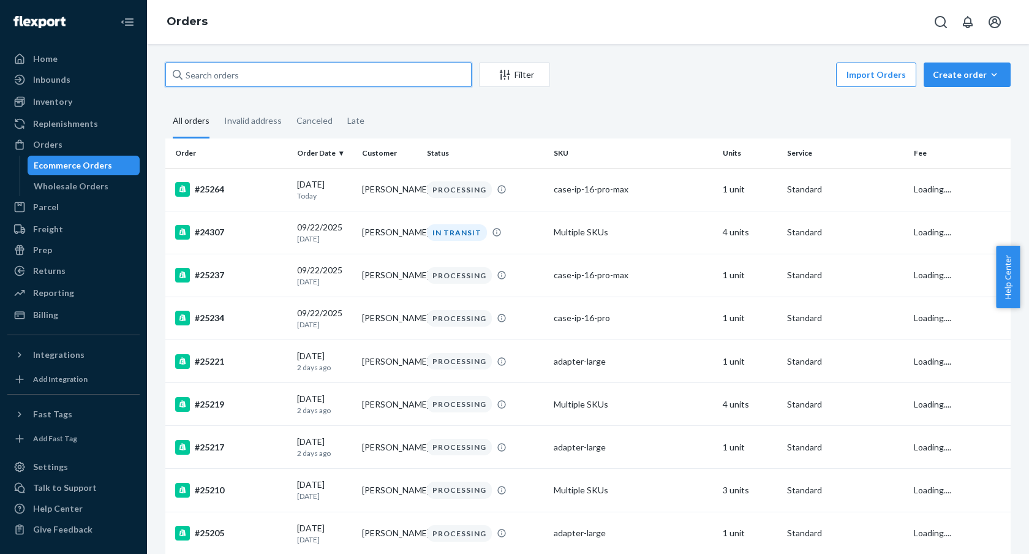
paste input "lux3-ult-ip-16pmx-rp-blk-m"
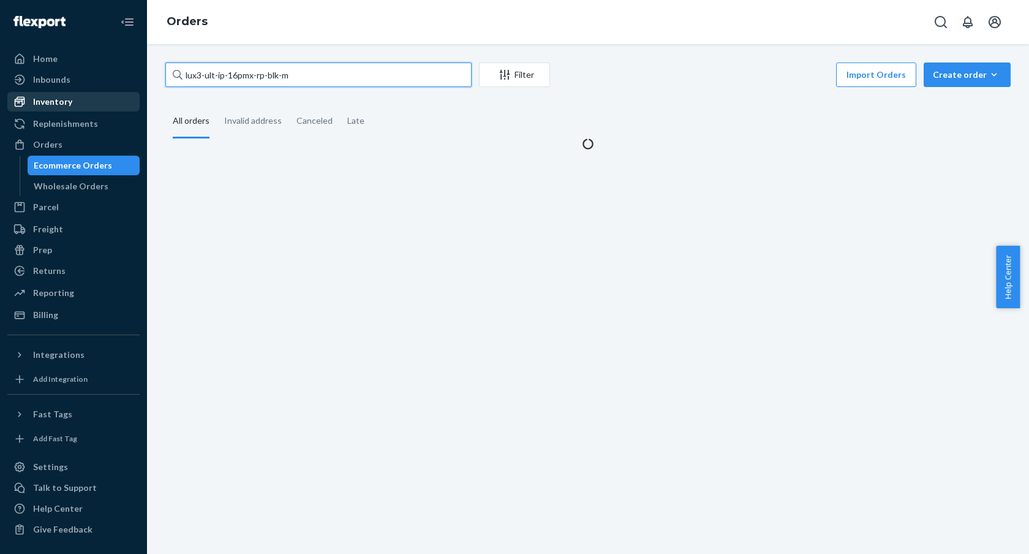
type input "lux3-ult-ip-16pmx-rp-blk-m"
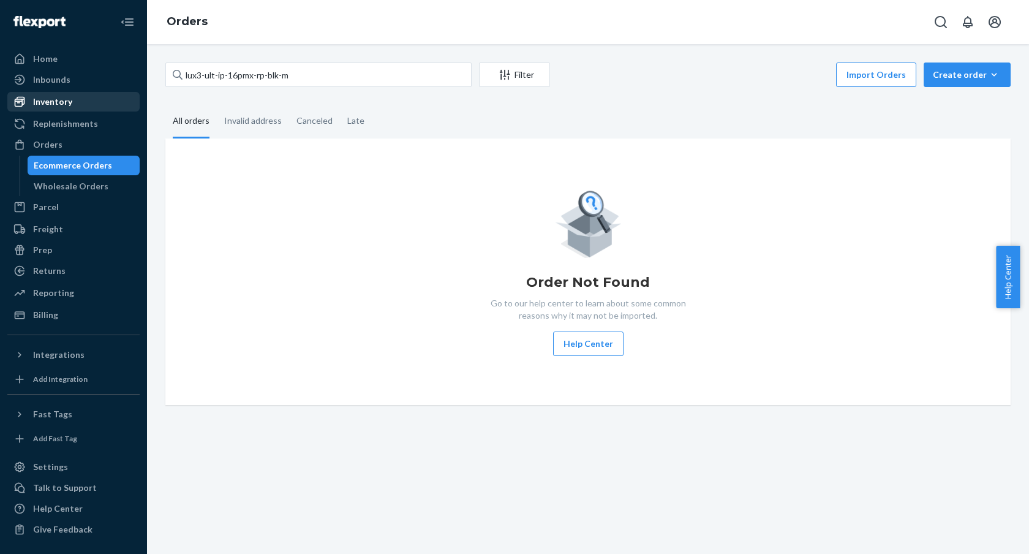
click at [89, 107] on div "Inventory" at bounding box center [74, 101] width 130 height 17
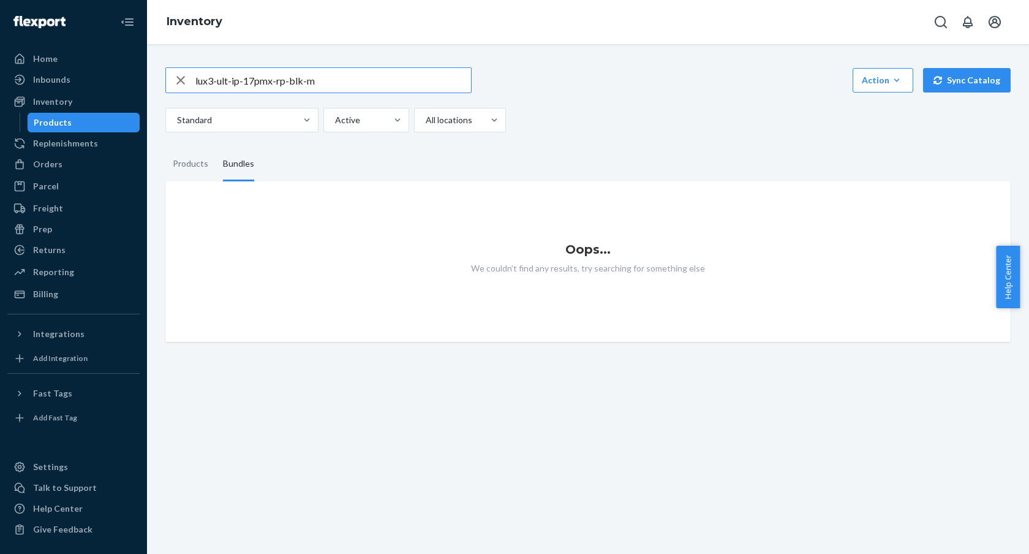
click at [274, 78] on input "lux3-ult-ip-17pmx-rp-blk-m" at bounding box center [333, 80] width 276 height 24
type input "lux3-ult-ip-16pmx-rp-blk-m"
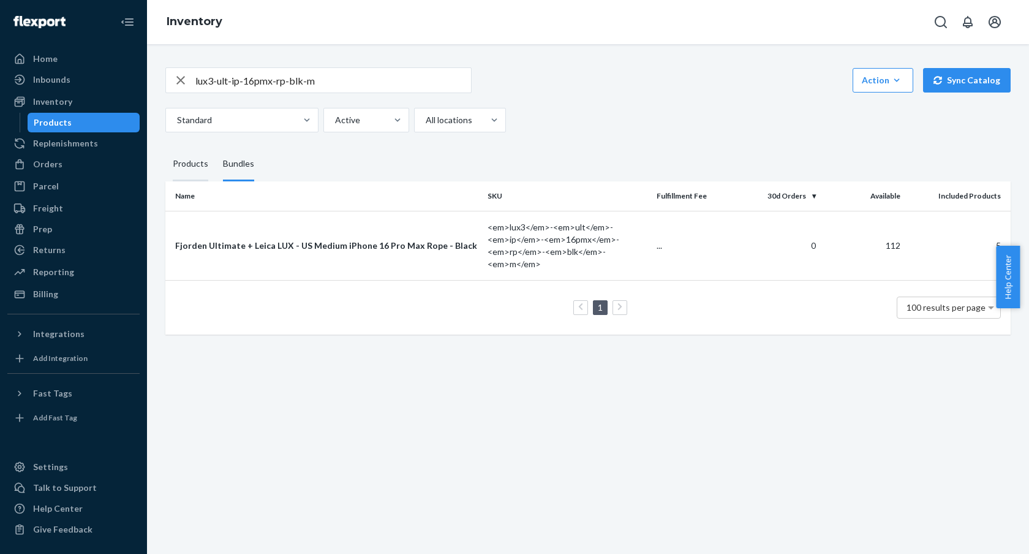
click at [186, 168] on div "Products" at bounding box center [191, 164] width 36 height 34
click at [165, 147] on input "Products" at bounding box center [165, 147] width 0 height 0
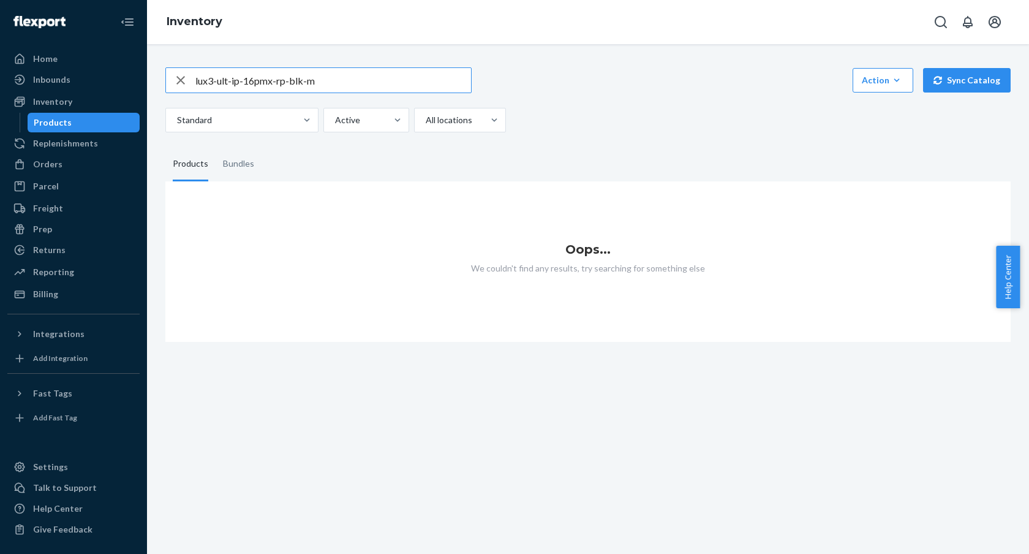
click at [274, 80] on input "lux3-ult-ip-16pmx-rp-blk-m" at bounding box center [333, 80] width 276 height 24
click at [261, 160] on fieldset "Products Bundles" at bounding box center [587, 164] width 845 height 34
click at [225, 162] on div "Bundles" at bounding box center [238, 164] width 31 height 34
click at [216, 147] on input "Bundles" at bounding box center [216, 147] width 0 height 0
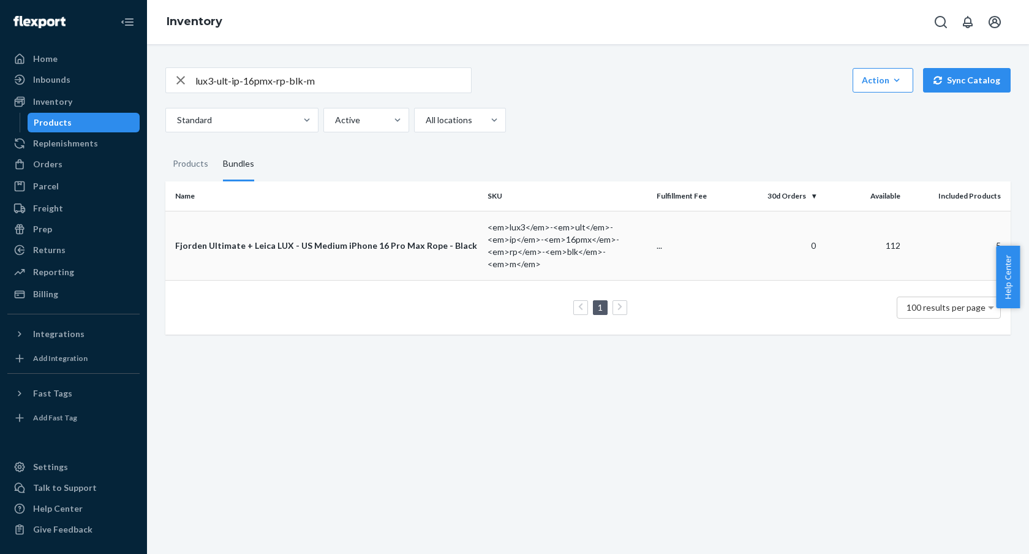
click at [291, 251] on div "Fjorden Ultimate + Leica LUX - US Medium iPhone 16 Pro Max Rope - Black" at bounding box center [326, 245] width 303 height 12
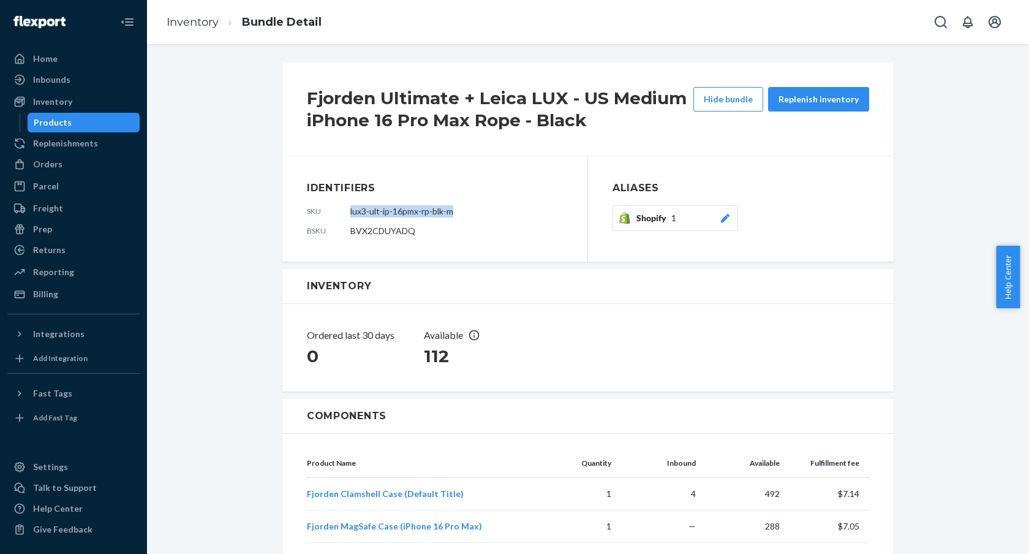
click at [704, 214] on div "Shopify 1" at bounding box center [683, 218] width 95 height 12
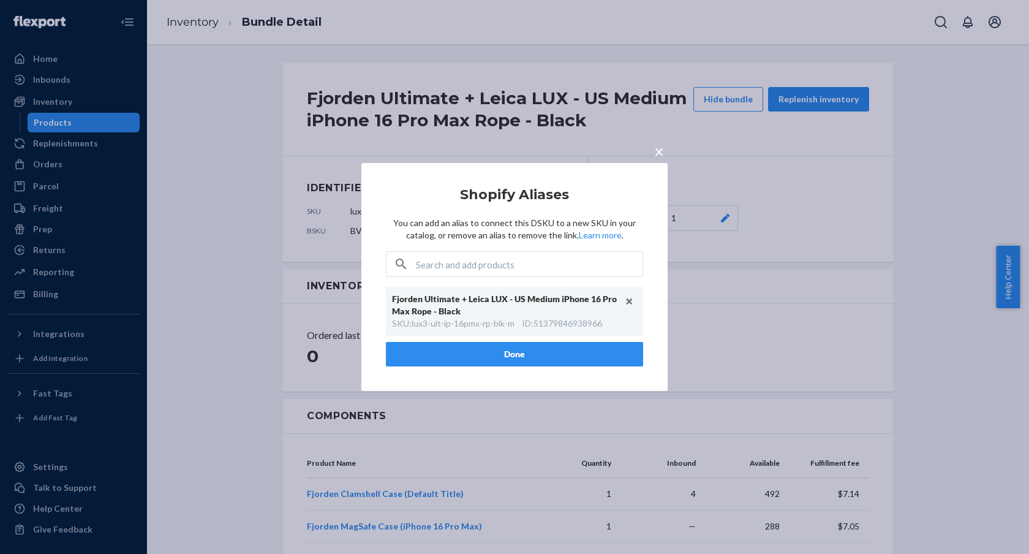
click at [554, 347] on button "Done" at bounding box center [514, 354] width 257 height 24
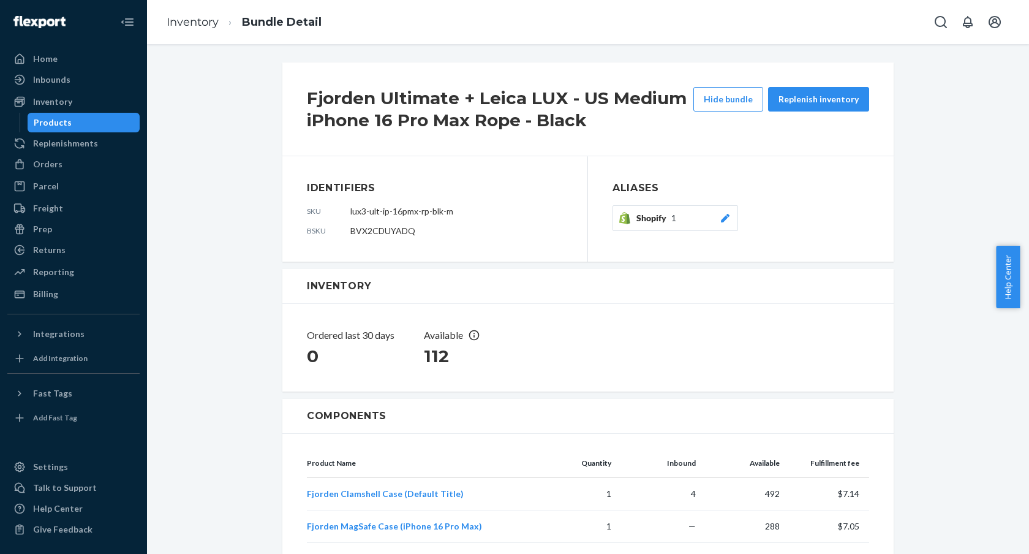
scroll to position [225, 0]
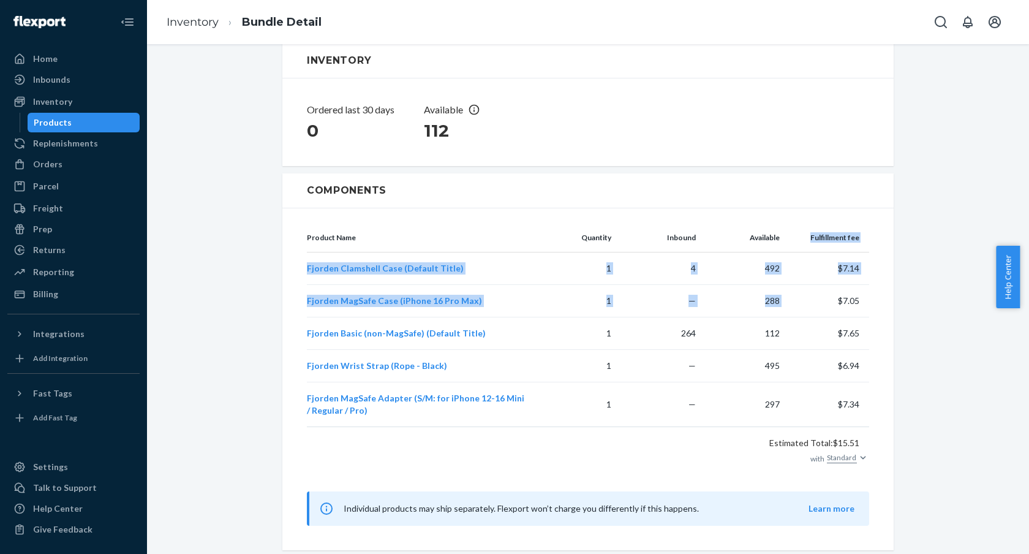
drag, startPoint x: 777, startPoint y: 252, endPoint x: 835, endPoint y: 340, distance: 105.1
click at [832, 336] on table "Product Name Quantity Inbound Available Fulfillment fee Fjorden Clamshell Case …" at bounding box center [588, 325] width 562 height 204
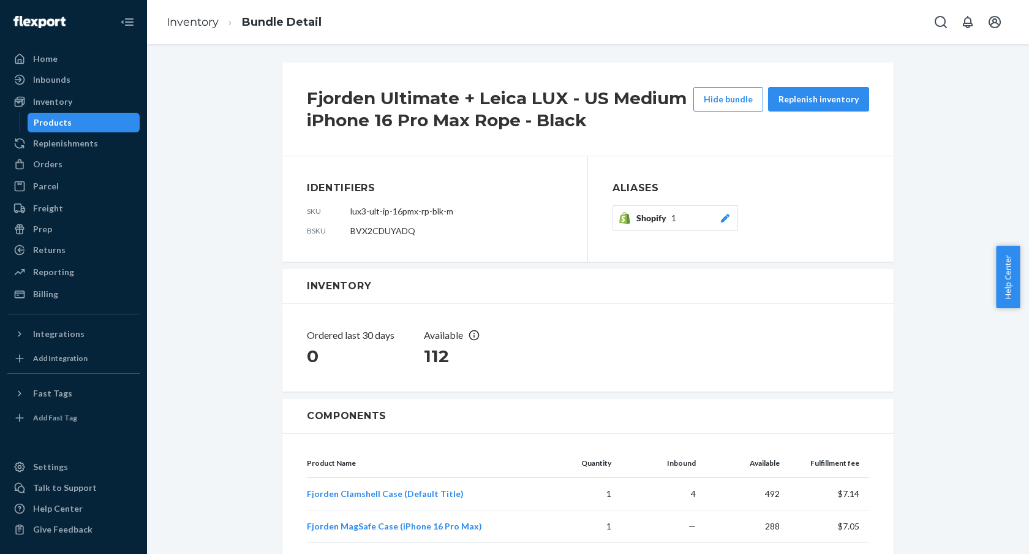
click at [781, 293] on div "Inventory" at bounding box center [587, 286] width 611 height 35
click at [69, 107] on div "Inventory" at bounding box center [52, 102] width 39 height 12
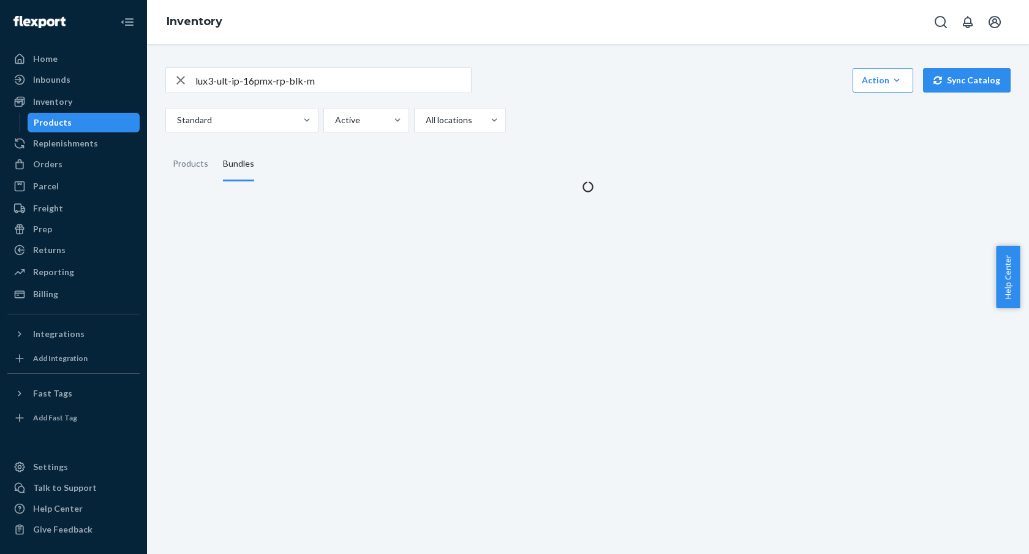
click at [78, 129] on div "Products" at bounding box center [84, 122] width 110 height 17
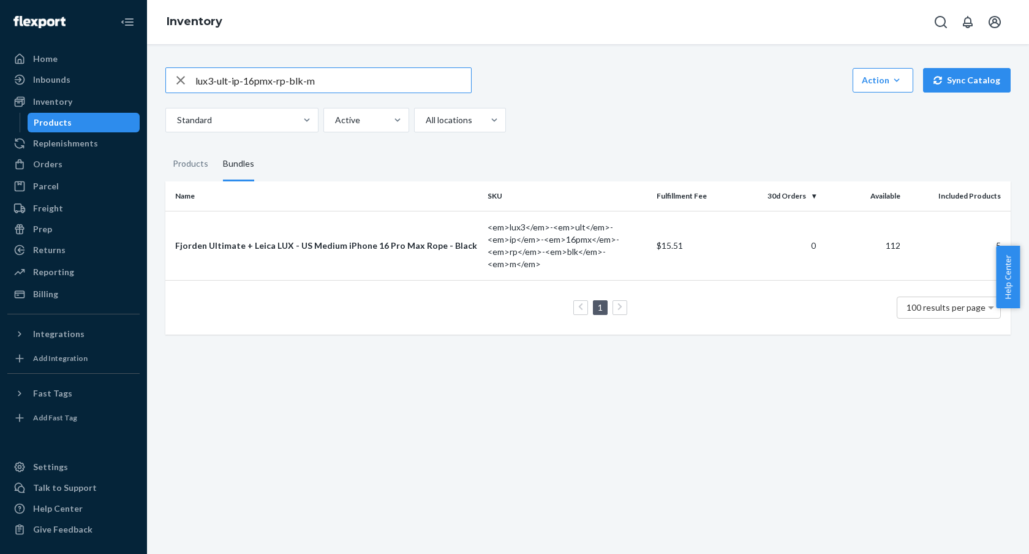
click at [359, 86] on input "lux3-ult-ip-16pmx-rp-blk-m" at bounding box center [333, 80] width 276 height 24
paste input "5pmx-rp-blk-l"
type input "lux3-ult-ip-15pmx-rp-blk-l"
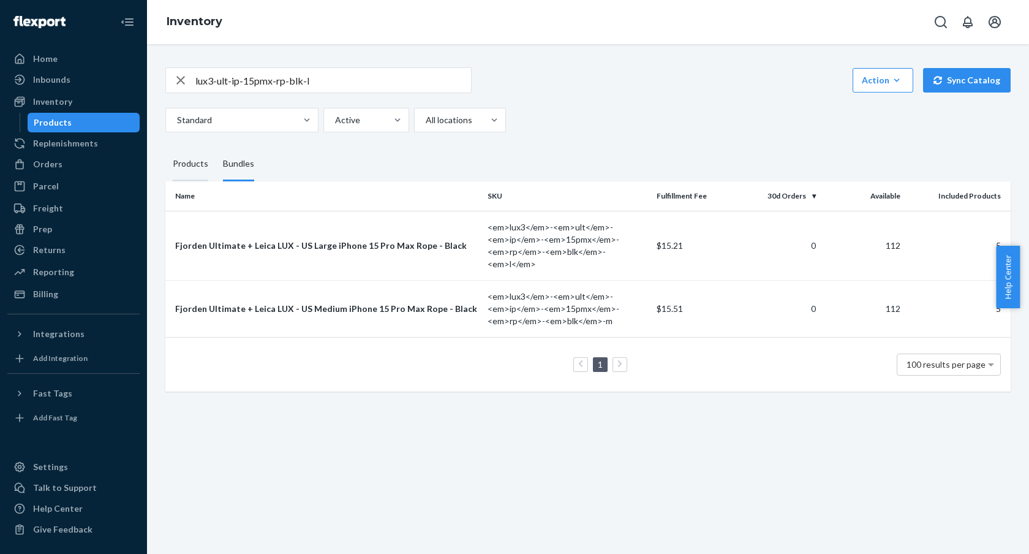
click at [201, 168] on div "Products" at bounding box center [191, 164] width 36 height 34
click at [165, 147] on input "Products" at bounding box center [165, 147] width 0 height 0
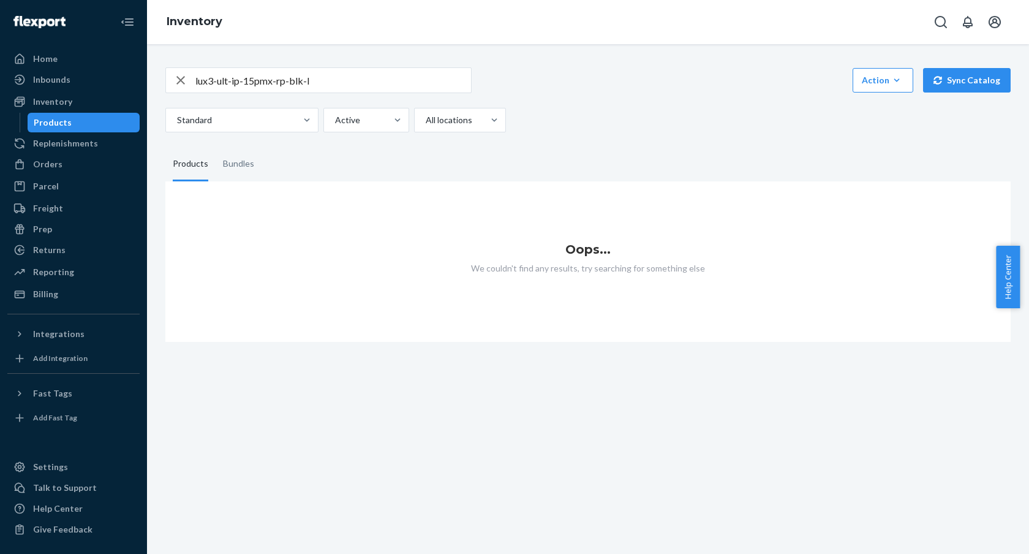
click at [334, 78] on input "lux3-ult-ip-15pmx-rp-blk-l" at bounding box center [333, 80] width 276 height 24
click at [965, 78] on button "Sync Catalog" at bounding box center [967, 80] width 88 height 24
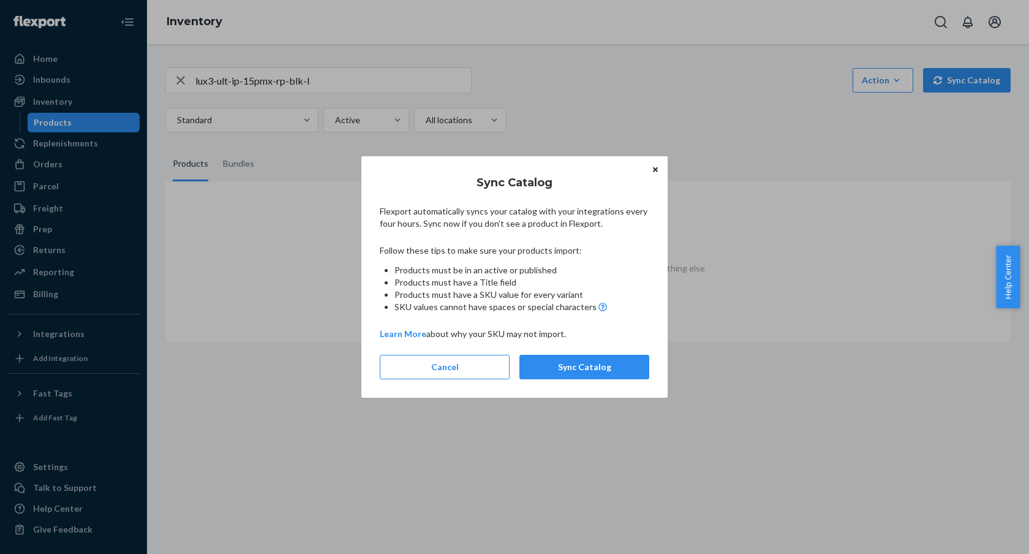
click at [589, 361] on button "Sync Catalog" at bounding box center [584, 367] width 130 height 24
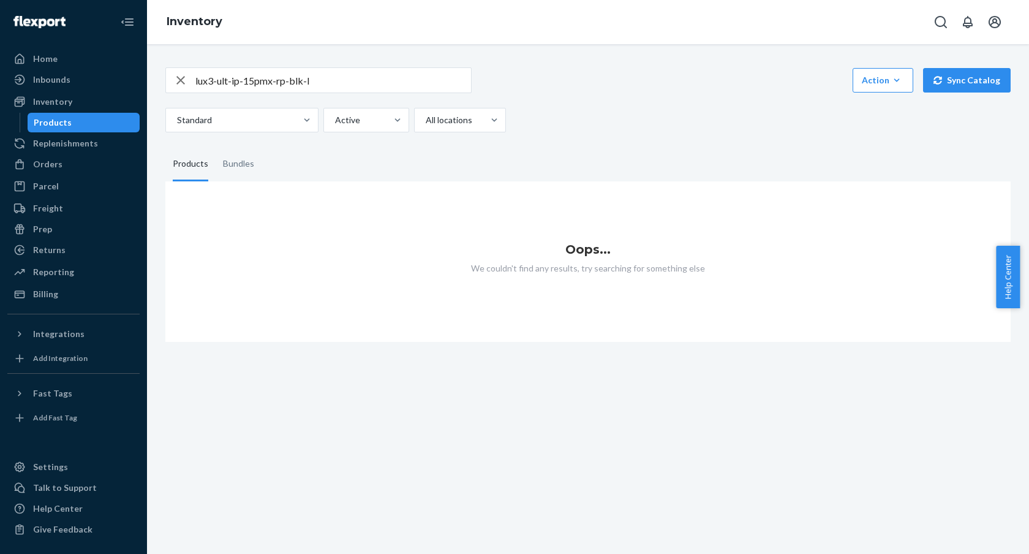
click at [424, 64] on div "lux3-ult-ip-15pmx-rp-blk-l Action Create product Create bundle Bulk create prod…" at bounding box center [587, 197] width 863 height 289
click at [422, 77] on input "lux3-ult-ip-15pmx-rp-blk-l" at bounding box center [333, 80] width 276 height 24
click at [237, 167] on div "Bundles" at bounding box center [238, 164] width 31 height 34
click at [216, 147] on input "Bundles" at bounding box center [216, 147] width 0 height 0
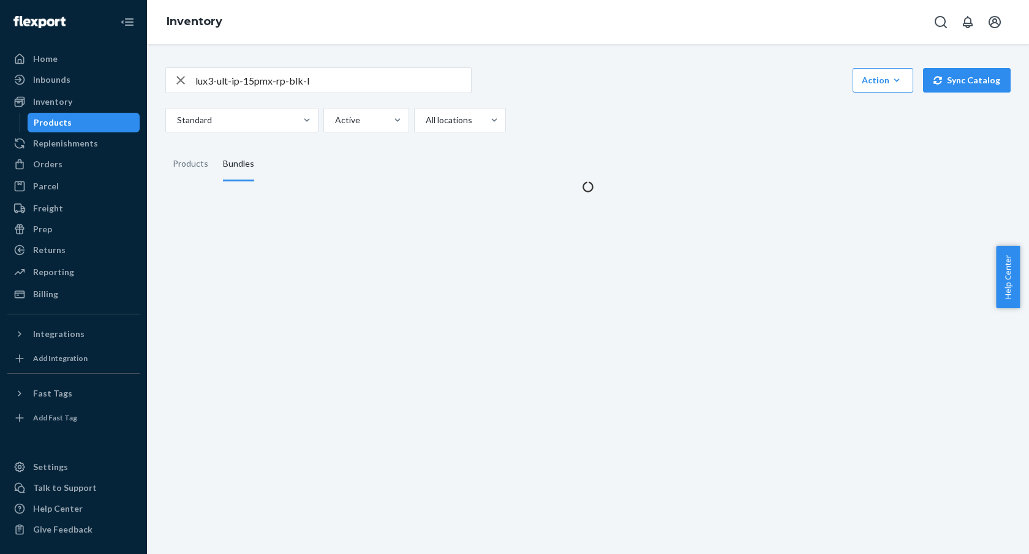
click at [323, 83] on input "lux3-ult-ip-15pmx-rp-blk-l" at bounding box center [333, 80] width 276 height 24
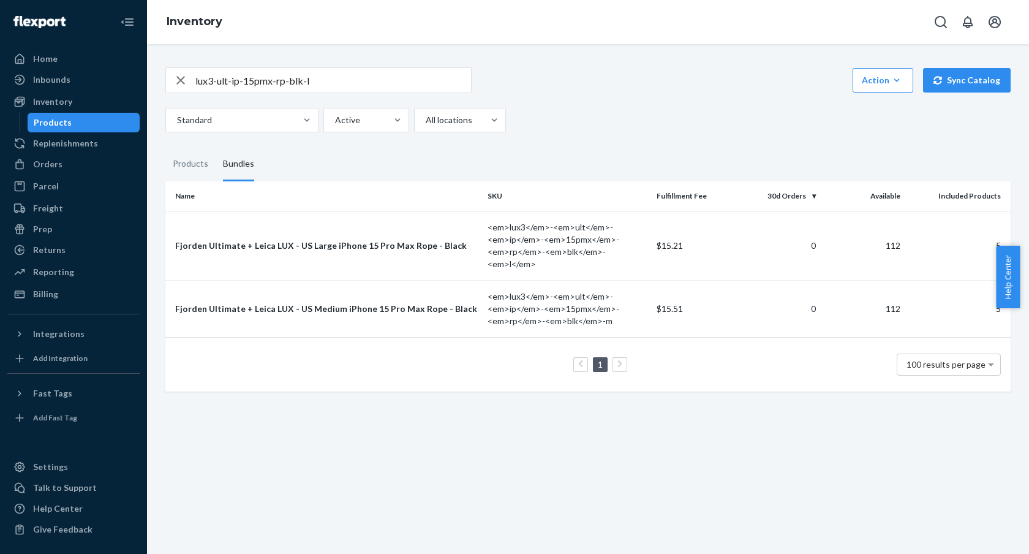
click at [611, 118] on div "Standard Active All locations" at bounding box center [583, 120] width 836 height 24
click at [340, 245] on div "Fjorden Ultimate + Leica LUX - US Large iPhone 15 Pro Max Rope - Black" at bounding box center [326, 245] width 303 height 12
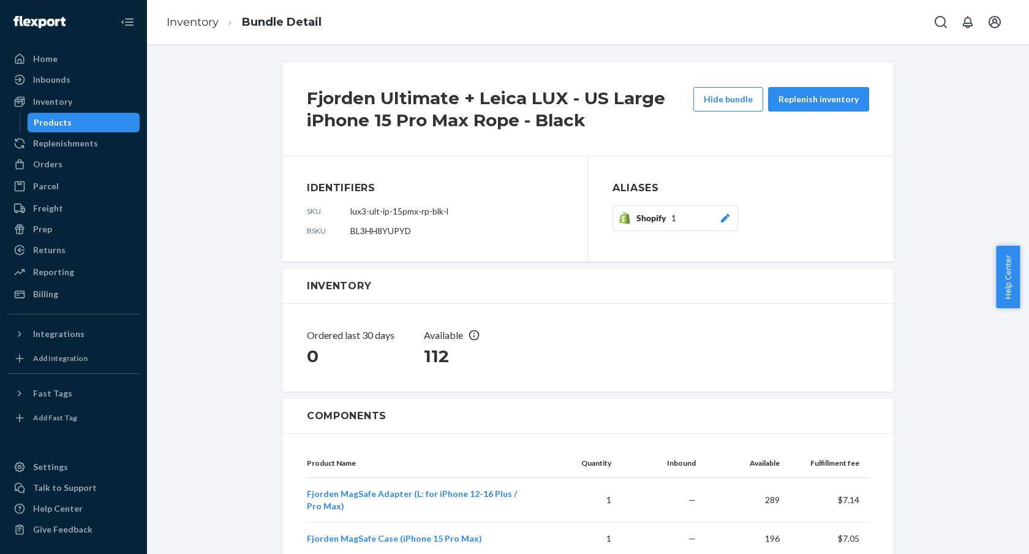
click at [708, 220] on div "Shopify 1" at bounding box center [683, 218] width 95 height 12
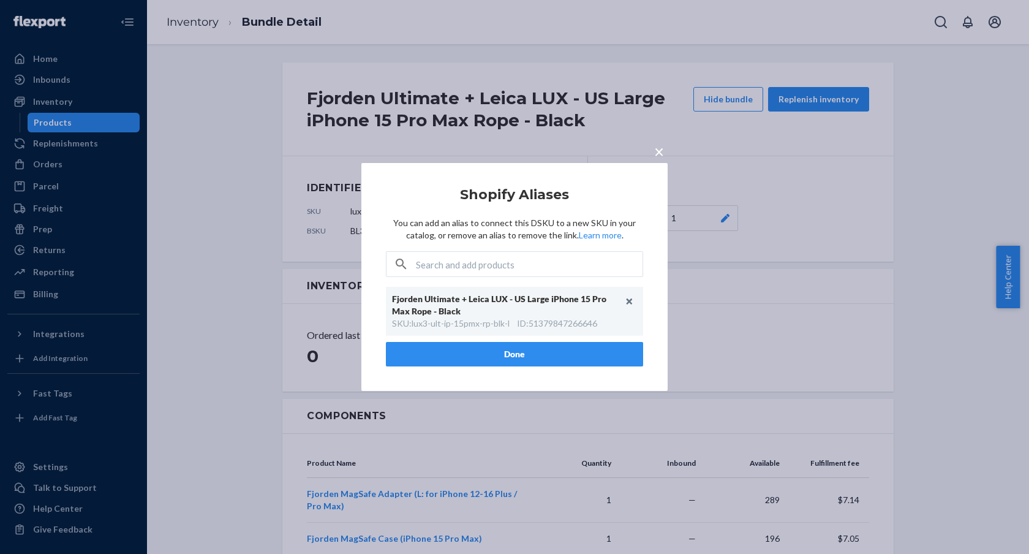
click at [566, 353] on button "Done" at bounding box center [514, 354] width 257 height 24
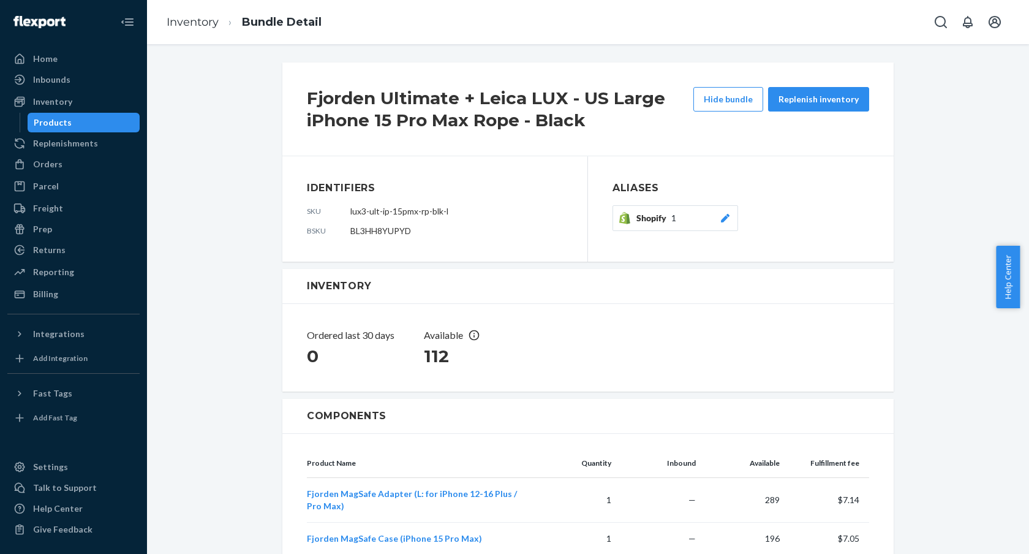
click at [716, 225] on button "Shopify 1" at bounding box center [675, 218] width 126 height 26
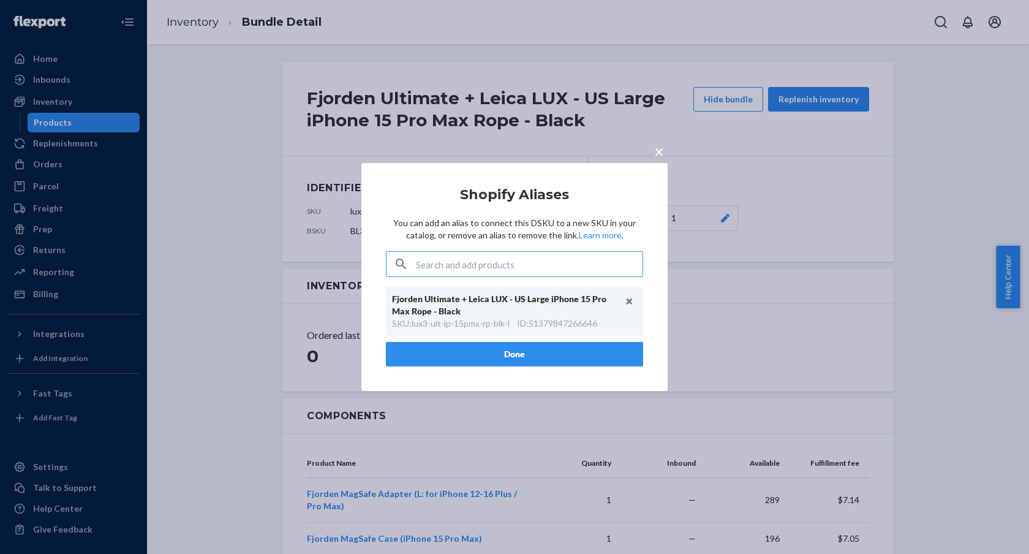
click at [470, 323] on div "SKU : lux3-ult-ip-15pmx-rp-blk-l" at bounding box center [451, 323] width 118 height 12
click at [440, 321] on div "SKU : lux3-ult-ip-15pmx-rp-blk-l" at bounding box center [451, 323] width 118 height 12
click at [517, 266] on input "text" at bounding box center [529, 264] width 227 height 24
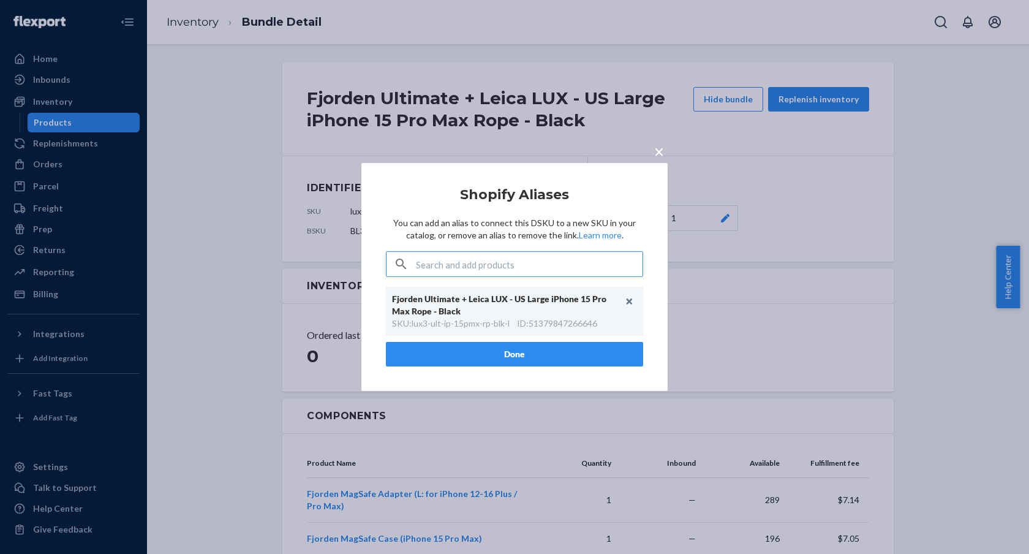
paste input "lux3-ult-ip-15pmx-rp-blk-l"
click at [437, 325] on div "SKU : lux3-ult-ip-15pmx-rp-blk-l" at bounding box center [451, 323] width 118 height 12
click at [437, 324] on div "SKU : lux3-ult-ip-15pmx-rp-blk-l" at bounding box center [451, 323] width 118 height 12
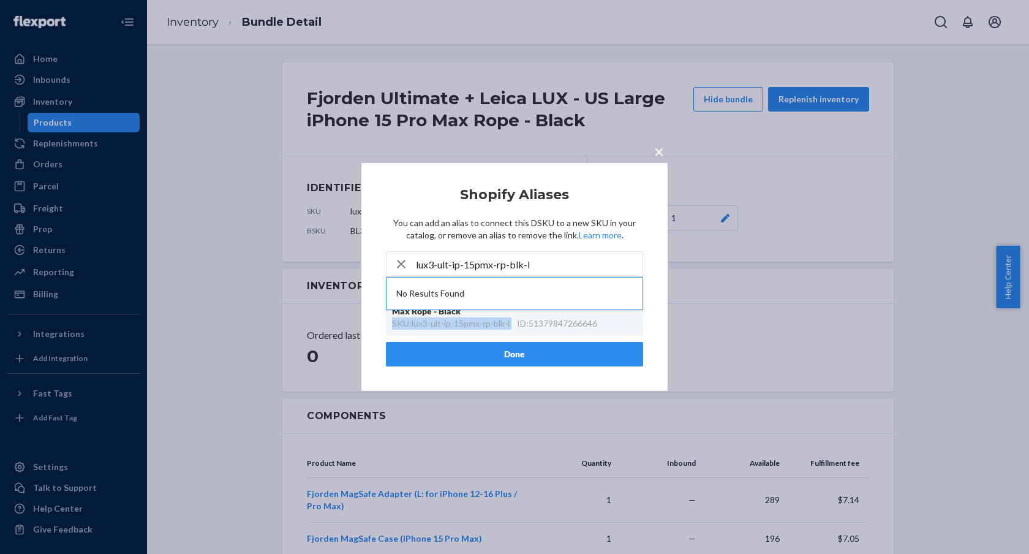
click at [437, 324] on div "SKU : lux3-ult-ip-15pmx-rp-blk-l" at bounding box center [451, 323] width 118 height 12
click at [510, 315] on div "Fjorden Ultimate + Leica LUX - US Large iPhone 15 Pro Max Rope - Black" at bounding box center [508, 305] width 233 height 24
drag, startPoint x: 507, startPoint y: 321, endPoint x: 393, endPoint y: 328, distance: 114.1
click at [393, 329] on div "SKU : lux3-ult-ip-15pmx-rp-blk-l" at bounding box center [451, 323] width 118 height 12
click at [395, 327] on div "SKU : lux3-ult-ip-15pmx-rp-blk-l" at bounding box center [451, 323] width 118 height 12
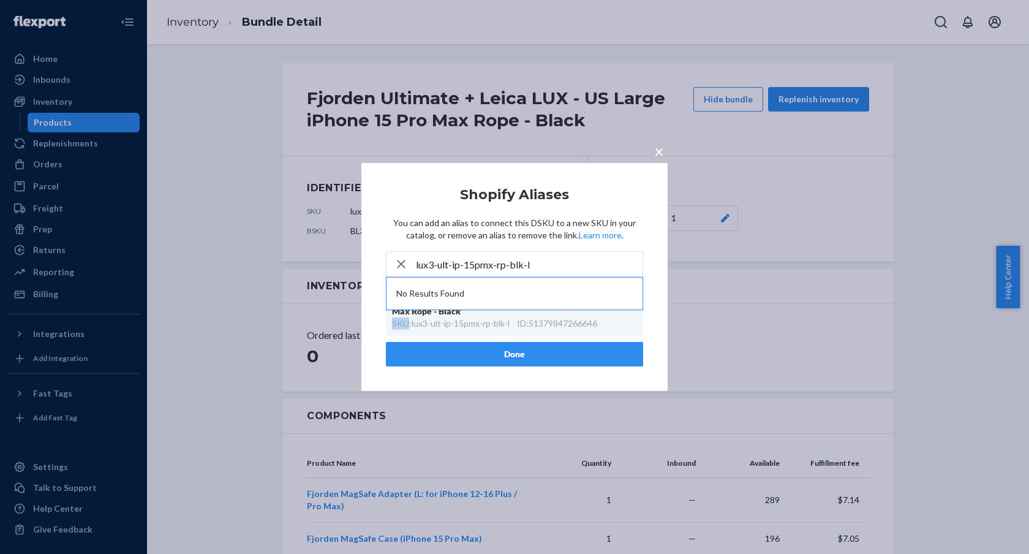
click at [395, 327] on div "SKU : lux3-ult-ip-15pmx-rp-blk-l" at bounding box center [451, 323] width 118 height 12
click at [394, 327] on div "SKU : lux3-ult-ip-15pmx-rp-blk-l" at bounding box center [451, 323] width 118 height 12
drag, startPoint x: 467, startPoint y: 326, endPoint x: 455, endPoint y: 329, distance: 12.6
click at [464, 327] on div "SKU : lux3-ult-ip-15pmx-rp-blk-l" at bounding box center [451, 323] width 118 height 12
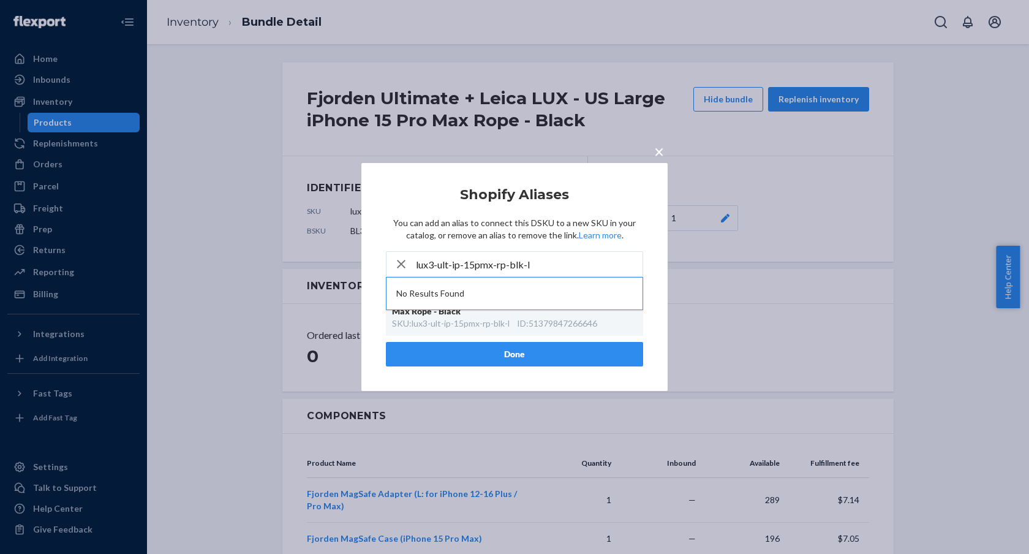
click at [390, 327] on div "Fjorden Ultimate + Leica LUX - US Large iPhone 15 Pro Max Rope - Black SKU : lu…" at bounding box center [514, 311] width 257 height 49
click at [530, 320] on div "ID : 51379847266646" at bounding box center [557, 323] width 80 height 12
drag, startPoint x: 530, startPoint y: 320, endPoint x: 510, endPoint y: 325, distance: 20.8
click at [530, 320] on div "ID : 51379847266646" at bounding box center [557, 323] width 80 height 12
click at [505, 325] on div "SKU : lux3-ult-ip-15pmx-rp-blk-l" at bounding box center [451, 323] width 118 height 12
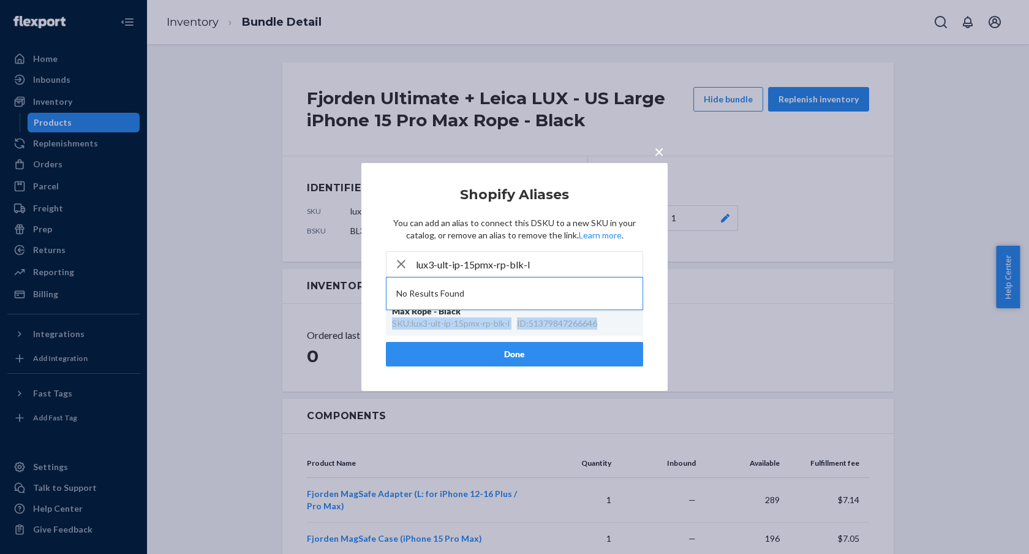
drag, startPoint x: 543, startPoint y: 326, endPoint x: 389, endPoint y: 326, distance: 153.7
click at [389, 326] on div "Fjorden Ultimate + Leica LUX - US Large iPhone 15 Pro Max Rope - Black SKU : lu…" at bounding box center [514, 311] width 257 height 49
copy div "SKU : lux3-ult-ip-15pmx-rp-blk-l ID : 51379847266646"
click at [451, 266] on input "lux3-ult-ip-15pmx-rp-blk-l" at bounding box center [529, 264] width 227 height 24
paste input "SKU: lux3-ult-ip-15pmx-rp-blk-l ID: 51379847266646"
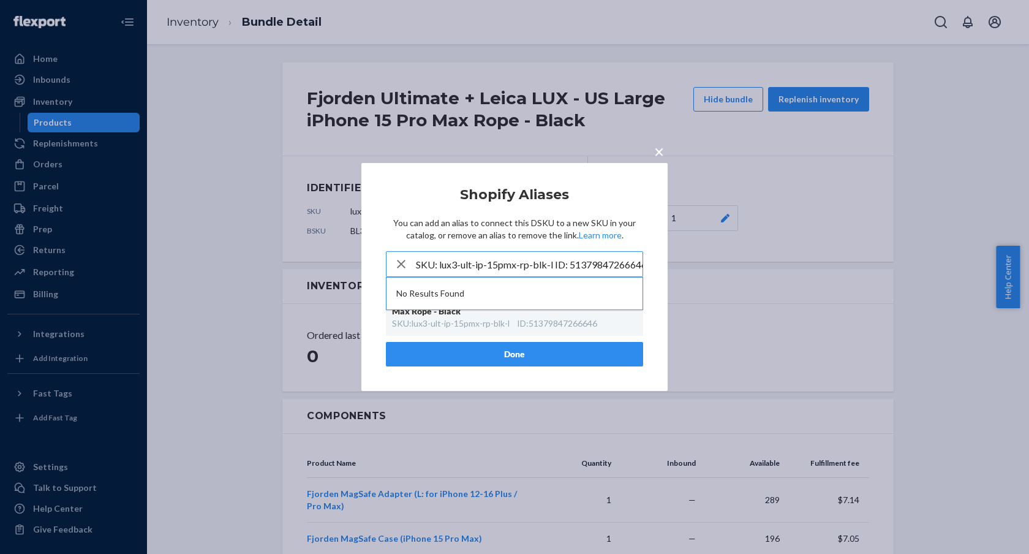
scroll to position [0, 6]
click at [551, 269] on input "SKU: lux3-ult-ip-15pmx-rp-blk-l ID: 51379847266646" at bounding box center [529, 264] width 227 height 24
drag, startPoint x: 546, startPoint y: 268, endPoint x: 652, endPoint y: 274, distance: 106.2
click at [652, 274] on div "× Shopify Aliases You can add an alias to connect this DSKU to a new SKU in you…" at bounding box center [514, 277] width 306 height 228
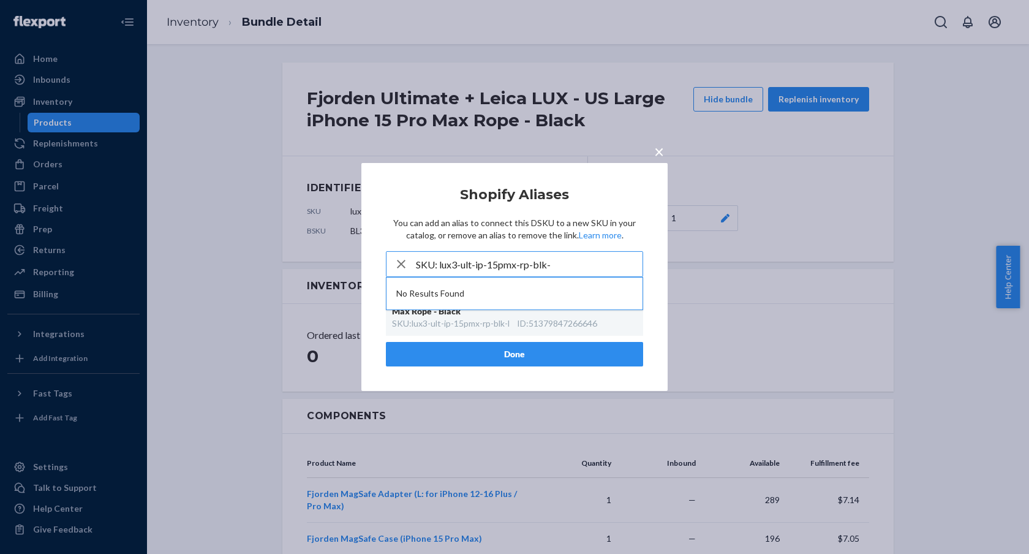
type input "SKU: lux3-ult-ip-15pmx-rp-blk"
click at [612, 258] on input "SKU: lux3-ult-ip-15pmx-rp-blk" at bounding box center [529, 264] width 227 height 24
click at [410, 112] on div "× Shopify Aliases You can add an alias to connect this DSKU to a new SKU in you…" at bounding box center [514, 277] width 1029 height 554
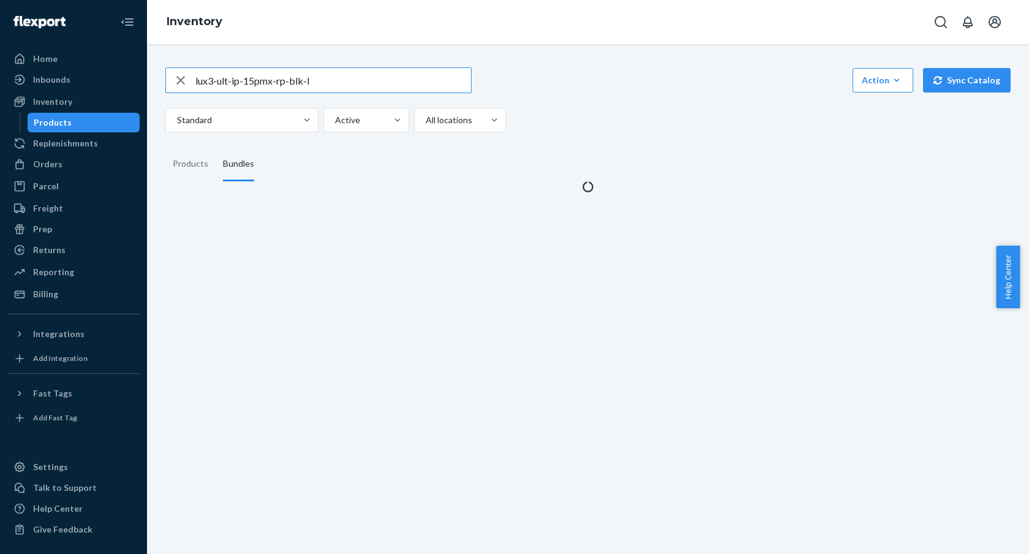
click at [349, 80] on input "lux3-ult-ip-15pmx-rp-blk-l" at bounding box center [333, 80] width 276 height 24
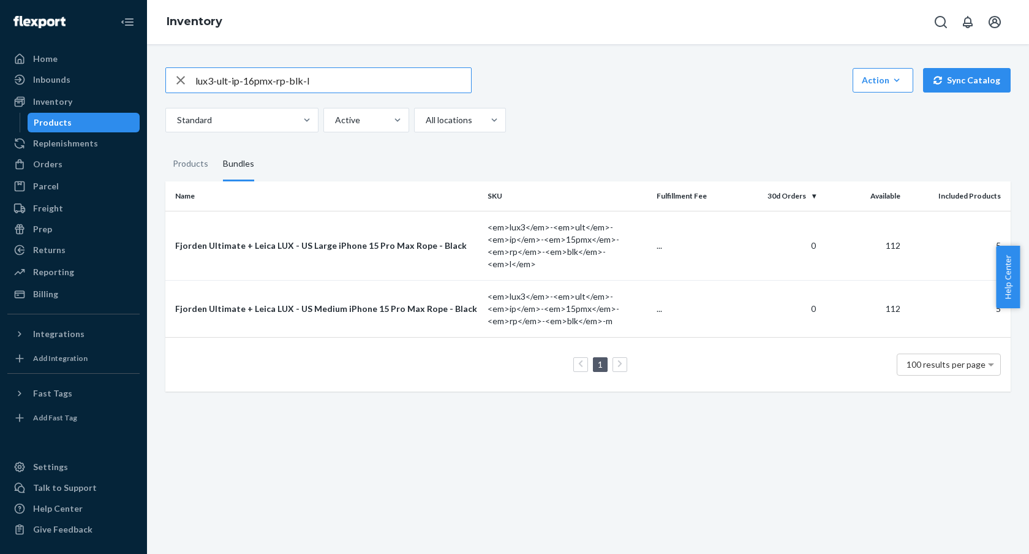
click at [349, 80] on input "lux3-ult-ip-16pmx-rp-blk-l" at bounding box center [333, 80] width 276 height 24
type input "lux3-ult-ip-16pmx-rp-blk-l"
drag, startPoint x: 182, startPoint y: 158, endPoint x: 202, endPoint y: 140, distance: 26.9
click at [182, 158] on div "Products" at bounding box center [191, 164] width 36 height 34
click at [165, 147] on input "Products" at bounding box center [165, 147] width 0 height 0
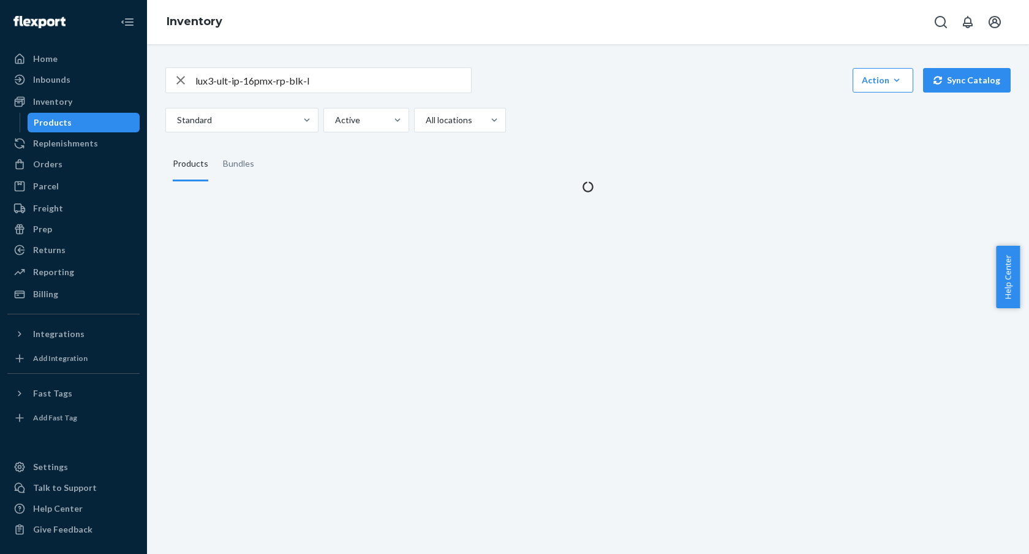
click at [328, 89] on input "lux3-ult-ip-16pmx-rp-blk-l" at bounding box center [333, 80] width 276 height 24
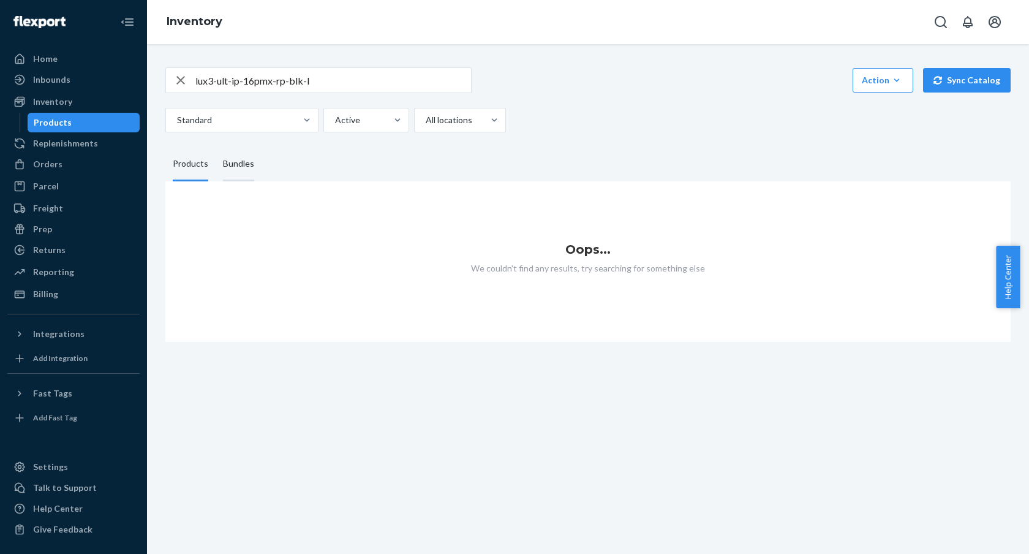
click at [239, 164] on div "Bundles" at bounding box center [238, 164] width 31 height 34
click at [216, 147] on input "Bundles" at bounding box center [216, 147] width 0 height 0
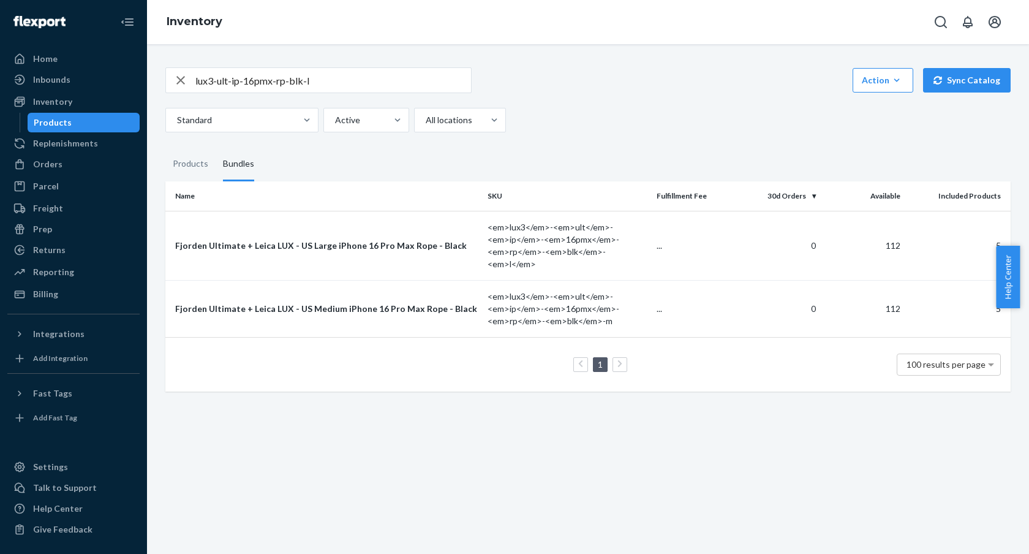
click at [332, 81] on input "lux3-ult-ip-16pmx-rp-blk-l" at bounding box center [333, 80] width 276 height 24
drag, startPoint x: 388, startPoint y: 235, endPoint x: 412, endPoint y: 168, distance: 70.9
click at [412, 168] on div "lux3-ult-ip-16pmx-rp-blk-l Action Create product Create bundle Bulk create prod…" at bounding box center [587, 222] width 863 height 339
click at [412, 168] on fieldset "Products Bundles" at bounding box center [587, 164] width 845 height 34
click at [402, 241] on div "Fjorden Ultimate + Leica LUX - US Large iPhone 16 Pro Max Rope - Black" at bounding box center [326, 245] width 303 height 12
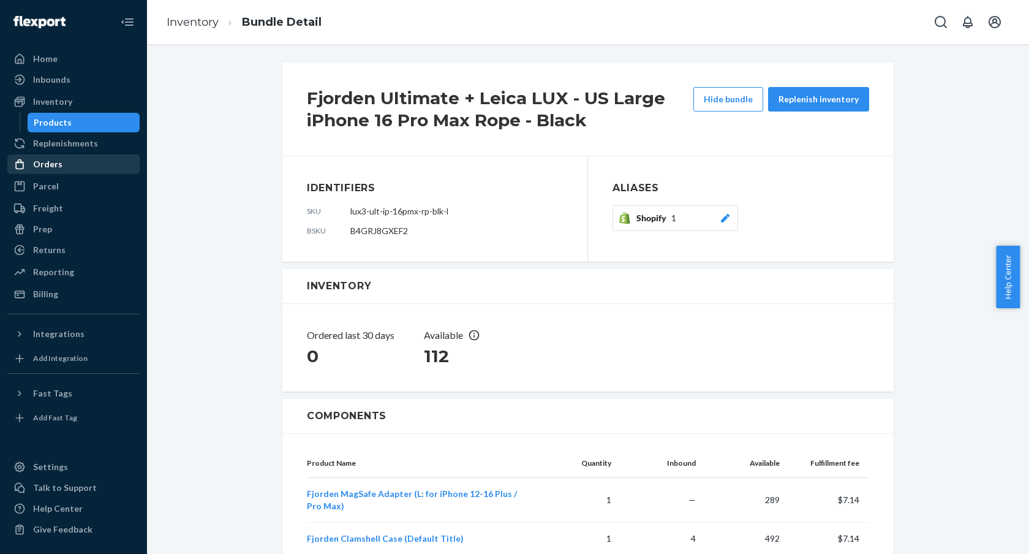
click at [71, 167] on div "Orders" at bounding box center [74, 164] width 130 height 17
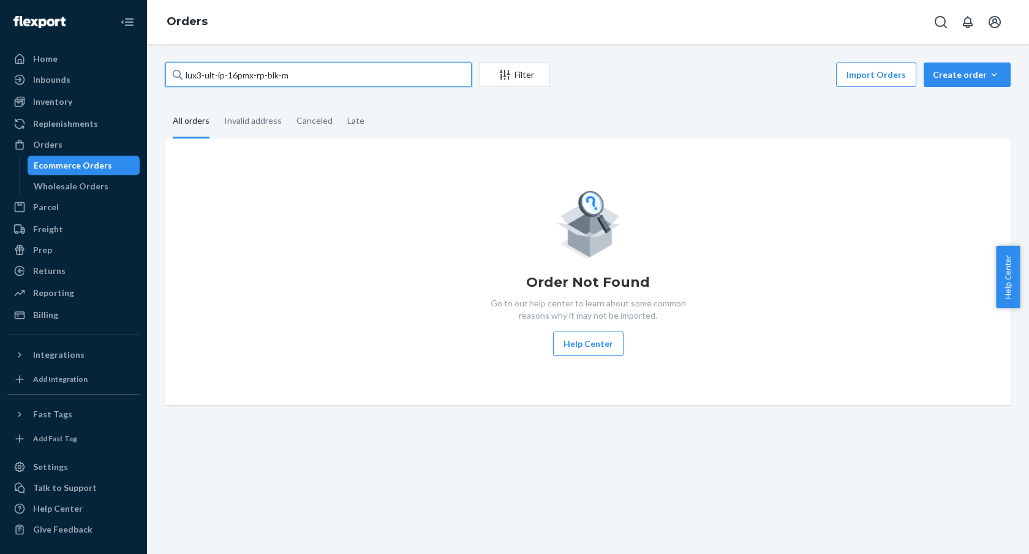
click at [303, 65] on input "lux3-ult-ip-16pmx-rp-blk-m" at bounding box center [318, 74] width 306 height 24
paste input "#25123"
drag, startPoint x: 307, startPoint y: 77, endPoint x: 352, endPoint y: 69, distance: 45.3
click at [308, 76] on input "#25123" at bounding box center [318, 74] width 306 height 24
click at [266, 72] on input "#25123" at bounding box center [318, 74] width 306 height 24
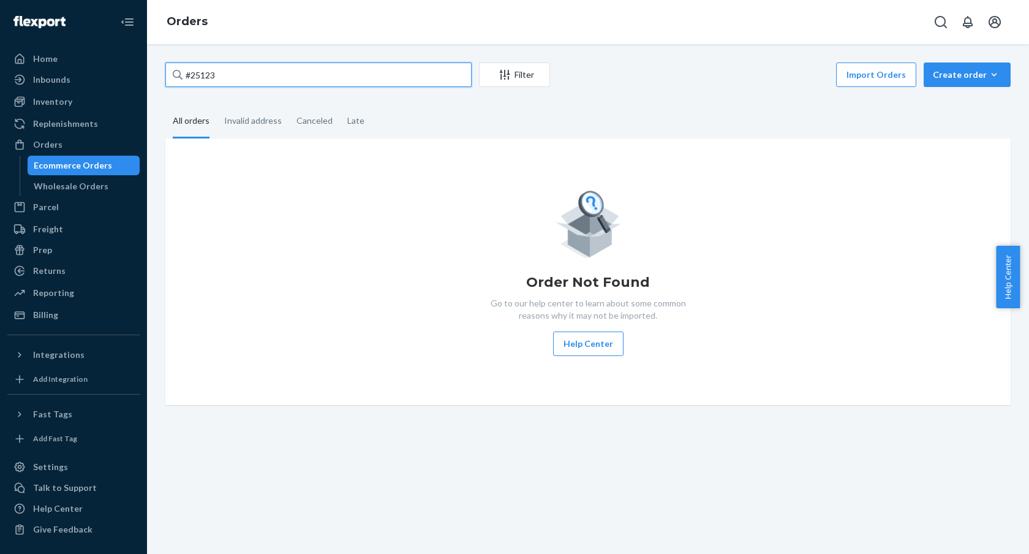
paste input "text"
type input "#"
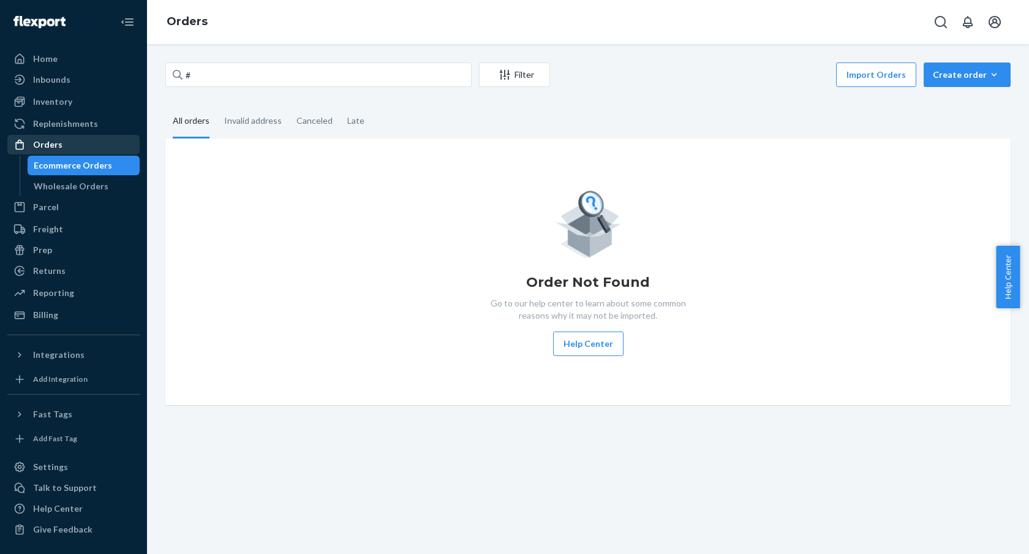
click at [47, 140] on div "Orders" at bounding box center [47, 144] width 29 height 12
click at [94, 146] on div "Orders" at bounding box center [74, 144] width 130 height 17
click at [95, 146] on div "Orders" at bounding box center [74, 144] width 130 height 17
click at [91, 56] on div "Home" at bounding box center [74, 58] width 130 height 17
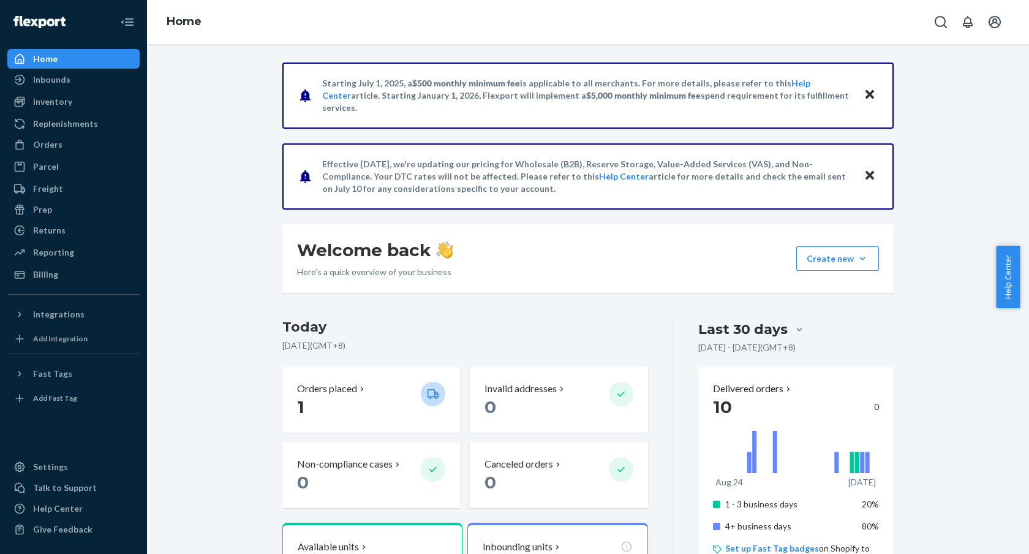
click at [241, 125] on div "Starting [DATE], a $500 monthly minimum fee is applicable to all merchants. For…" at bounding box center [587, 505] width 863 height 887
click at [90, 143] on div "Orders" at bounding box center [74, 144] width 130 height 17
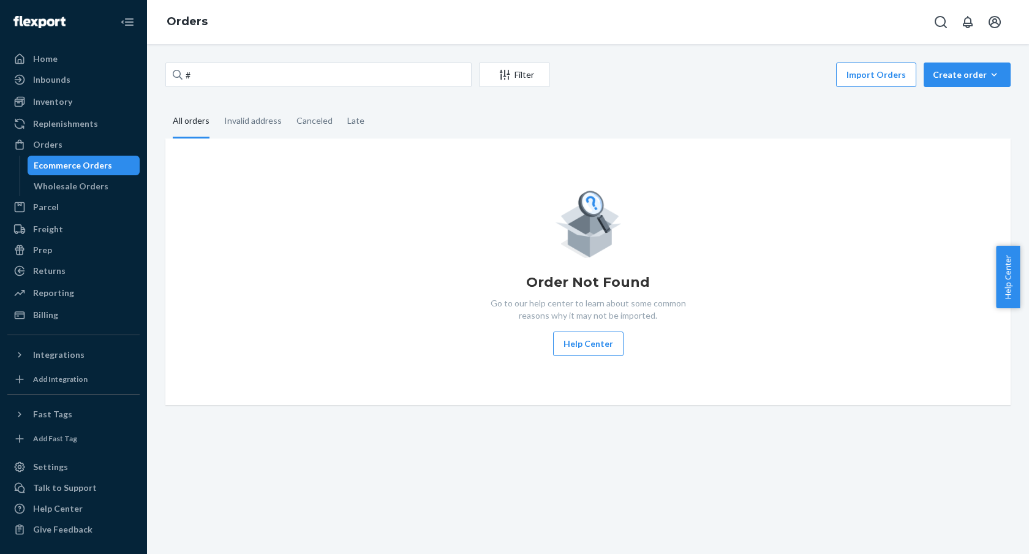
click at [345, 61] on div "# Filter Import Orders Create order Ecommerce order Removal order All orders In…" at bounding box center [588, 299] width 882 height 510
click at [341, 70] on input "#" at bounding box center [318, 74] width 306 height 24
paste input "25123"
type input "#25123"
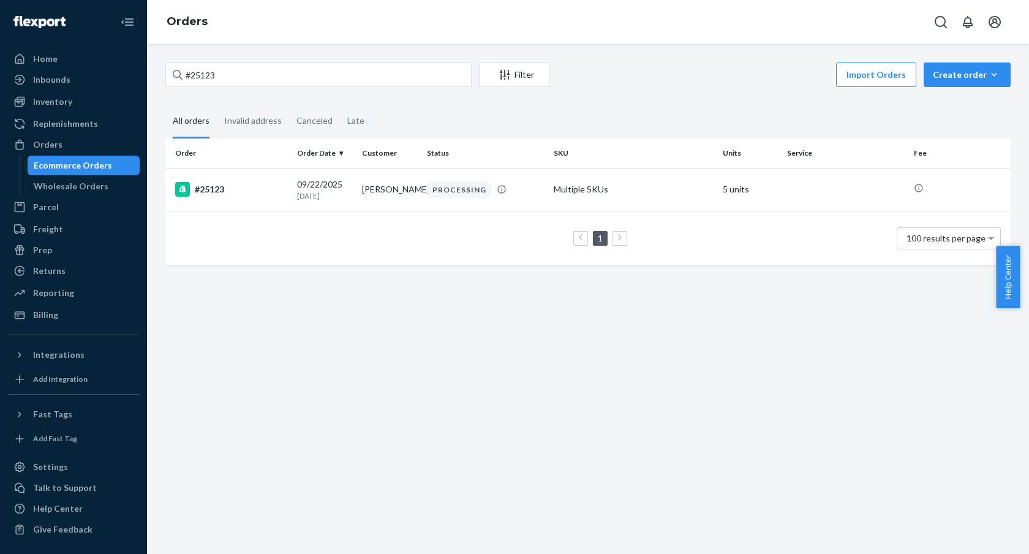
drag, startPoint x: 584, startPoint y: 112, endPoint x: 507, endPoint y: 102, distance: 77.9
click at [583, 112] on fieldset "All orders Invalid address Canceled Late" at bounding box center [587, 122] width 845 height 34
click at [696, 92] on div "#25123 Filter Import Orders Create order Ecommerce order Removal order All orde…" at bounding box center [587, 169] width 863 height 215
click at [653, 116] on fieldset "All orders Invalid address Canceled Late" at bounding box center [587, 122] width 845 height 34
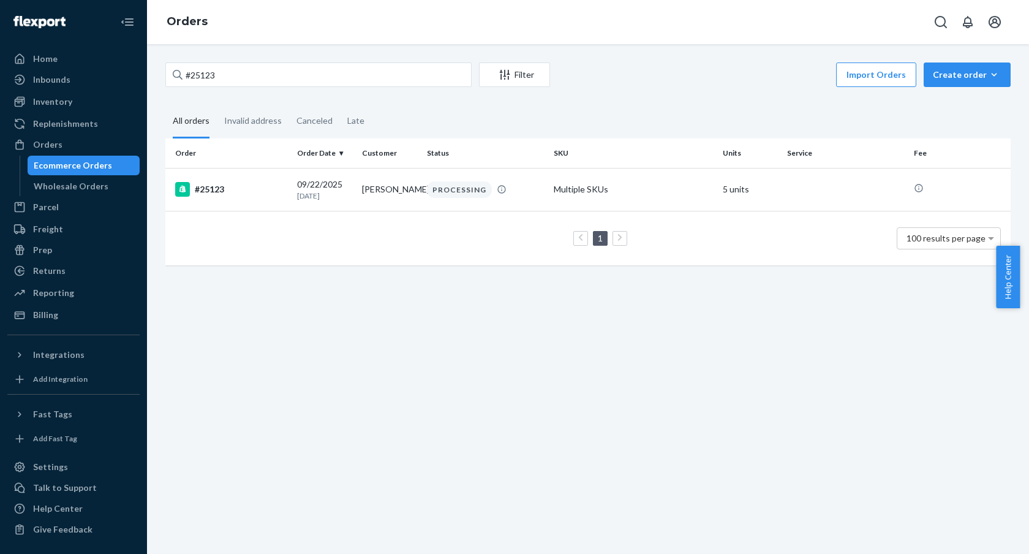
click at [653, 116] on fieldset "All orders Invalid address Canceled Late" at bounding box center [587, 122] width 845 height 34
click at [97, 99] on div "Inventory" at bounding box center [74, 101] width 130 height 17
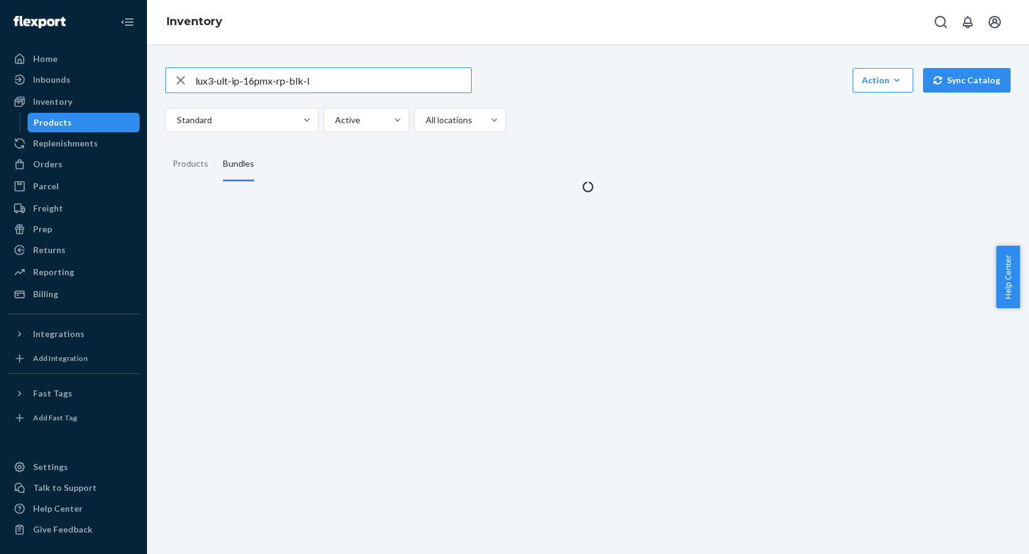
click at [244, 86] on input "lux3-ult-ip-16pmx-rp-blk-l" at bounding box center [333, 80] width 276 height 24
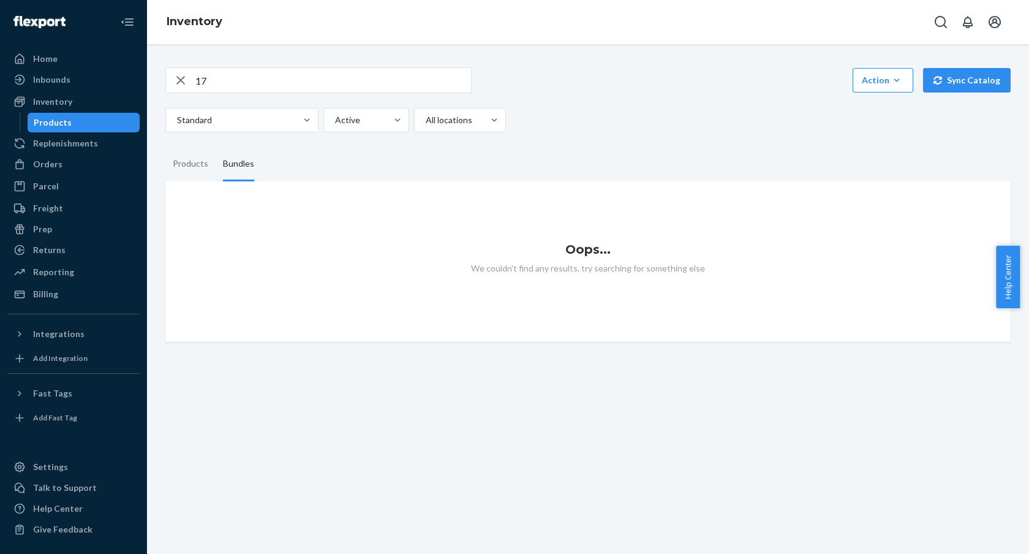
click at [258, 85] on input "17" at bounding box center [333, 80] width 276 height 24
click at [197, 166] on div "Products" at bounding box center [191, 164] width 36 height 34
click at [165, 147] on input "Products" at bounding box center [165, 147] width 0 height 0
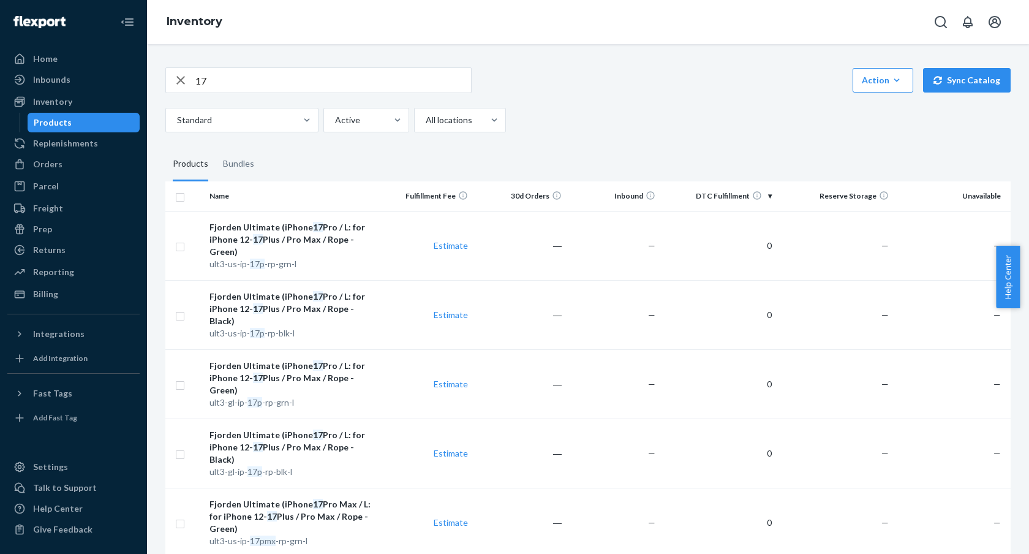
click at [276, 91] on input "17" at bounding box center [333, 80] width 276 height 24
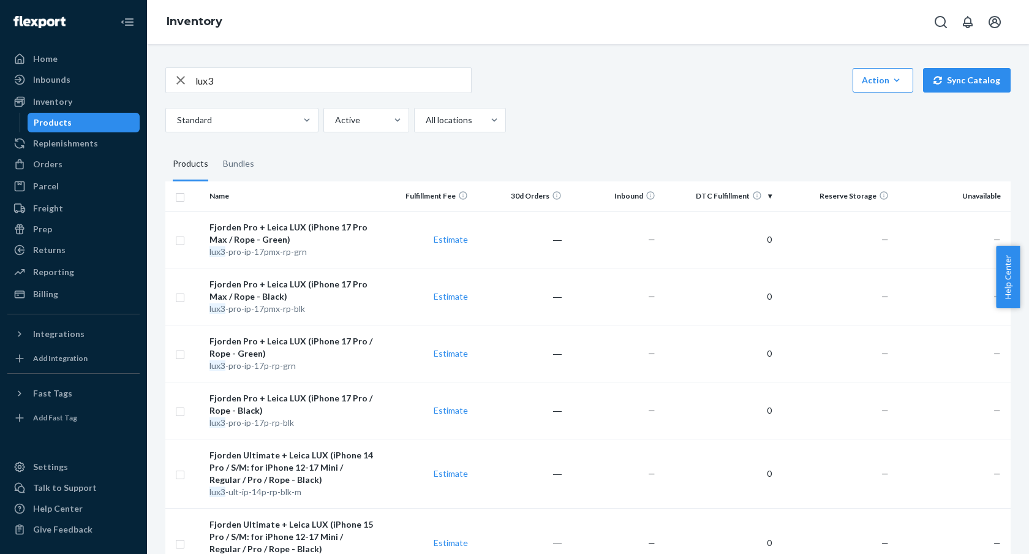
click at [269, 73] on input "lux3" at bounding box center [333, 80] width 276 height 24
type input "ult3"
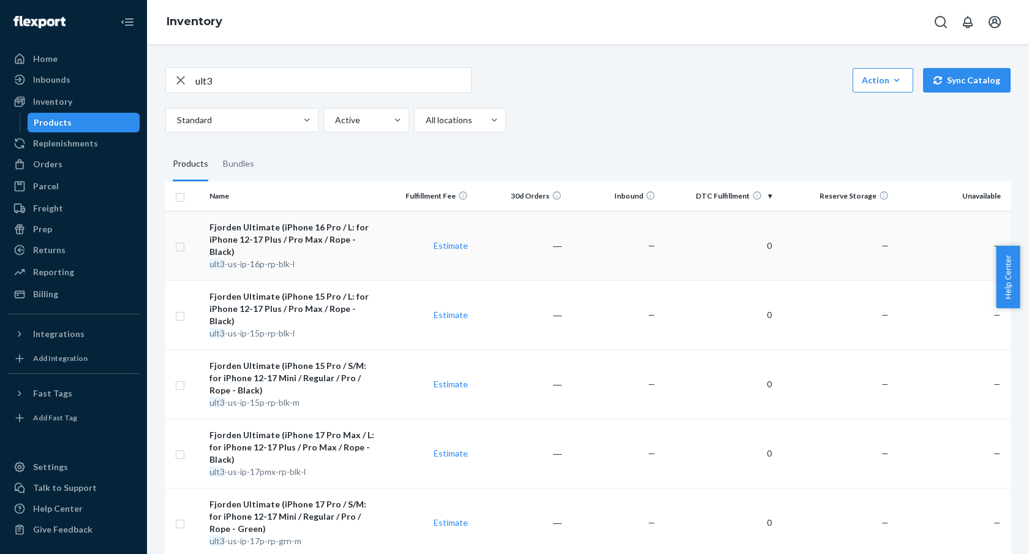
click at [689, 262] on td "0" at bounding box center [718, 245] width 117 height 69
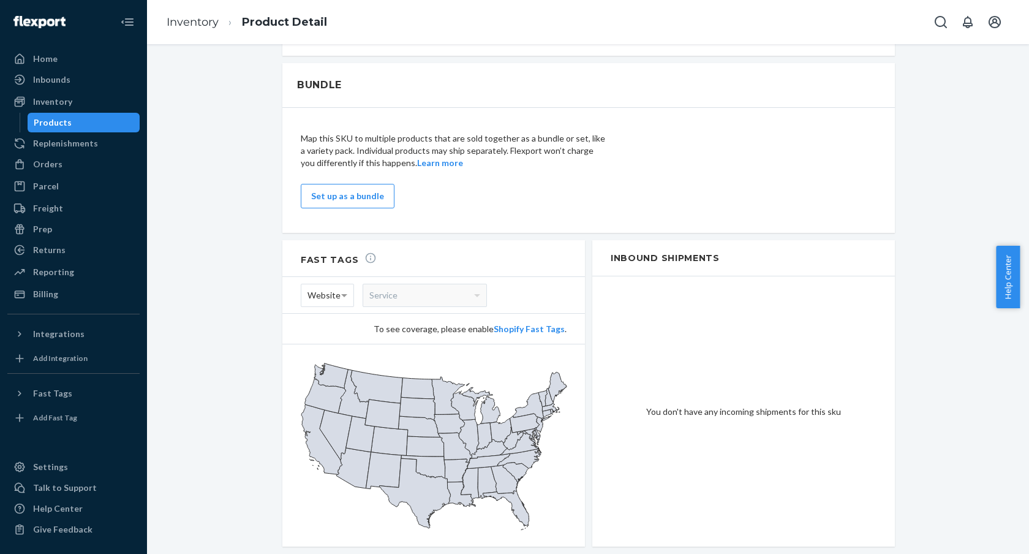
scroll to position [694, 0]
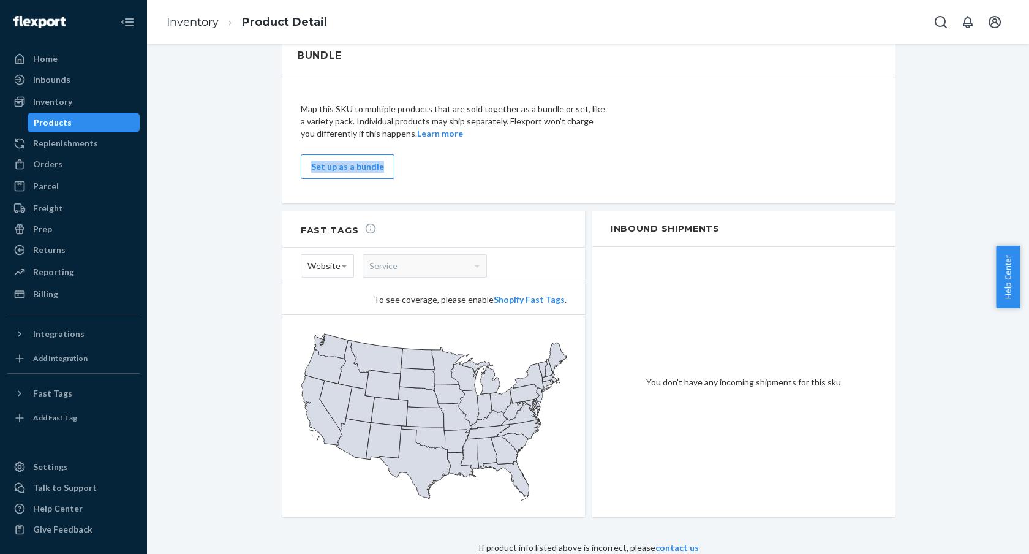
drag, startPoint x: 252, startPoint y: 149, endPoint x: 399, endPoint y: 195, distance: 153.4
click at [399, 195] on div "Map this SKU to multiple products that are sold together as a bundle or set, li…" at bounding box center [588, 140] width 612 height 125
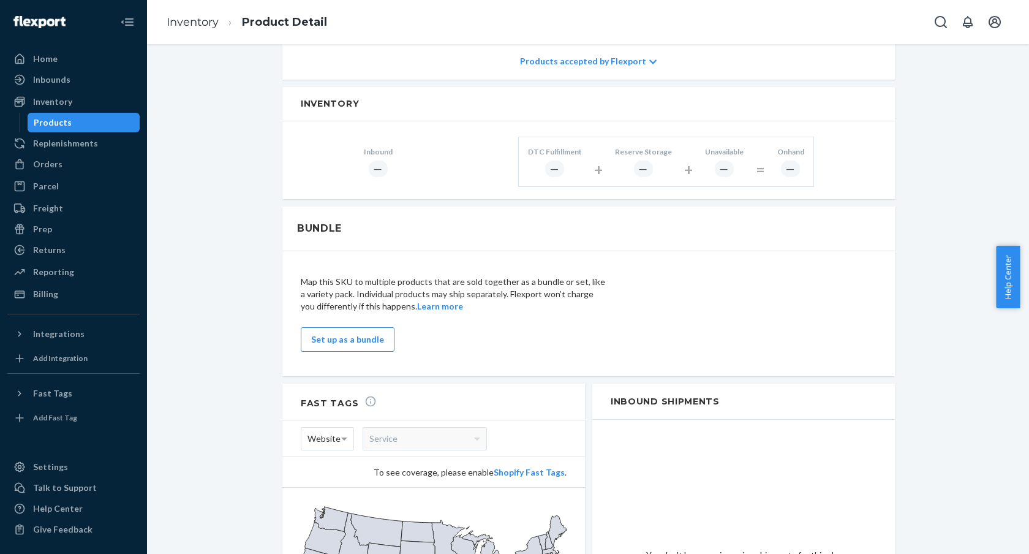
scroll to position [72, 0]
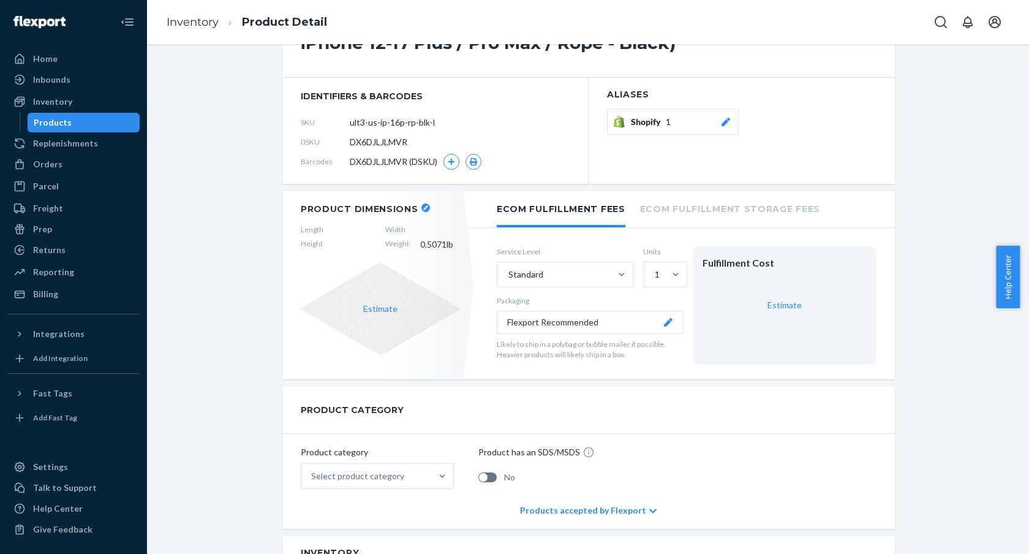
drag, startPoint x: 254, startPoint y: 177, endPoint x: 262, endPoint y: 160, distance: 19.2
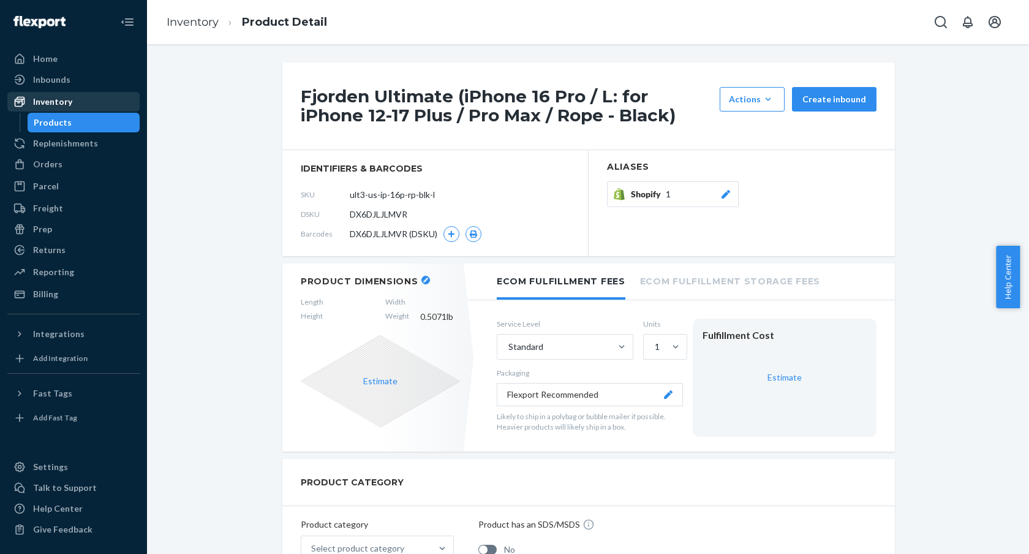
click at [83, 99] on div "Inventory" at bounding box center [74, 101] width 130 height 17
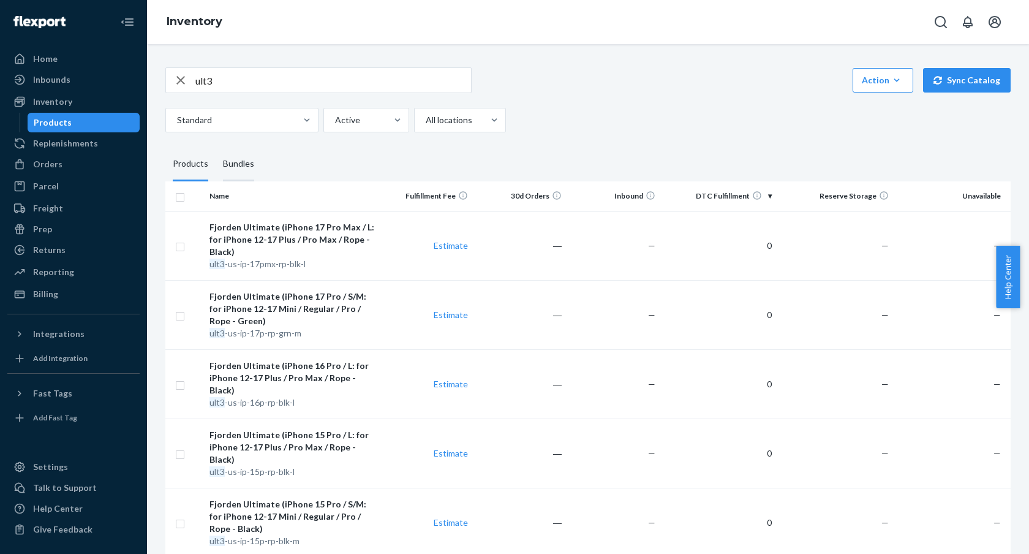
click at [245, 162] on div "Bundles" at bounding box center [238, 164] width 31 height 34
click at [216, 147] on input "Bundles" at bounding box center [216, 147] width 0 height 0
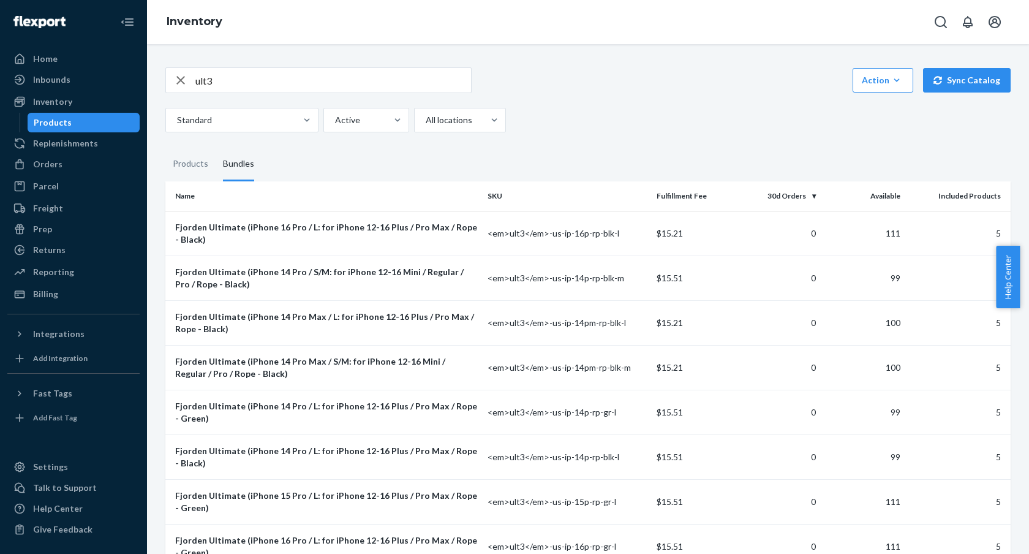
click at [317, 168] on fieldset "Products Bundles" at bounding box center [587, 164] width 845 height 34
click at [194, 171] on div "Products" at bounding box center [191, 164] width 36 height 34
click at [165, 147] on input "Products" at bounding box center [165, 147] width 0 height 0
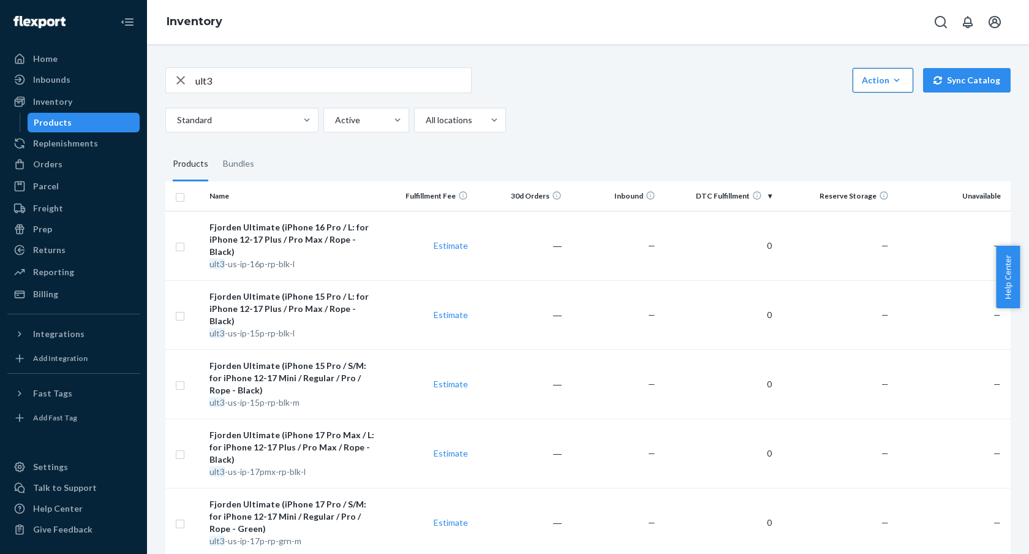
click at [855, 82] on button "Action Create product Create bundle Bulk create products Bulk update products B…" at bounding box center [882, 80] width 61 height 24
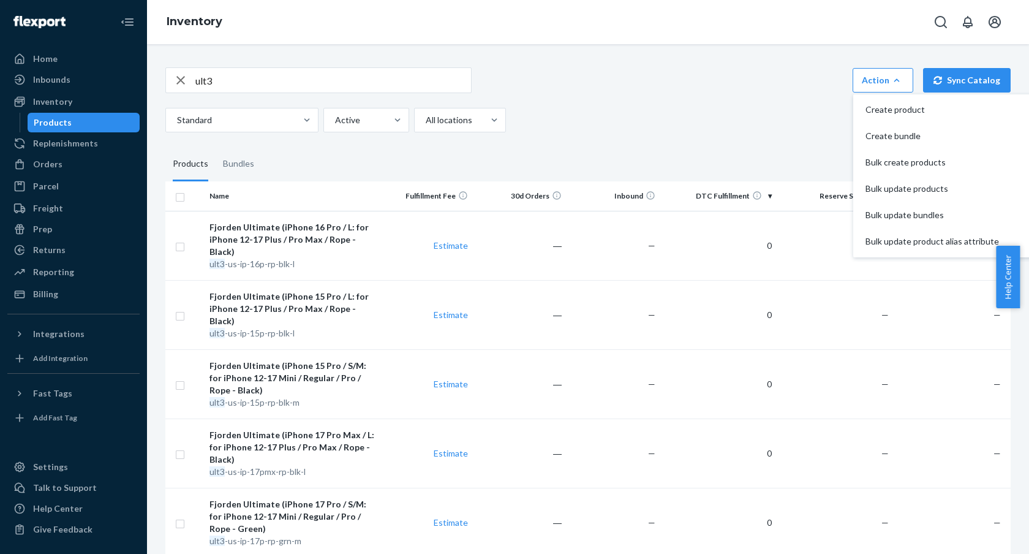
click at [374, 171] on fieldset "Products Bundles" at bounding box center [587, 164] width 845 height 34
click at [899, 75] on button "Action Create product Create bundle Bulk create products Bulk update products B…" at bounding box center [882, 80] width 61 height 24
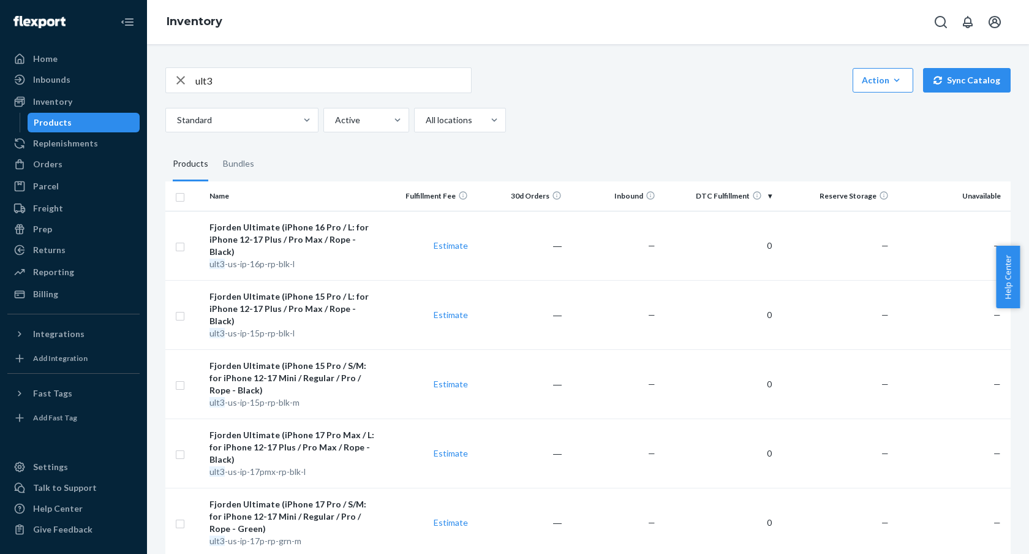
click at [598, 31] on div "Inventory" at bounding box center [588, 22] width 882 height 44
drag, startPoint x: 598, startPoint y: 31, endPoint x: 637, endPoint y: 96, distance: 76.0
click at [637, 97] on div "Inventory ult3 Action Create product Create bundle Bulk create products Bulk up…" at bounding box center [588, 277] width 882 height 554
click at [637, 95] on div "ult3 Action Create product Create bundle Bulk create products Bulk update produ…" at bounding box center [587, 99] width 845 height 65
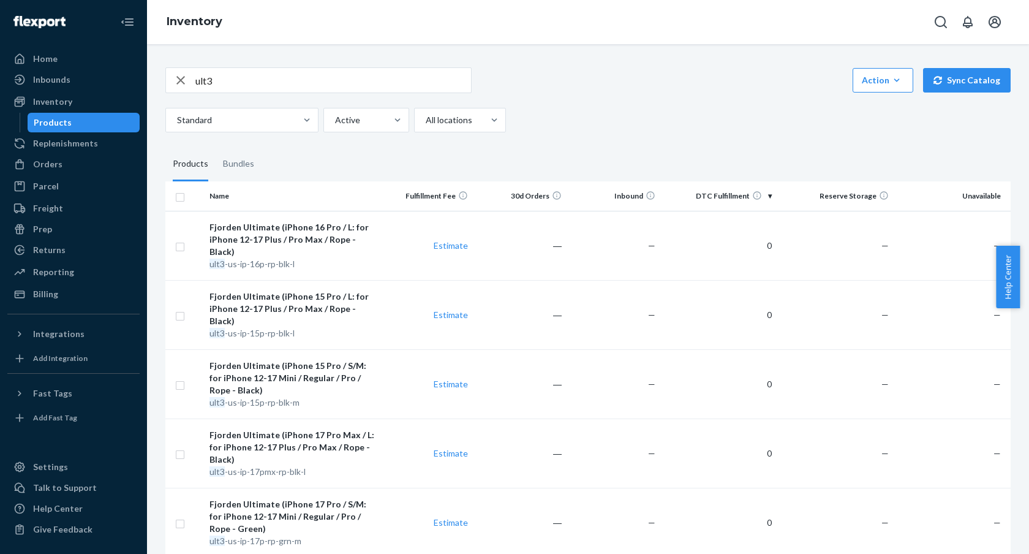
click at [637, 94] on div "ult3 Action Create product Create bundle Bulk create products Bulk update produ…" at bounding box center [587, 99] width 845 height 65
click at [748, 80] on div "ult3 Action Create product Create bundle Bulk create products Bulk update produ…" at bounding box center [587, 80] width 845 height 26
click at [247, 164] on div "Bundles" at bounding box center [238, 164] width 31 height 34
click at [216, 147] on input "Bundles" at bounding box center [216, 147] width 0 height 0
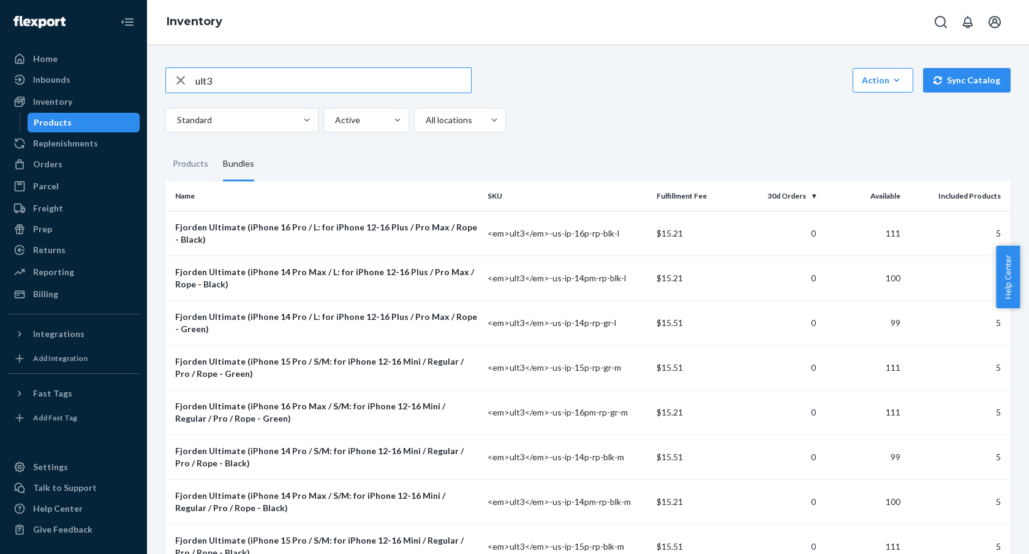
click at [263, 70] on input "ult3" at bounding box center [333, 80] width 276 height 24
paste input "lux3-ult-ip-16pm-rp-gr-l"
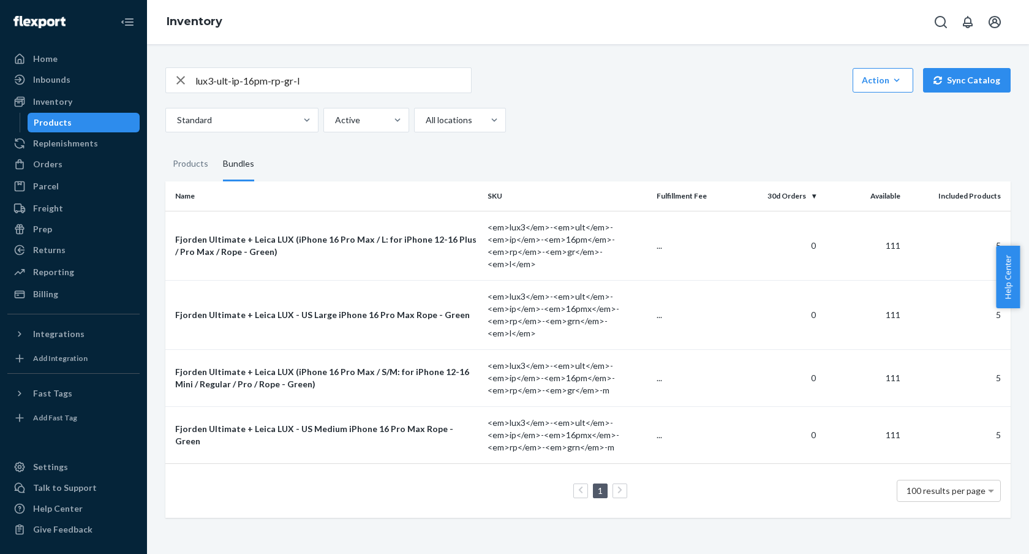
click at [293, 81] on input "lux3-ult-ip-16pm-rp-gr-l" at bounding box center [333, 80] width 276 height 24
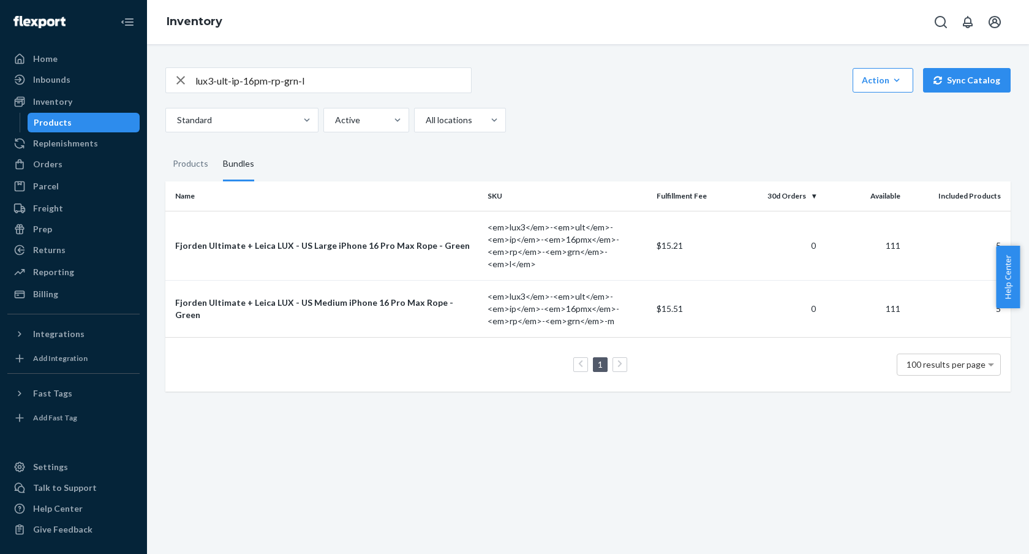
click at [287, 74] on input "lux3-ult-ip-16pm-rp-grn-l" at bounding box center [333, 80] width 276 height 24
click at [290, 78] on input "lux3-ult-ip-16pm-rp-grn-l" at bounding box center [333, 80] width 276 height 24
click at [293, 81] on input "lux3-ult-ip-16pm-rp-grn-l" at bounding box center [333, 80] width 276 height 24
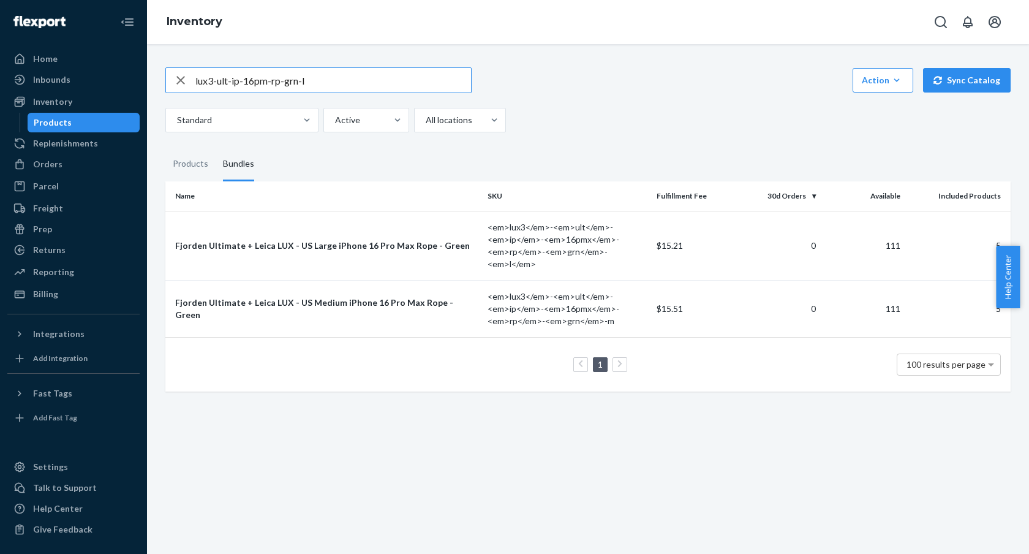
click at [299, 83] on input "lux3-ult-ip-16pm-rp-grn-l" at bounding box center [333, 80] width 276 height 24
click at [322, 84] on input "lux3-ult-ip-16pm-rp-gr-l" at bounding box center [333, 80] width 276 height 24
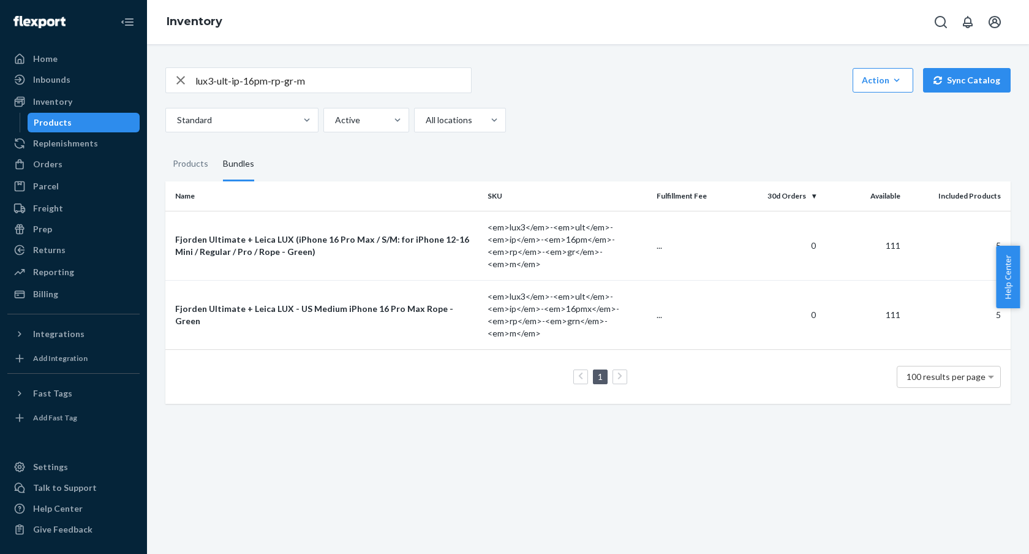
click at [339, 83] on input "lux3-ult-ip-16pm-rp-gr-m" at bounding box center [333, 80] width 276 height 24
click at [338, 85] on input "lux3-ult-ip-16pm-rp-gr-m" at bounding box center [333, 80] width 276 height 24
click at [182, 165] on div "Products" at bounding box center [191, 164] width 36 height 34
click at [165, 147] on input "Products" at bounding box center [165, 147] width 0 height 0
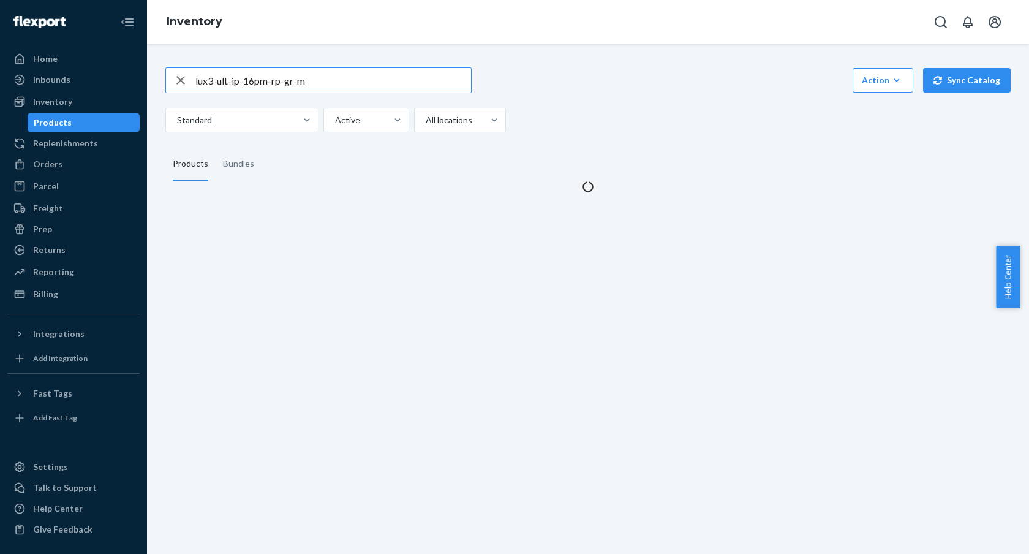
click at [290, 73] on input "lux3-ult-ip-16pm-rp-gr-m" at bounding box center [333, 80] width 276 height 24
click at [301, 77] on input "lux3-ult-ip-16pm-rp-gr-m" at bounding box center [333, 80] width 276 height 24
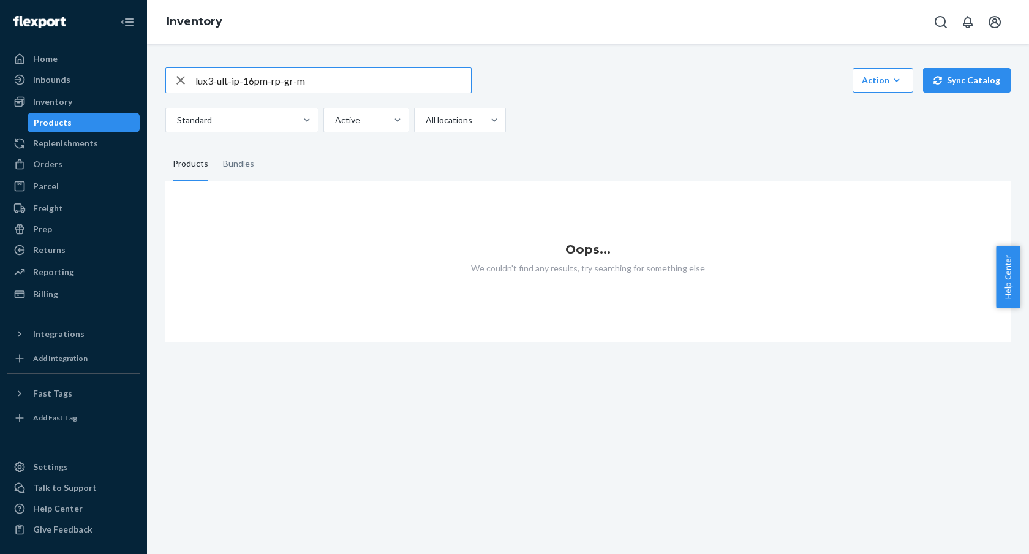
click at [330, 83] on input "lux3-ult-ip-16pm-rp-gr-m" at bounding box center [333, 80] width 276 height 24
click at [291, 83] on input "lux3-ult-ip-16pm-rp-gr-l" at bounding box center [333, 80] width 276 height 24
click at [293, 81] on input "lux3-ult-ip-16pm-rp-gr-l" at bounding box center [333, 80] width 276 height 24
click at [483, 58] on div "lux3-ult-ip-16pm-rp-grn-l Action Create product Create bundle Bulk create produ…" at bounding box center [587, 197] width 863 height 289
click at [254, 75] on input "lux3-ult-ip-16pm-rp-grn-l" at bounding box center [333, 80] width 276 height 24
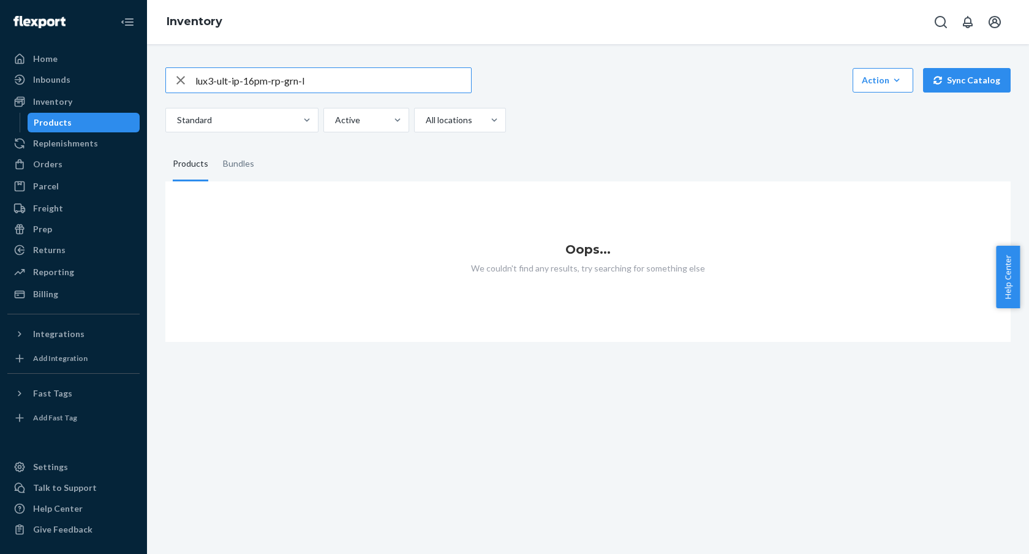
click at [268, 77] on input "lux3-ult-ip-16pm-rp-grn-l" at bounding box center [333, 80] width 276 height 24
click at [289, 82] on input "lux3-ult-ip-16pm-rp-grn-l" at bounding box center [333, 80] width 276 height 24
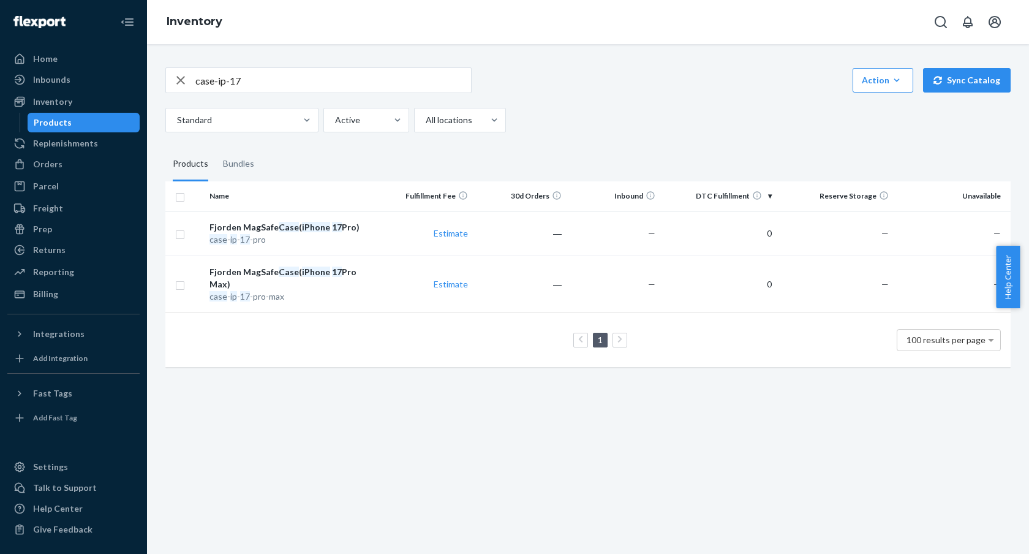
click at [266, 43] on div "Inventory" at bounding box center [588, 22] width 882 height 44
click at [231, 17] on div "Inventory" at bounding box center [588, 22] width 882 height 44
click at [301, 31] on div "Inventory" at bounding box center [588, 22] width 882 height 44
click at [244, 173] on div "Bundles" at bounding box center [238, 164] width 31 height 34
click at [216, 147] on input "Bundles" at bounding box center [216, 147] width 0 height 0
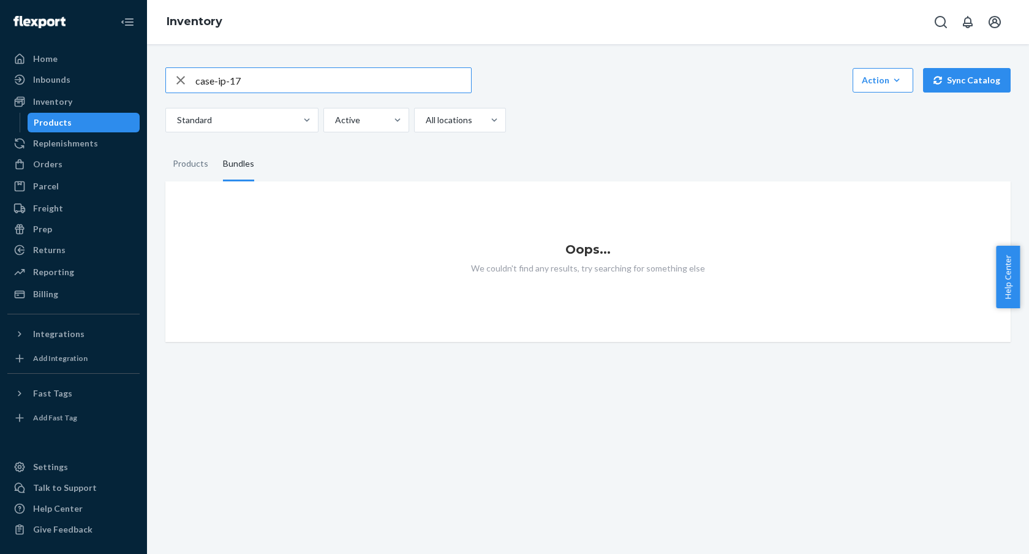
click at [249, 73] on input "case-ip-17" at bounding box center [333, 80] width 276 height 24
click at [192, 155] on div "Products" at bounding box center [191, 164] width 36 height 34
click at [165, 147] on input "Products" at bounding box center [165, 147] width 0 height 0
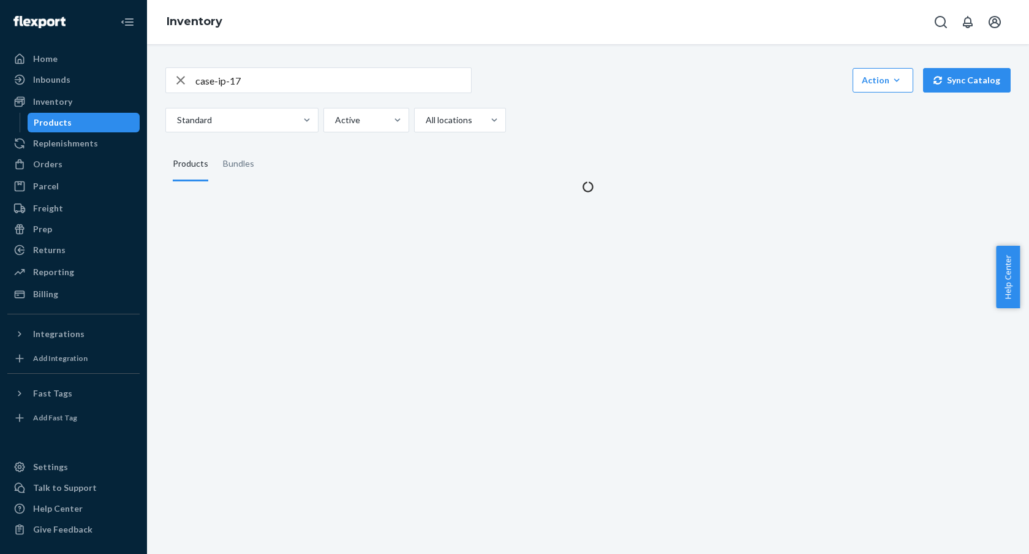
click at [192, 157] on div "Products" at bounding box center [191, 164] width 36 height 34
click at [165, 147] on input "Products" at bounding box center [165, 147] width 0 height 0
click at [249, 161] on div "Bundles" at bounding box center [238, 164] width 31 height 34
click at [216, 147] on input "Bundles" at bounding box center [216, 147] width 0 height 0
click at [243, 164] on div "Bundles" at bounding box center [238, 164] width 31 height 34
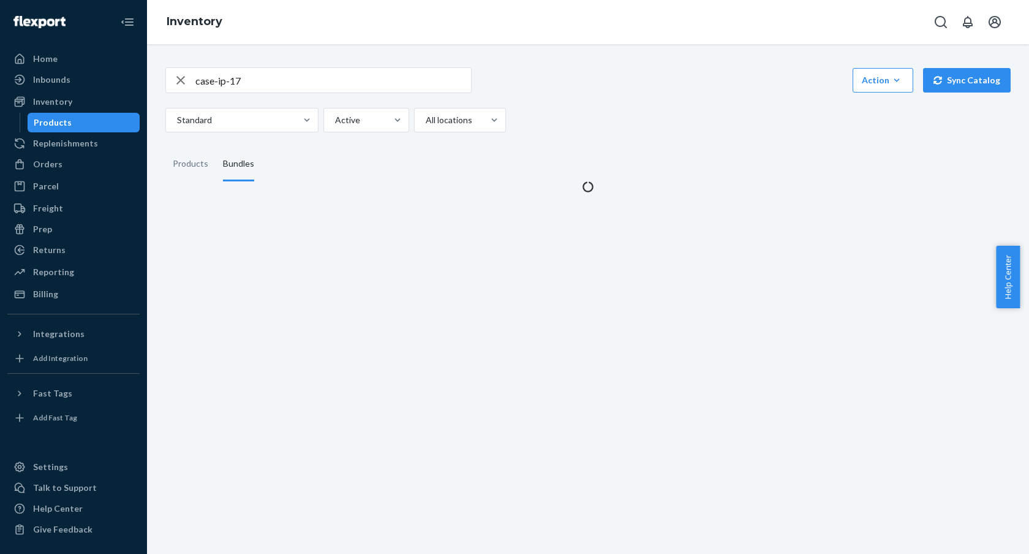
click at [216, 147] on input "Bundles" at bounding box center [216, 147] width 0 height 0
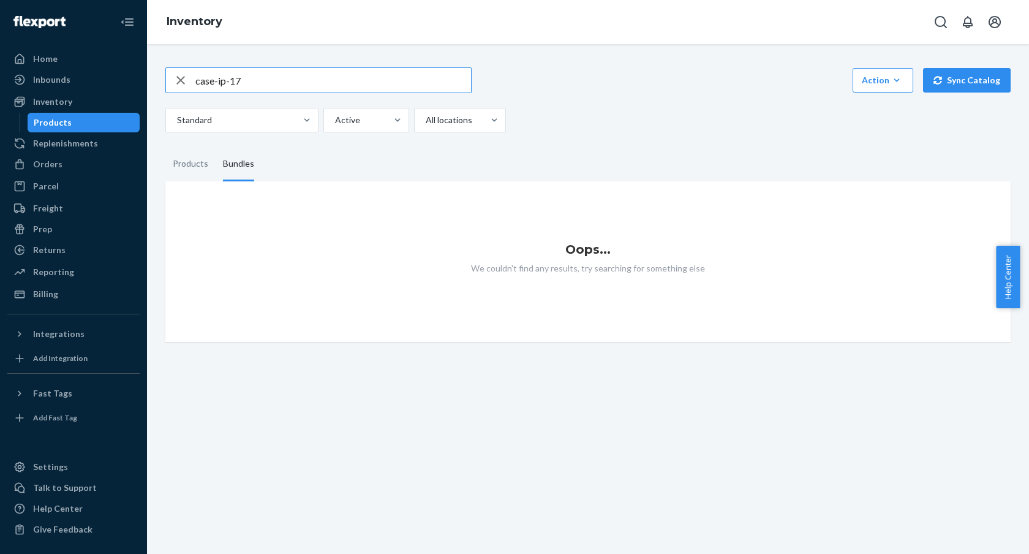
click at [282, 84] on input "case-ip-17" at bounding box center [333, 80] width 276 height 24
click at [285, 78] on input "case-ip-17" at bounding box center [333, 80] width 276 height 24
paste input "lux3-ult-ip-16pm-rp-gr-m"
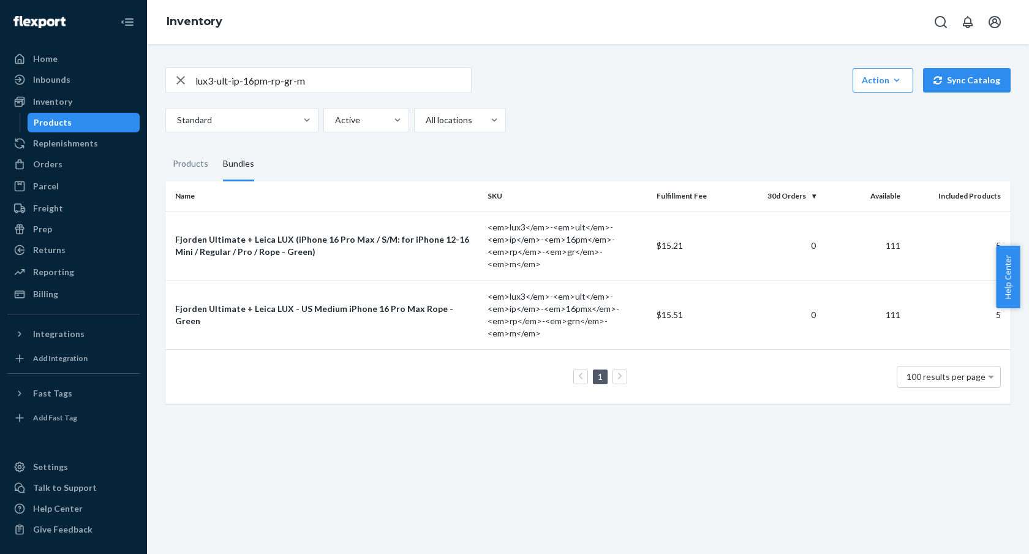
click at [340, 81] on input "lux3-ult-ip-16pm-rp-gr-m" at bounding box center [333, 80] width 276 height 24
paste input "ult3-us-ip-16pmx-rp-blk-l"
type input "ult3-us-ip-16pmx-rp-blk-l"
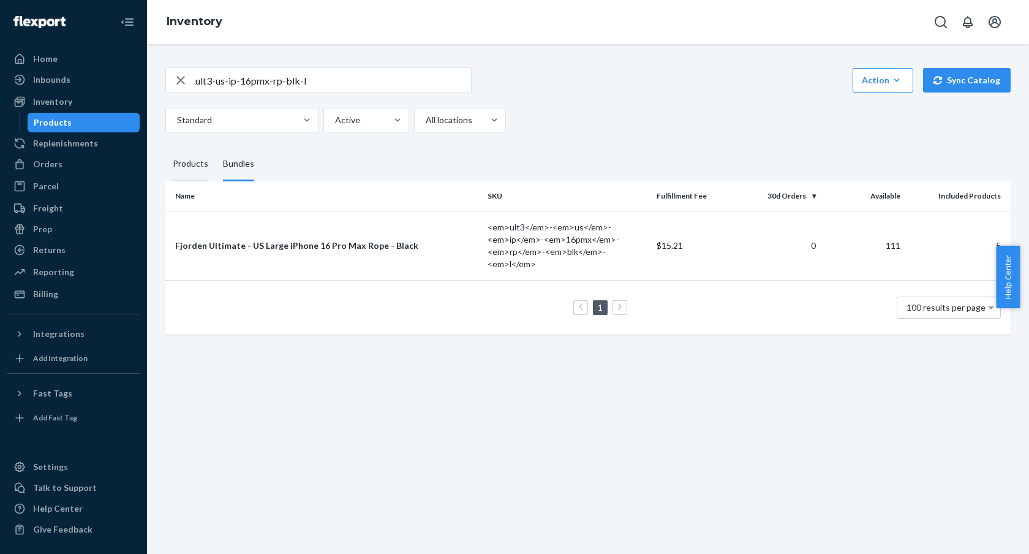
click at [184, 162] on div "Products" at bounding box center [191, 164] width 36 height 34
click at [165, 147] on input "Products" at bounding box center [165, 147] width 0 height 0
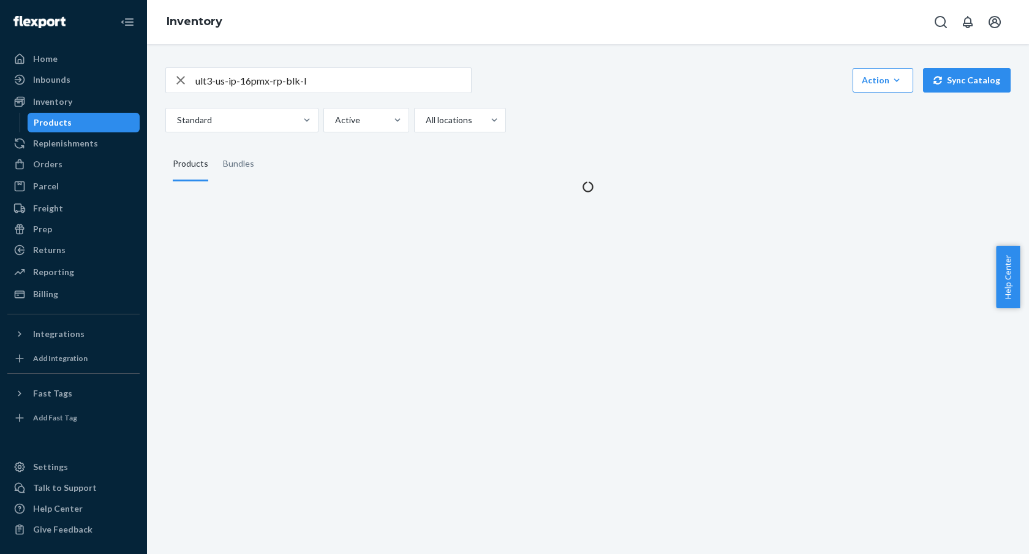
click at [323, 80] on input "ult3-us-ip-16pmx-rp-blk-l" at bounding box center [333, 80] width 276 height 24
click at [348, 79] on input "ult3-us-ip-16pmx-rp-blk-l" at bounding box center [333, 80] width 276 height 24
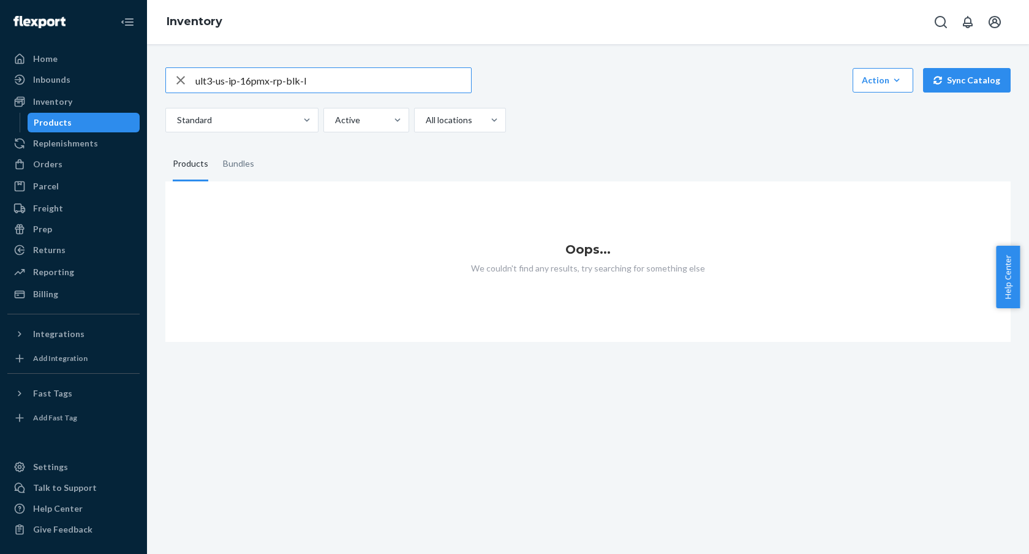
click at [349, 80] on input "ult3-us-ip-16pmx-rp-blk-l" at bounding box center [333, 80] width 276 height 24
click at [328, 79] on input "ult3-us-ip-16pmx-rp-blk-l" at bounding box center [333, 80] width 276 height 24
click at [231, 167] on div "Bundles" at bounding box center [238, 164] width 31 height 34
click at [216, 147] on input "Bundles" at bounding box center [216, 147] width 0 height 0
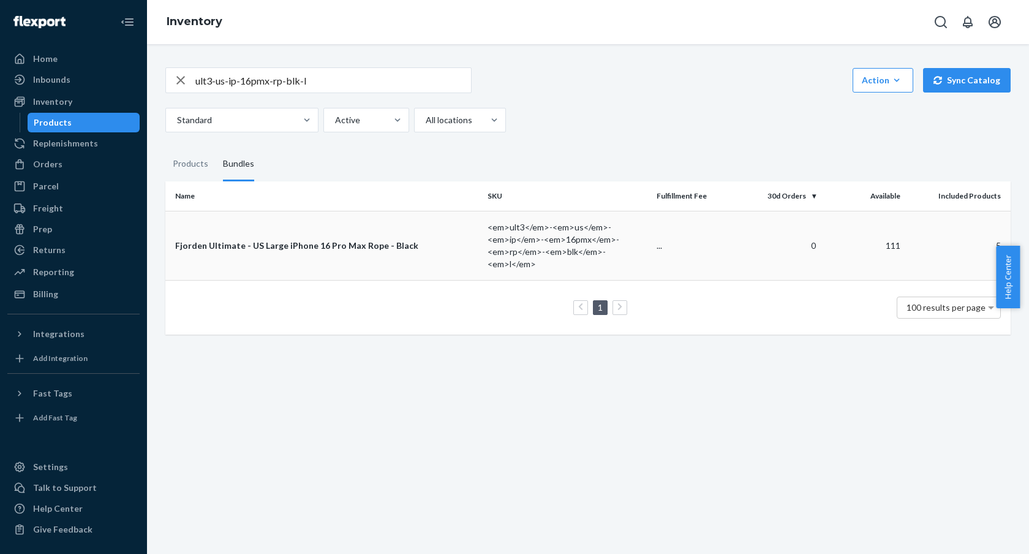
click at [388, 249] on div "Fjorden Ultimate - US Large iPhone 16 Pro Max Rope - Black" at bounding box center [326, 245] width 303 height 12
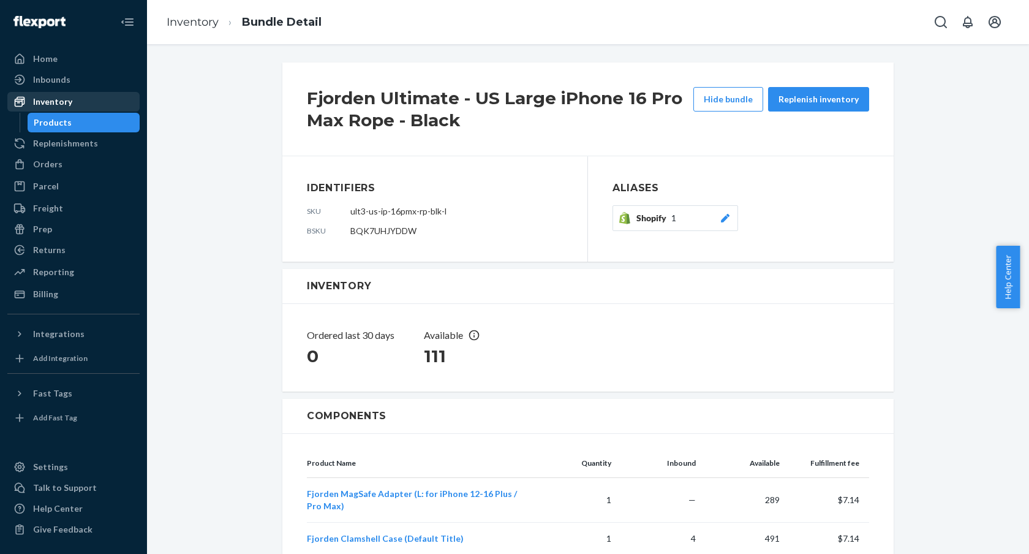
drag, startPoint x: 88, startPoint y: 116, endPoint x: 90, endPoint y: 101, distance: 14.8
click at [88, 116] on div "Products" at bounding box center [84, 122] width 110 height 17
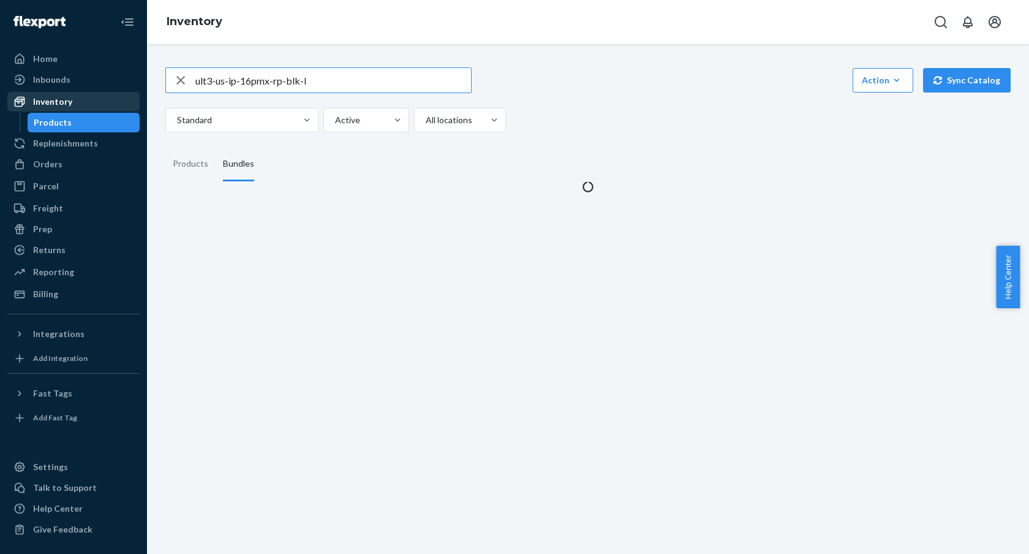
click at [90, 101] on div "Inventory" at bounding box center [74, 101] width 130 height 17
drag, startPoint x: 278, startPoint y: 69, endPoint x: 271, endPoint y: 81, distance: 13.4
click at [278, 70] on input "ult3-us-ip-16pmx-rp-blk-l" at bounding box center [333, 80] width 276 height 24
click at [271, 80] on input "ult3-us-ip-16pmx-rp-blk-l" at bounding box center [333, 80] width 276 height 24
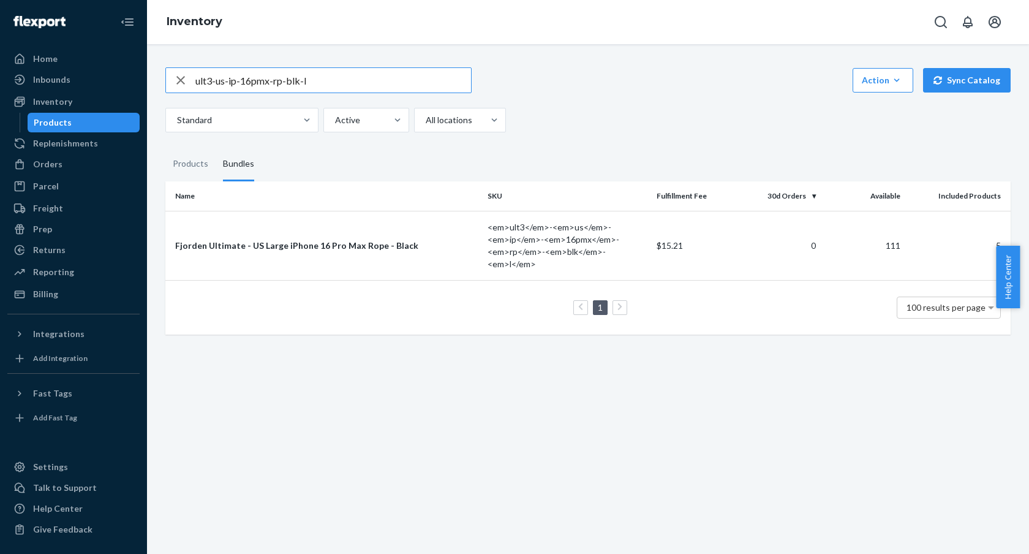
click at [279, 77] on input "ult3-us-ip-16pmx-rp-blk-l" at bounding box center [333, 80] width 276 height 24
paste input "lux3-pro-ip-17pmx-rp-grn"
type input "lux3-pro-ip-17pmx-rp-grn"
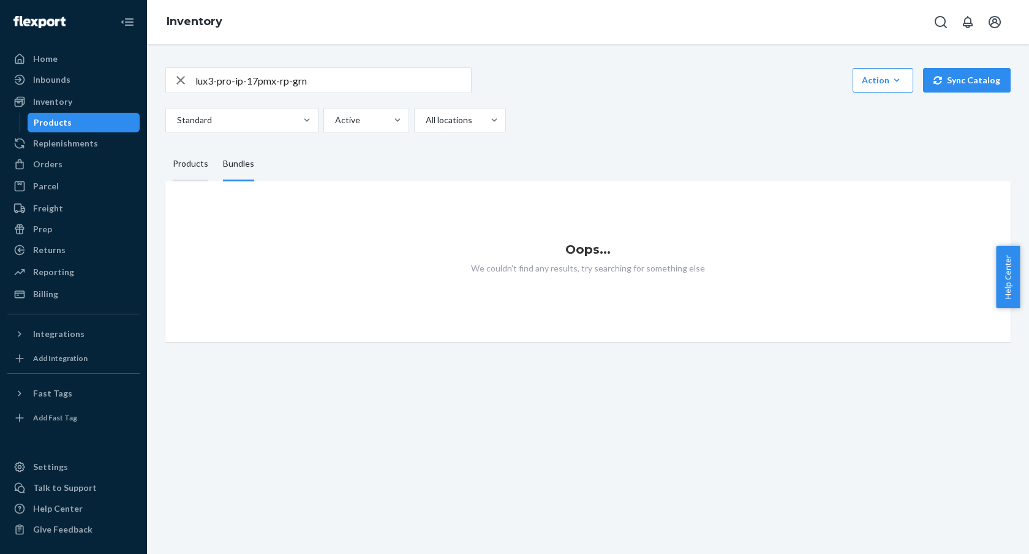
click at [181, 175] on div "Products" at bounding box center [191, 164] width 36 height 34
click at [165, 147] on input "Products" at bounding box center [165, 147] width 0 height 0
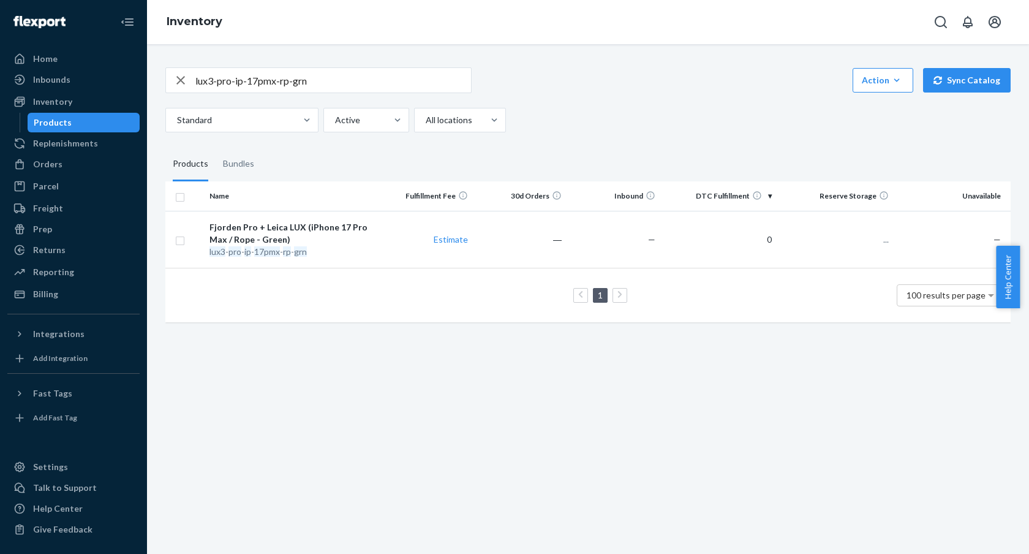
click at [280, 76] on input "lux3-pro-ip-17pmx-rp-grn" at bounding box center [333, 80] width 276 height 24
click at [320, 228] on div "Fjorden Pro + Leica LUX (iPhone 17 Pro Max / Rope - Green)" at bounding box center [291, 233] width 165 height 24
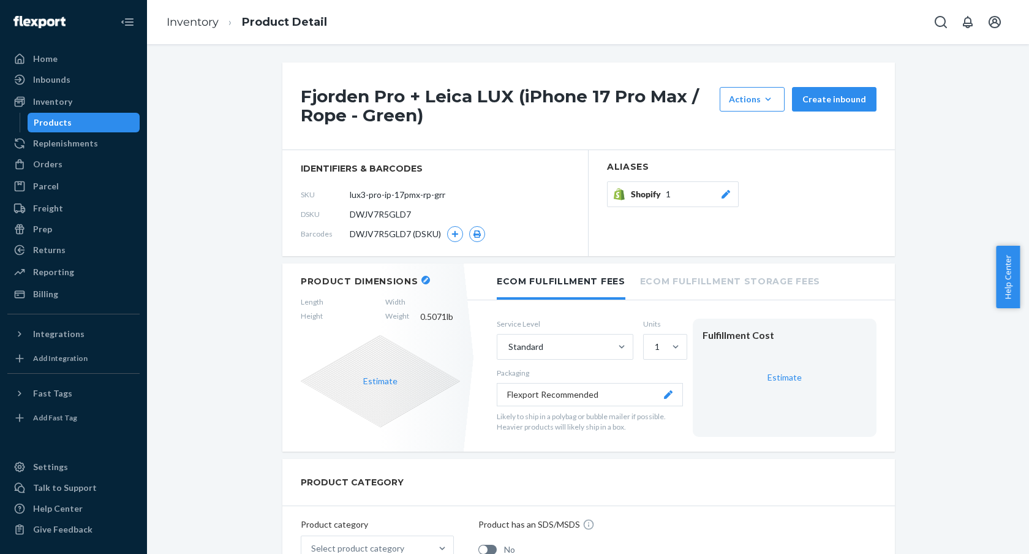
click at [650, 195] on span "Shopify" at bounding box center [648, 194] width 35 height 12
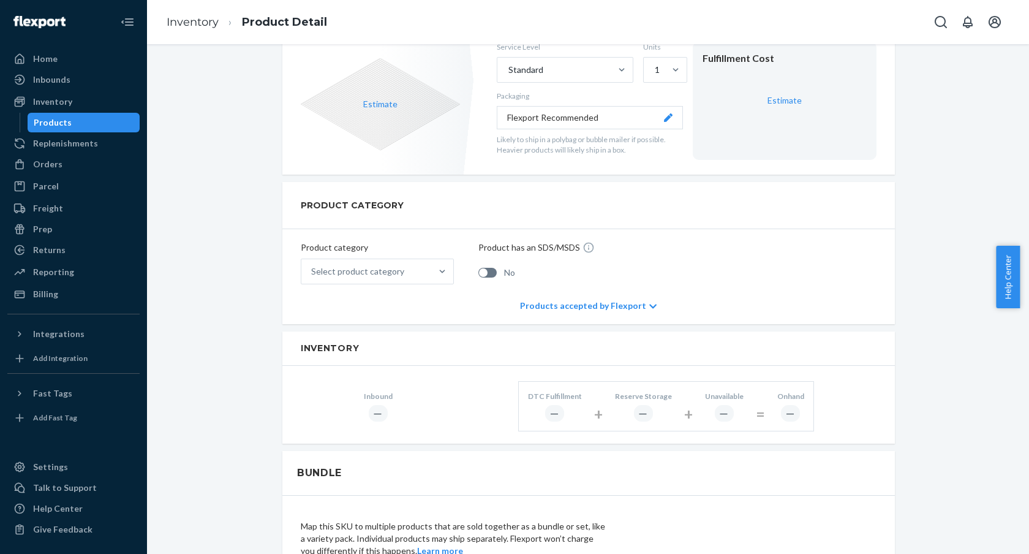
scroll to position [435, 0]
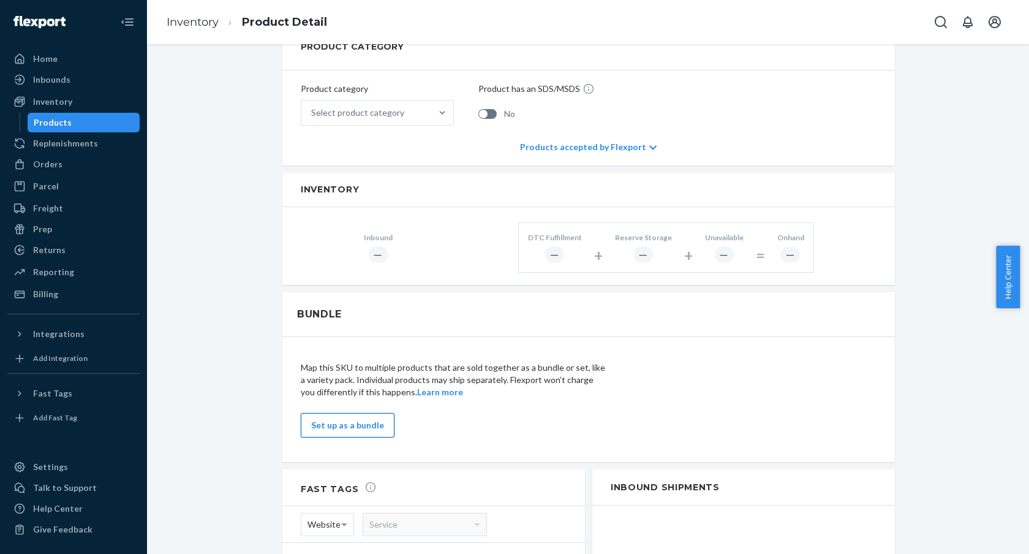
click at [328, 426] on button "Set up as a bundle" at bounding box center [348, 425] width 94 height 24
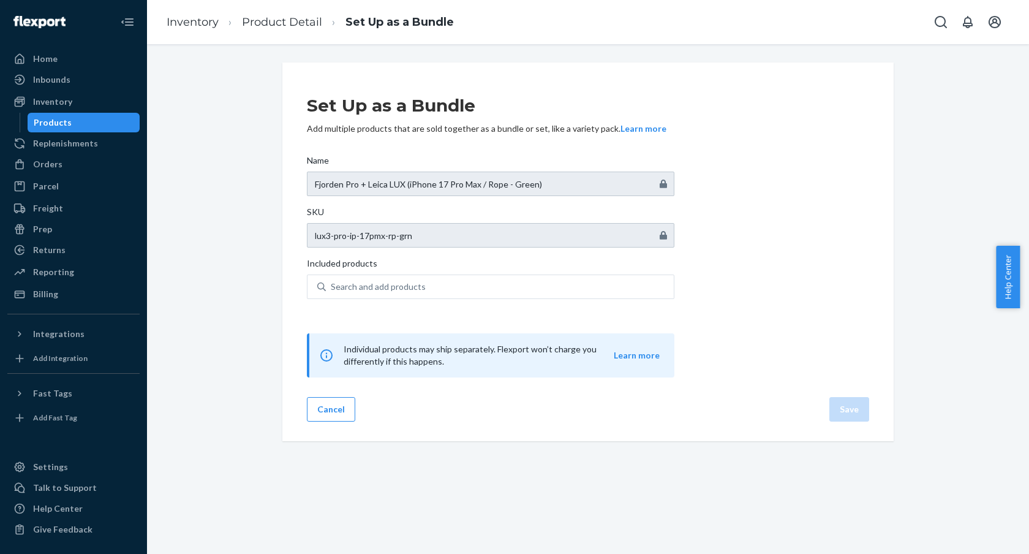
click at [393, 140] on div "Set Up as a Bundle Add multiple products that are sold together as a bundle or …" at bounding box center [490, 229] width 367 height 315
click at [399, 92] on div "Set Up as a Bundle Add multiple products that are sold together as a bundle or …" at bounding box center [490, 108] width 367 height 53
click at [459, 59] on div "Set Up as a Bundle Add multiple products that are sold together as a bundle or …" at bounding box center [588, 299] width 882 height 510
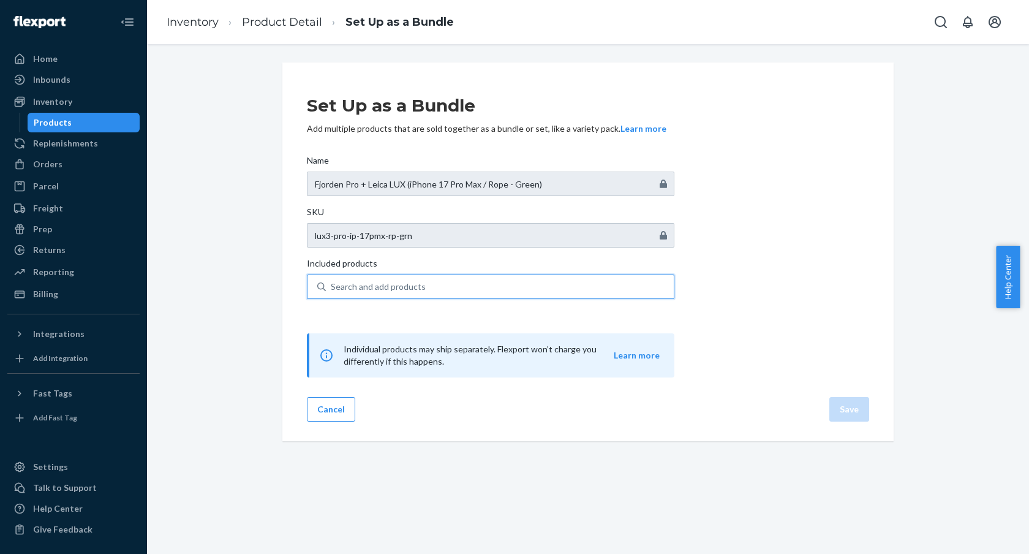
click at [403, 288] on div "Search and add products" at bounding box center [378, 286] width 95 height 12
click at [332, 288] on input "0 results available. Use Up and Down to choose options, press Enter to select t…" at bounding box center [331, 286] width 1 height 12
click at [427, 290] on div "Search and add products" at bounding box center [500, 287] width 348 height 22
click at [332, 290] on input "0 results available. Use Up and Down to choose options, press Enter to select t…" at bounding box center [331, 286] width 1 height 12
click at [482, 292] on div "Search and add products" at bounding box center [500, 287] width 348 height 22
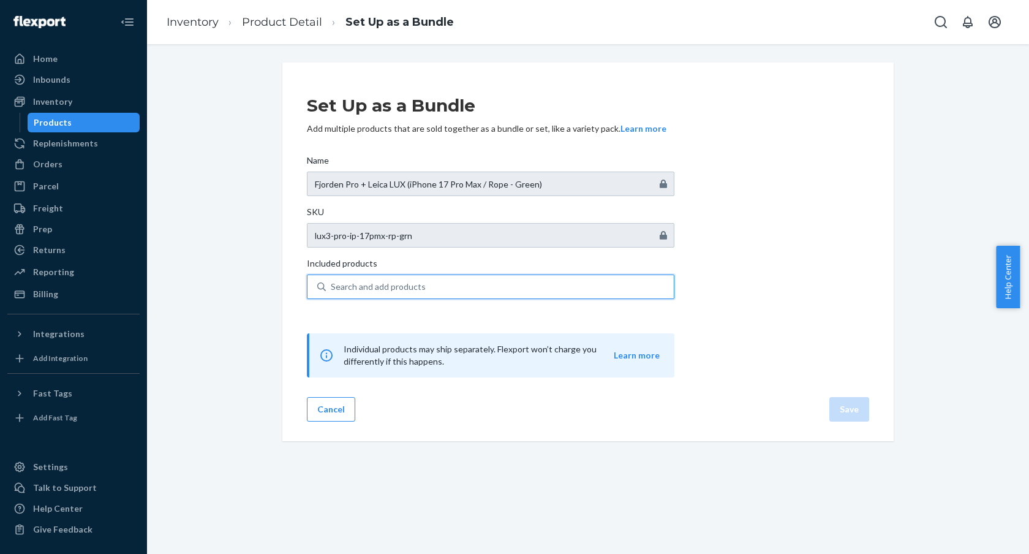
click at [332, 292] on input "0 results available. Use Up and Down to choose options, press Enter to select t…" at bounding box center [331, 286] width 1 height 12
drag, startPoint x: 424, startPoint y: 308, endPoint x: 426, endPoint y: 296, distance: 12.4
click at [426, 304] on div "0 results available. Use Up and Down to choose options, press Enter to select t…" at bounding box center [490, 293] width 367 height 39
click at [332, 293] on input "0 results available. Use Up and Down to choose options, press Enter to select t…" at bounding box center [331, 286] width 1 height 12
click at [426, 294] on div "Search and add products" at bounding box center [500, 287] width 348 height 22
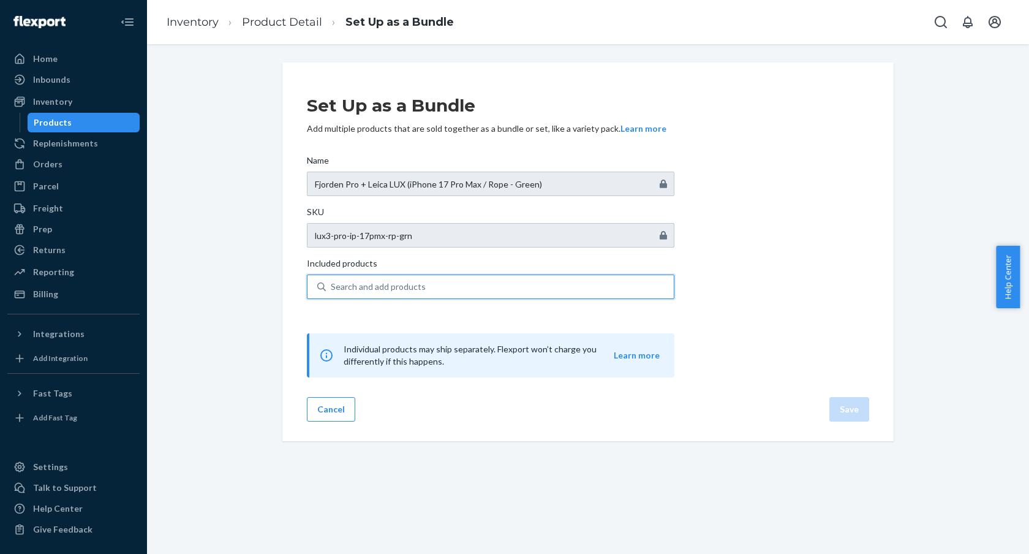
click at [332, 293] on input "0 results available. Use Up and Down to choose options, press Enter to select t…" at bounding box center [331, 286] width 1 height 12
click at [368, 290] on div "Search and add products" at bounding box center [378, 286] width 95 height 12
click at [332, 290] on input "0 results available. Use Up and Down to choose options, press Enter to select t…" at bounding box center [331, 286] width 1 height 12
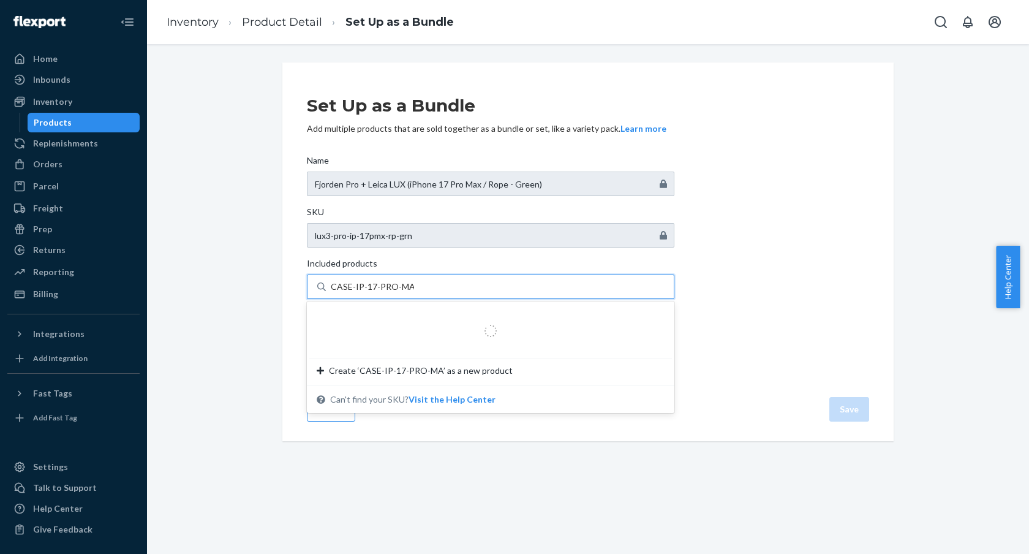
type input "CASE-IP-17-PRO-MAX"
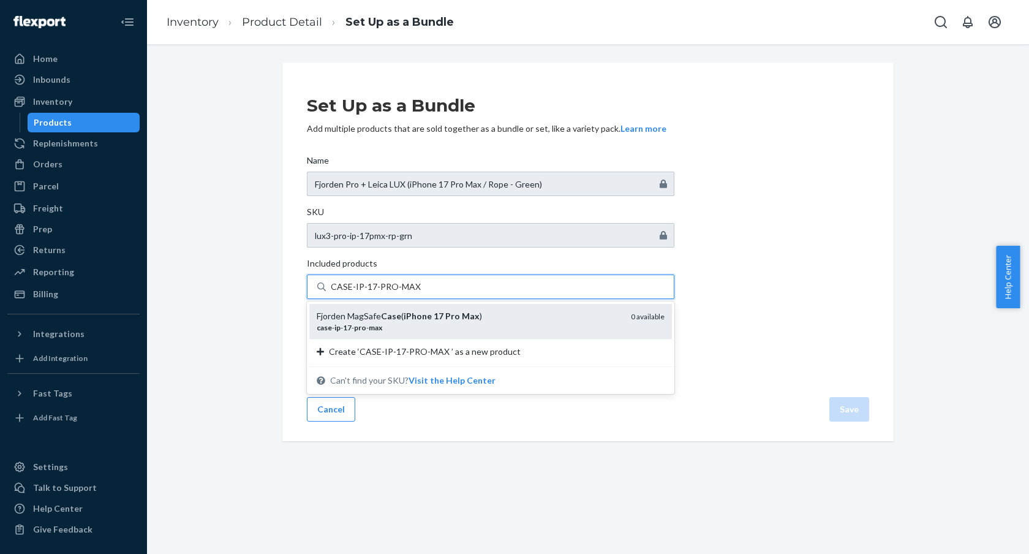
click at [393, 321] on em "Case" at bounding box center [391, 315] width 20 height 10
click at [393, 293] on input "CASE-IP-17-PRO-MAX" at bounding box center [376, 286] width 91 height 12
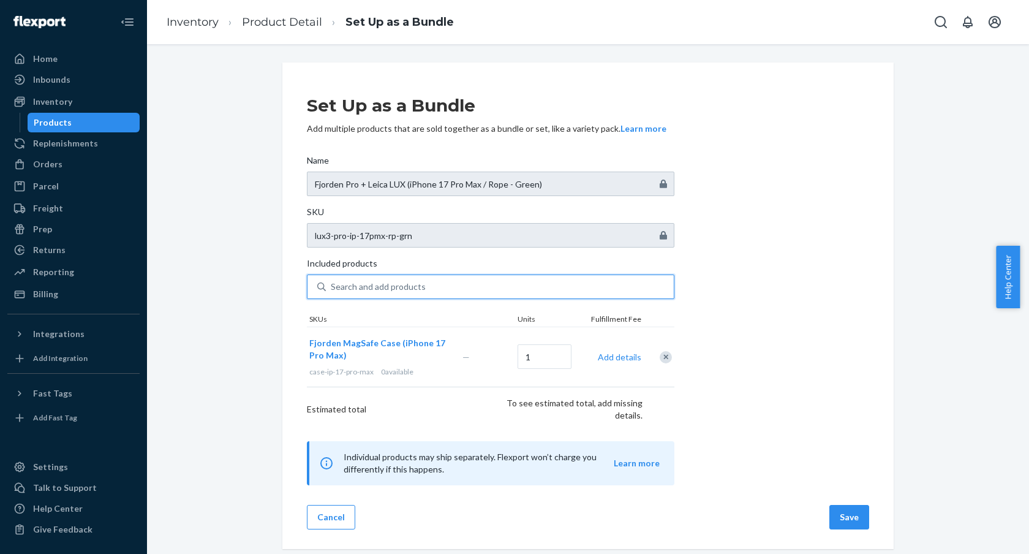
click at [385, 290] on div "Search and add products" at bounding box center [378, 286] width 95 height 12
click at [332, 290] on input "0 results available. Select is focused ,type to refine list, press Down to open…" at bounding box center [331, 286] width 1 height 12
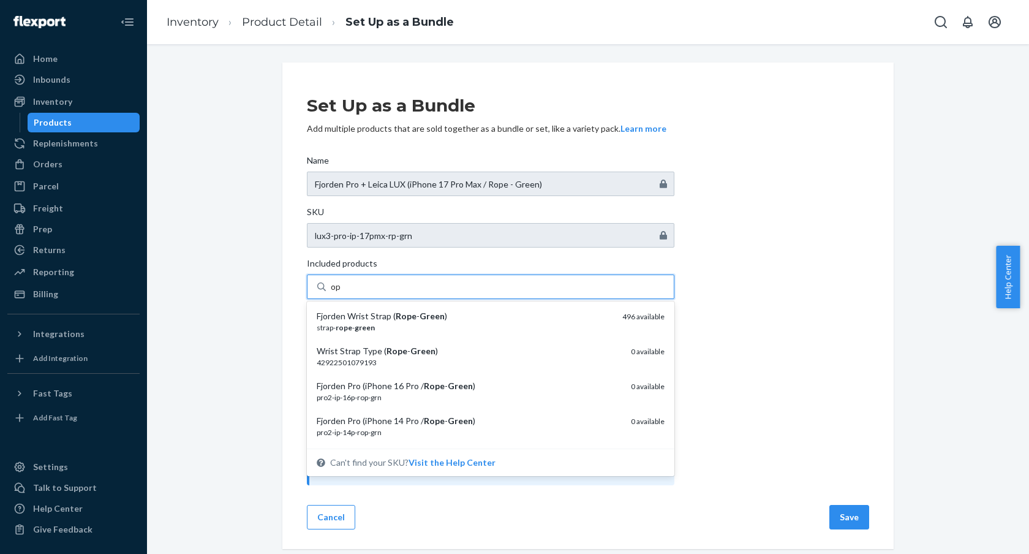
type input "o"
type input "rope-green"
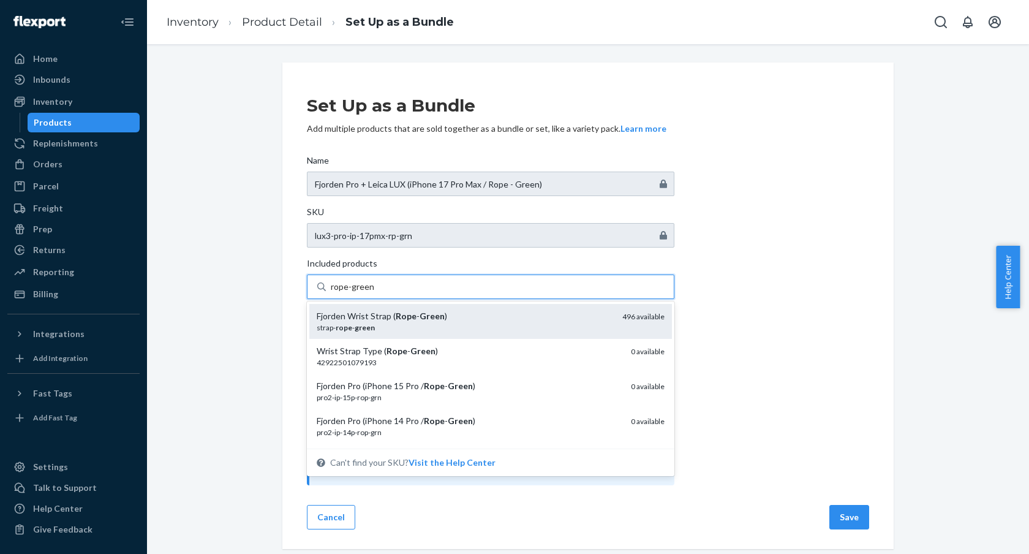
click at [400, 324] on div "strap- rope - green" at bounding box center [465, 327] width 296 height 10
click at [374, 293] on input "rope-green" at bounding box center [352, 286] width 43 height 12
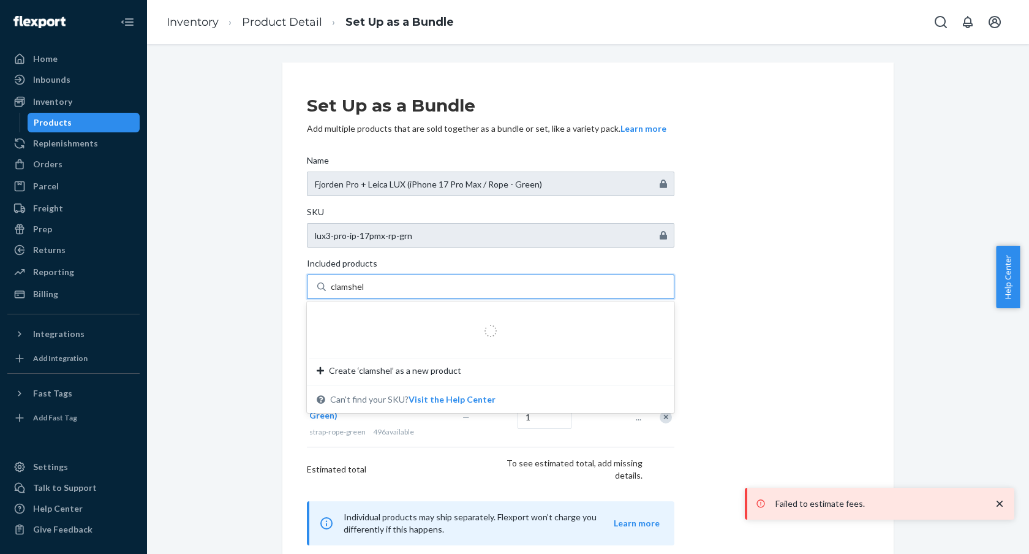
type input "clamshell"
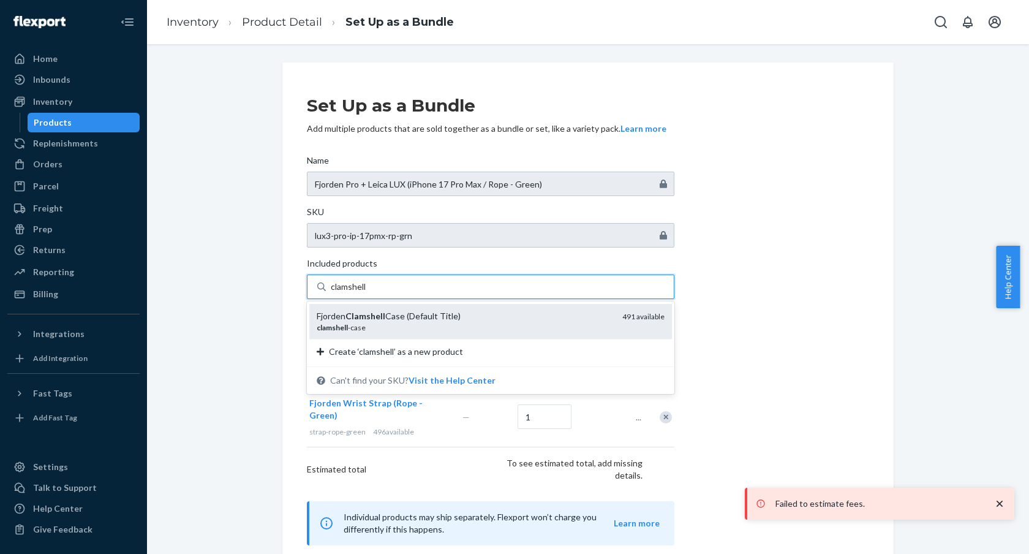
click at [404, 315] on div "Fjorden Clamshell Case (Default Title)" at bounding box center [465, 316] width 296 height 12
click at [367, 293] on input "clamshell" at bounding box center [349, 286] width 36 height 12
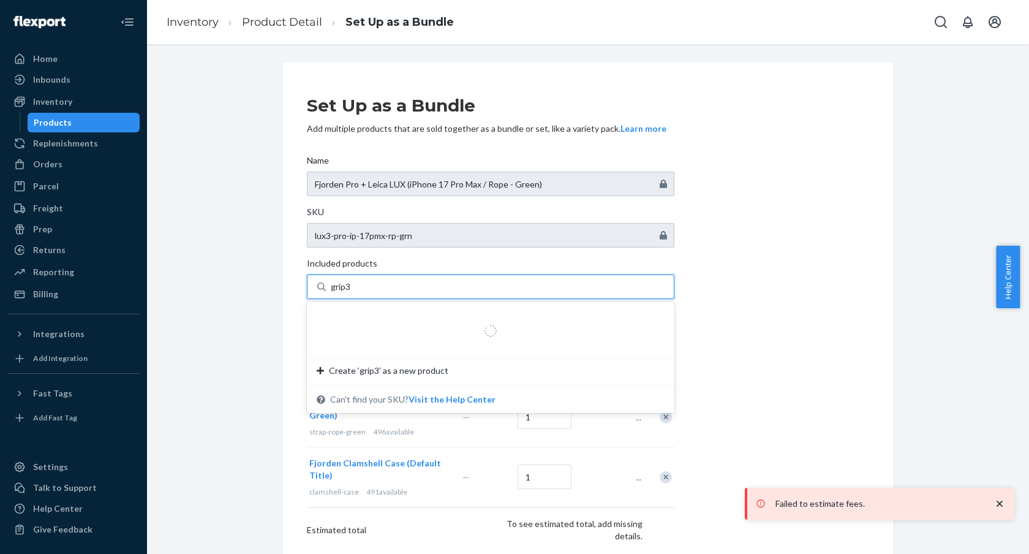
type input "grip3"
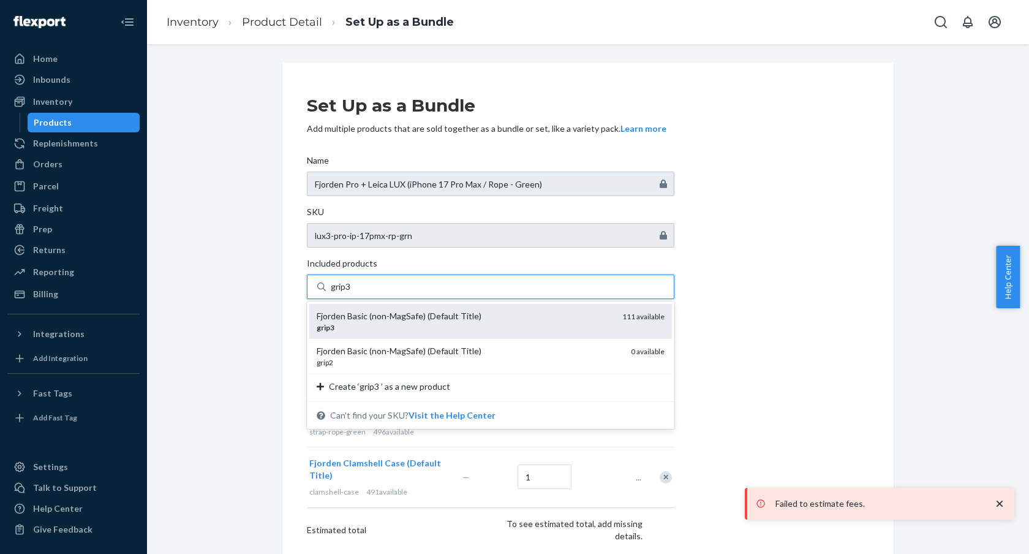
click at [492, 315] on div "Fjorden Basic (non-MagSafe) (Default Title)" at bounding box center [465, 316] width 296 height 12
click at [353, 293] on input "grip3" at bounding box center [342, 286] width 23 height 12
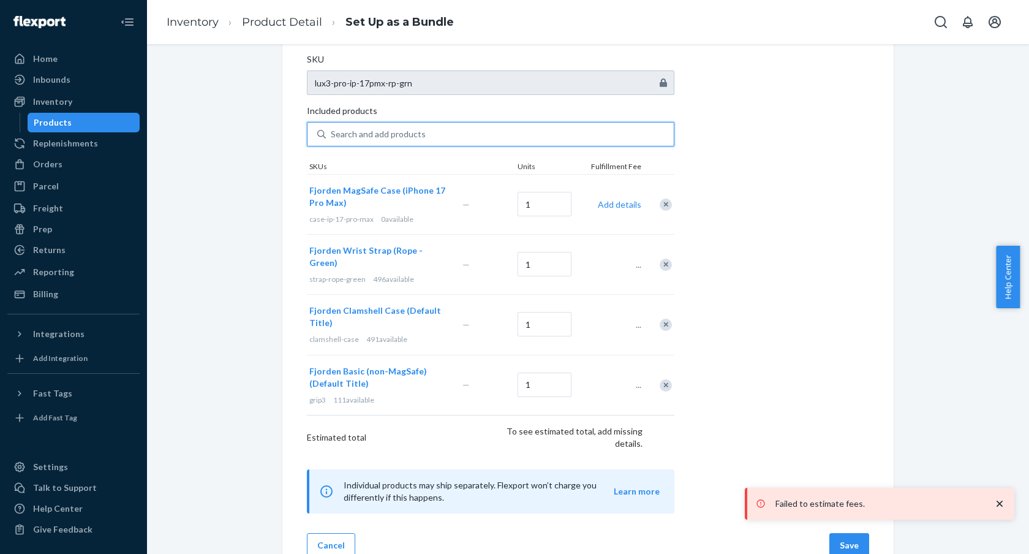
scroll to position [165, 0]
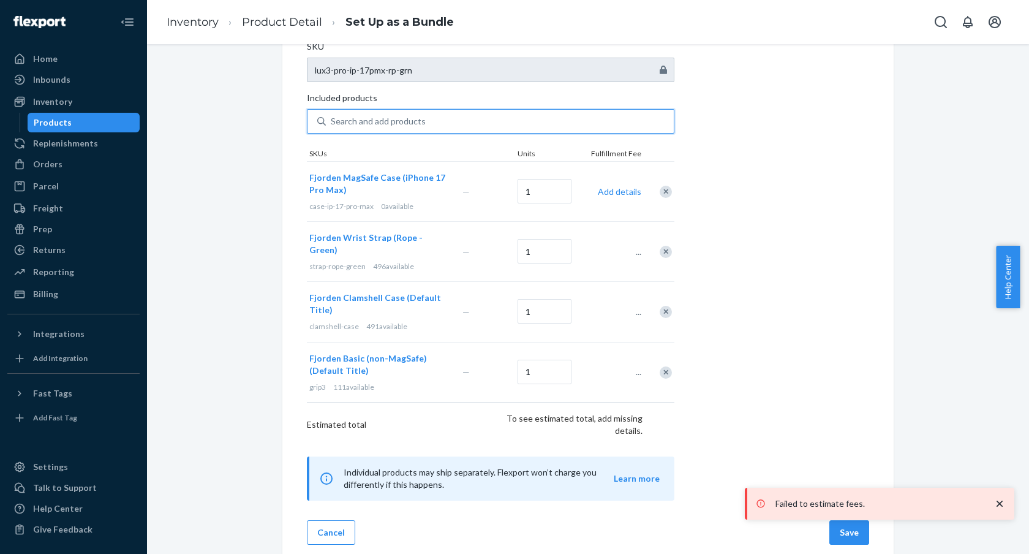
click at [999, 500] on icon "close toast" at bounding box center [999, 503] width 12 height 12
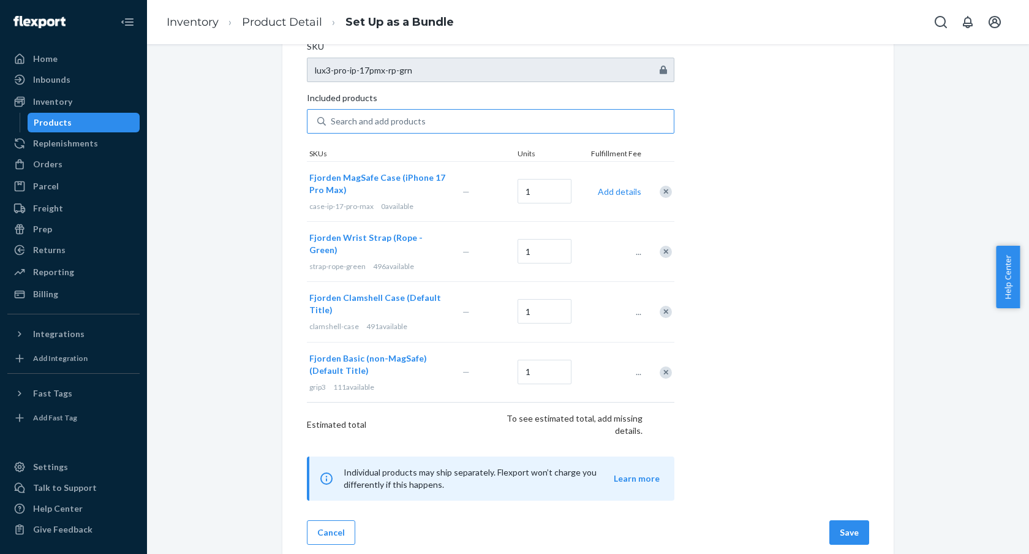
click at [844, 486] on div "Set Up as a Bundle Add multiple products that are sold together as a bundle or …" at bounding box center [588, 209] width 562 height 584
click at [847, 525] on button "Save" at bounding box center [849, 532] width 40 height 24
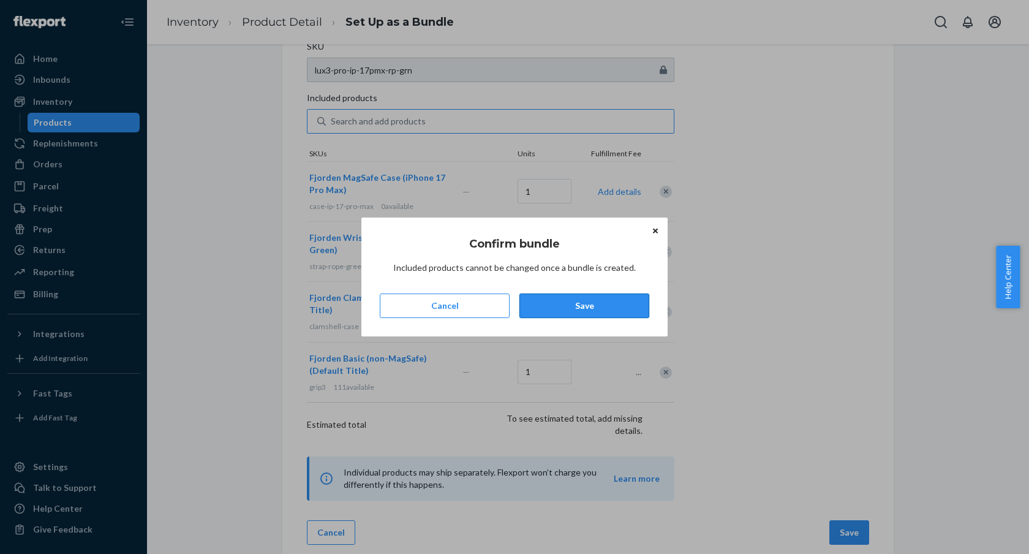
click at [619, 304] on button "Save" at bounding box center [584, 305] width 130 height 24
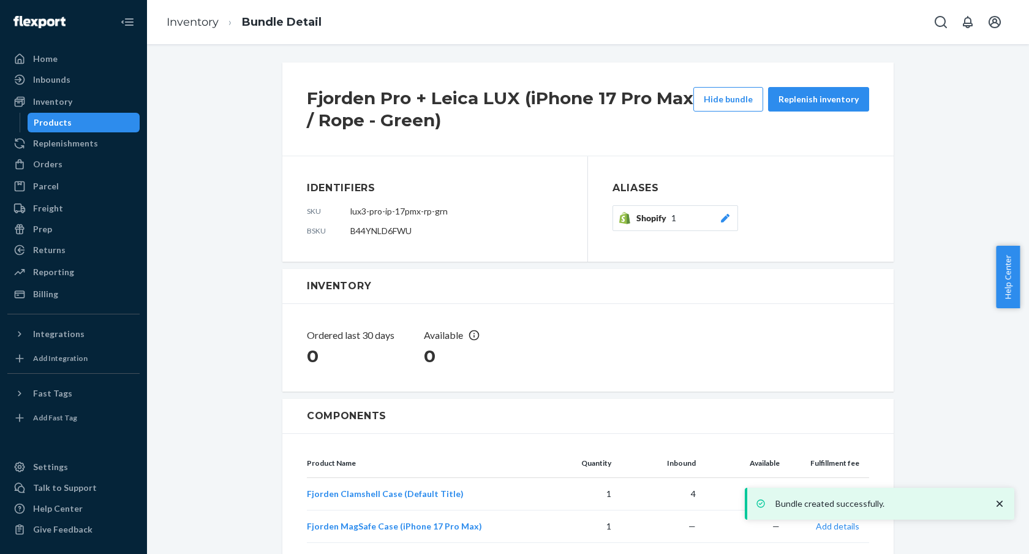
scroll to position [165, 0]
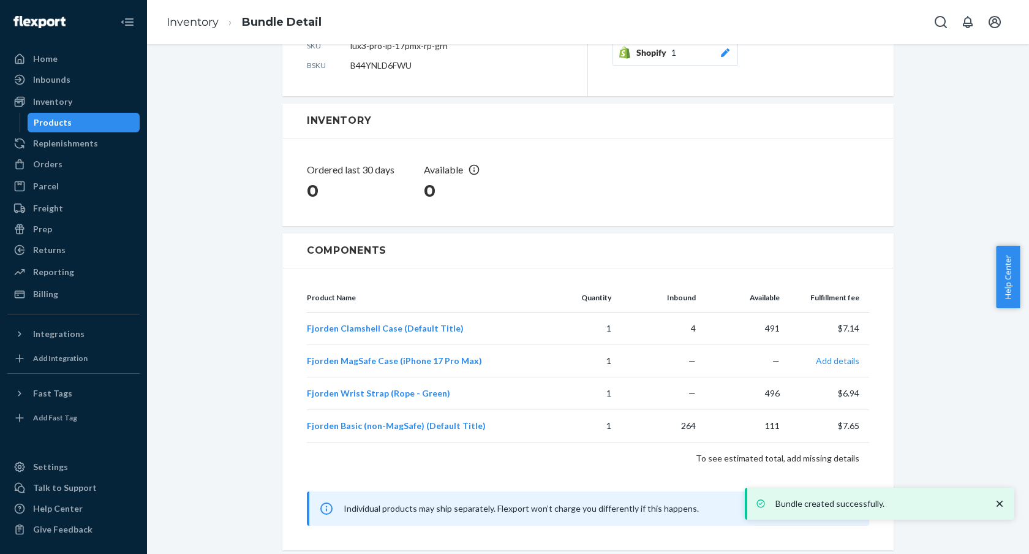
drag, startPoint x: 571, startPoint y: 230, endPoint x: 564, endPoint y: 218, distance: 13.8
click at [564, 218] on div "Fjorden Pro + Leica LUX (iPhone 17 Pro Max / Rope - Green) Hide bundle Replenis…" at bounding box center [587, 223] width 611 height 660
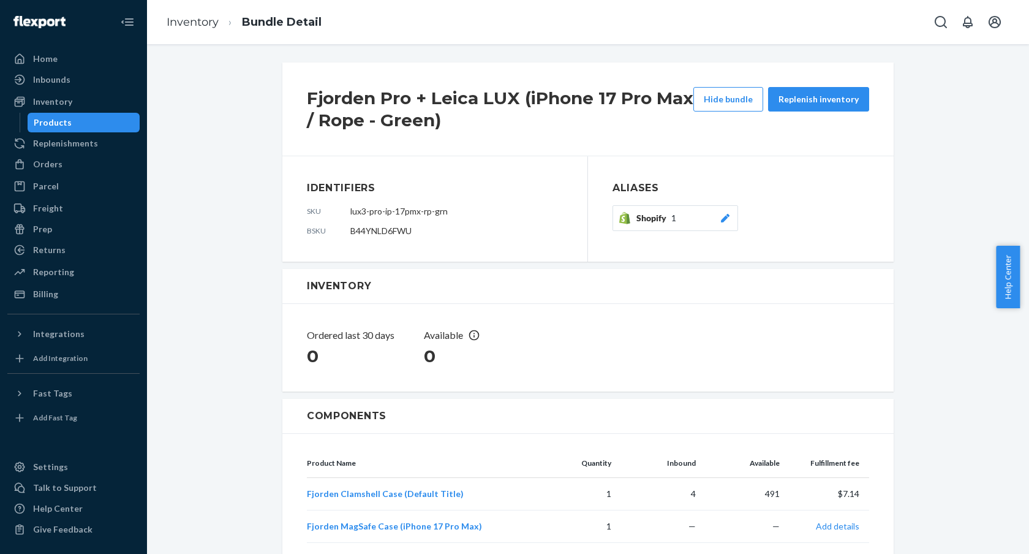
click at [716, 35] on div "Inventory Bundle Detail" at bounding box center [588, 22] width 882 height 44
click at [745, 13] on div "Inventory Bundle Detail" at bounding box center [588, 22] width 882 height 44
drag, startPoint x: 832, startPoint y: 53, endPoint x: 701, endPoint y: 24, distance: 134.0
click at [822, 53] on div "Fjorden Pro + Leica LUX (iPhone 17 Pro Max / Rope - Green) Hide bundle Replenis…" at bounding box center [588, 299] width 882 height 510
